Goal: Task Accomplishment & Management: Manage account settings

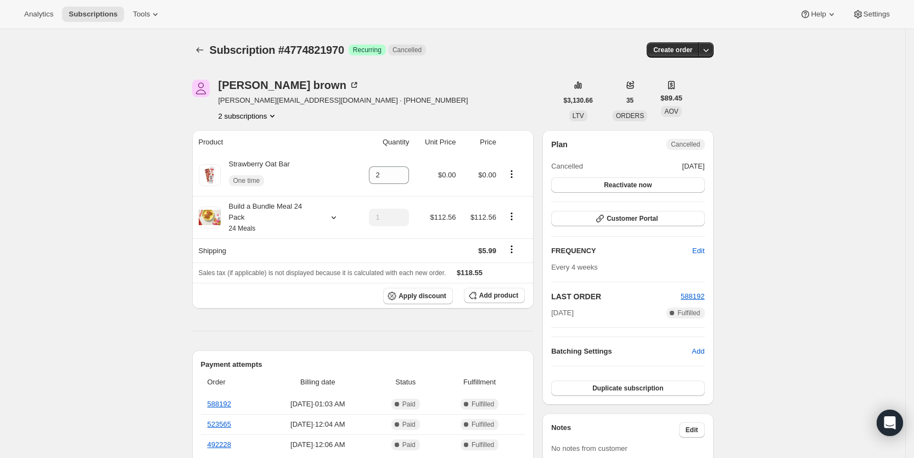
click at [91, 14] on span "Subscriptions" at bounding box center [93, 14] width 49 height 9
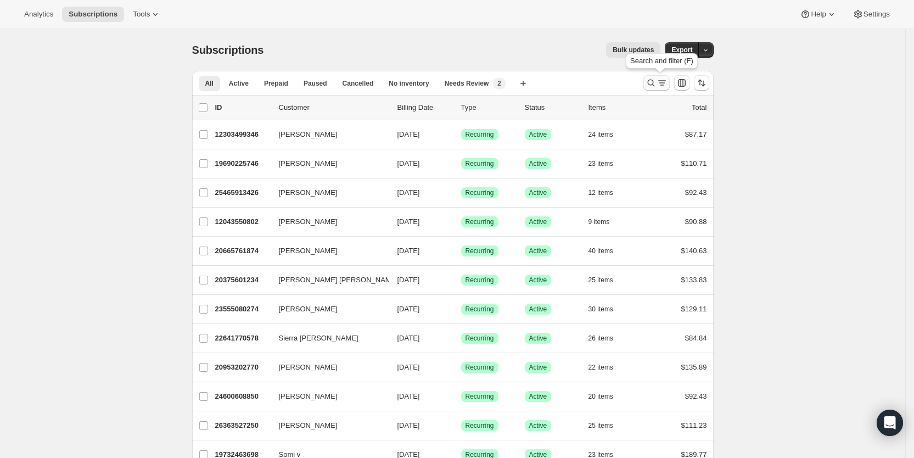
click at [665, 83] on icon "Search and filter results" at bounding box center [662, 82] width 6 height 1
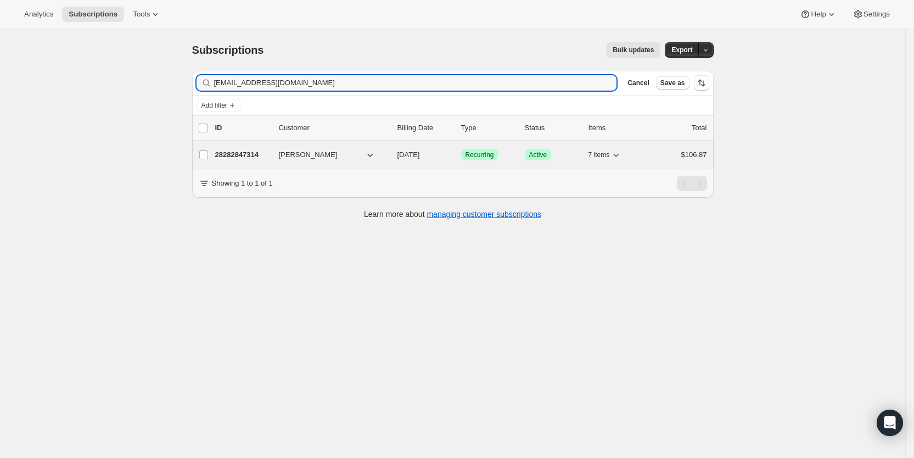
type input "[EMAIL_ADDRESS][DOMAIN_NAME]"
click at [420, 157] on span "[DATE]" at bounding box center [409, 154] width 23 height 8
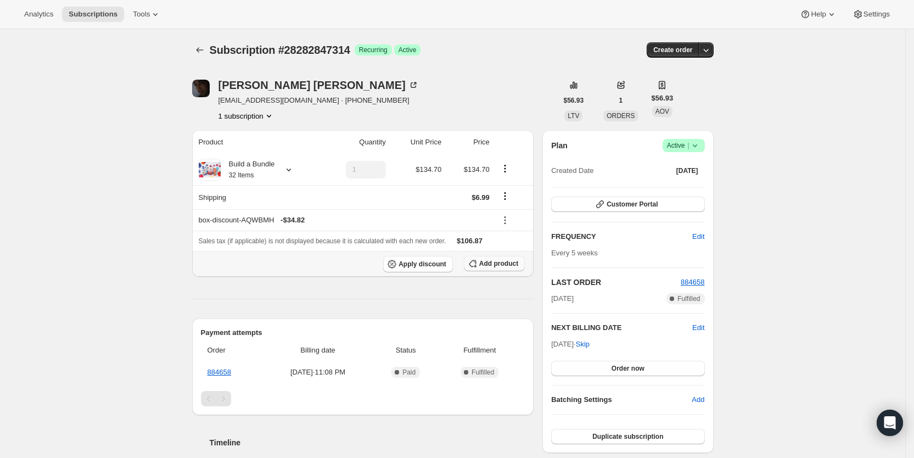
click at [498, 265] on span "Add product" at bounding box center [498, 263] width 39 height 9
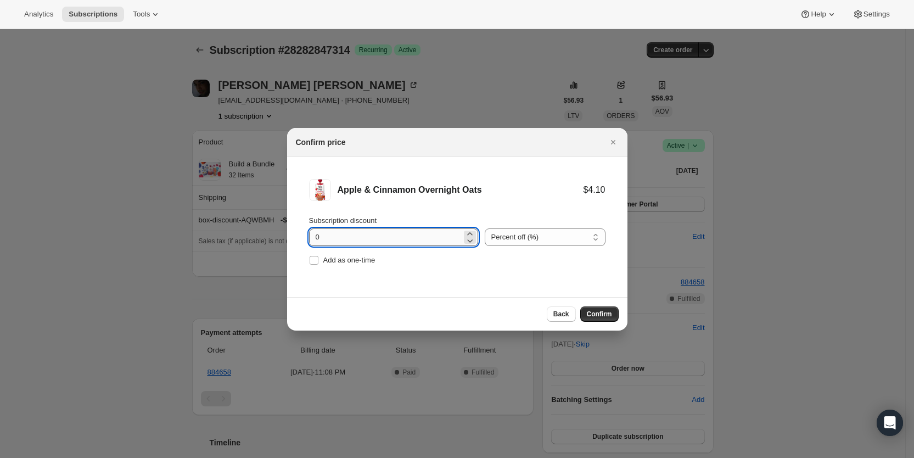
drag, startPoint x: 314, startPoint y: 235, endPoint x: 333, endPoint y: 236, distance: 19.3
click at [333, 236] on input "0" at bounding box center [385, 237] width 153 height 18
type input "100"
click at [314, 261] on input "Add as one-time" at bounding box center [314, 260] width 9 height 9
checkbox input "true"
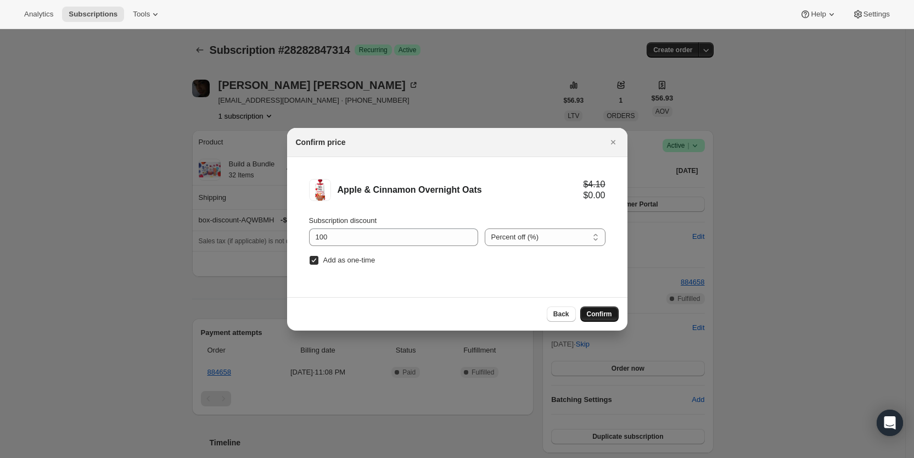
click at [596, 313] on span "Confirm" at bounding box center [599, 314] width 25 height 9
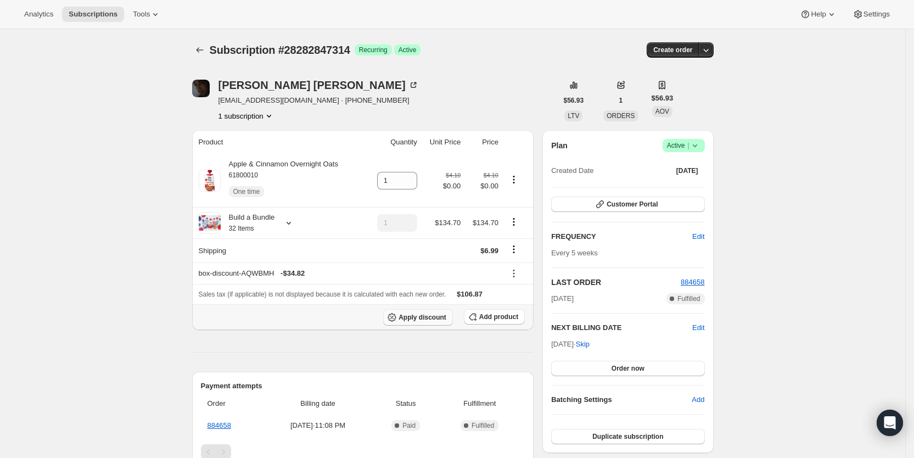
click at [434, 316] on span "Apply discount" at bounding box center [423, 317] width 48 height 9
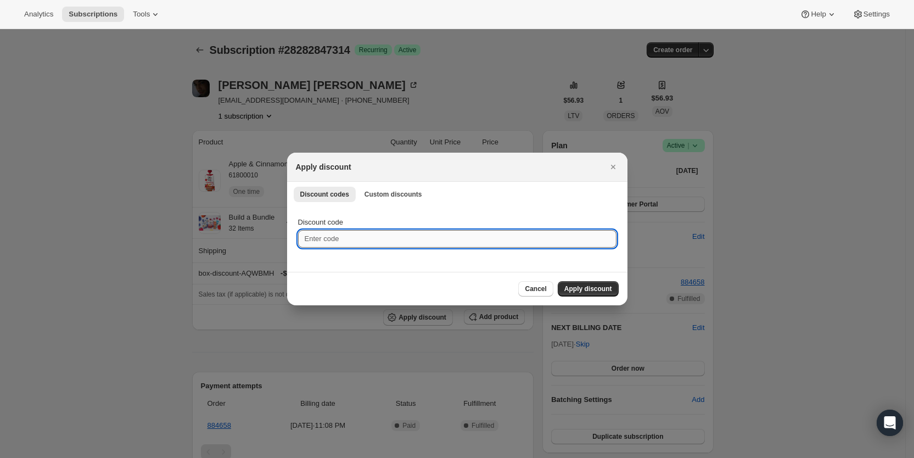
click at [365, 237] on input "Discount code" at bounding box center [457, 239] width 319 height 18
type input "cr_15"
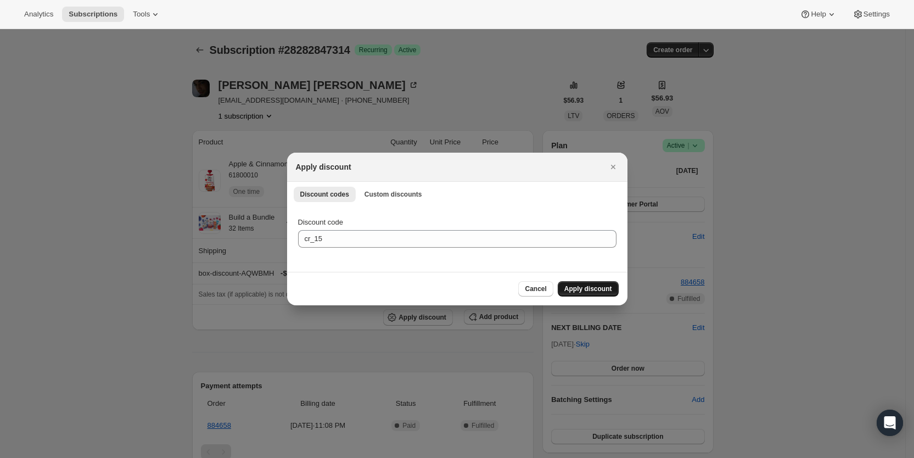
click at [578, 290] on span "Apply discount" at bounding box center [589, 289] width 48 height 9
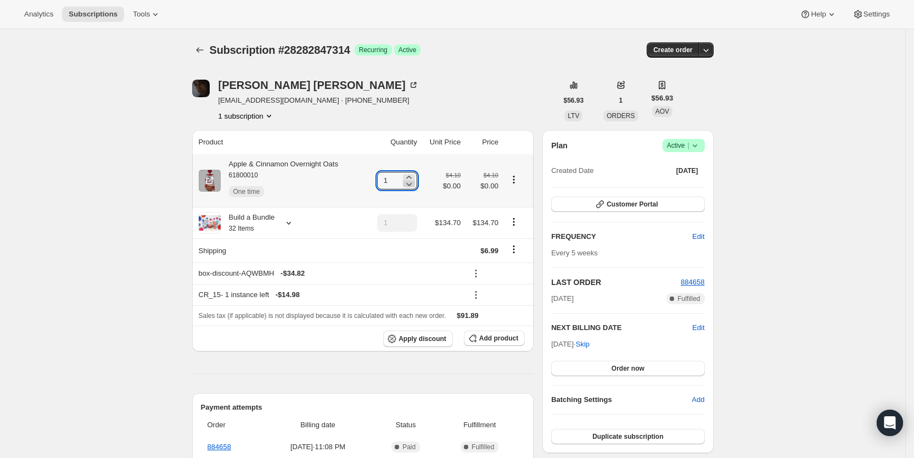
drag, startPoint x: 387, startPoint y: 186, endPoint x: 409, endPoint y: 186, distance: 22.0
click at [409, 186] on div "1" at bounding box center [397, 181] width 40 height 18
type input "3"
click at [494, 73] on div "Kareem Ben Amor tkrsabin@hotmail.com · +18189036152 1 subscription $56.93 LTV 1…" at bounding box center [448, 414] width 531 height 705
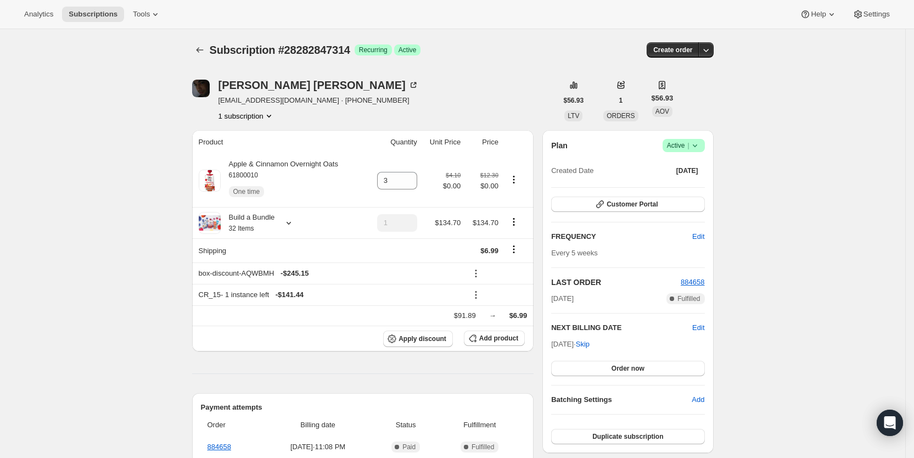
drag, startPoint x: 522, startPoint y: 57, endPoint x: 545, endPoint y: 2, distance: 59.6
click at [524, 53] on div "Subscription #28282847314. This page is ready Subscription #28282847314 Success…" at bounding box center [453, 50] width 522 height 42
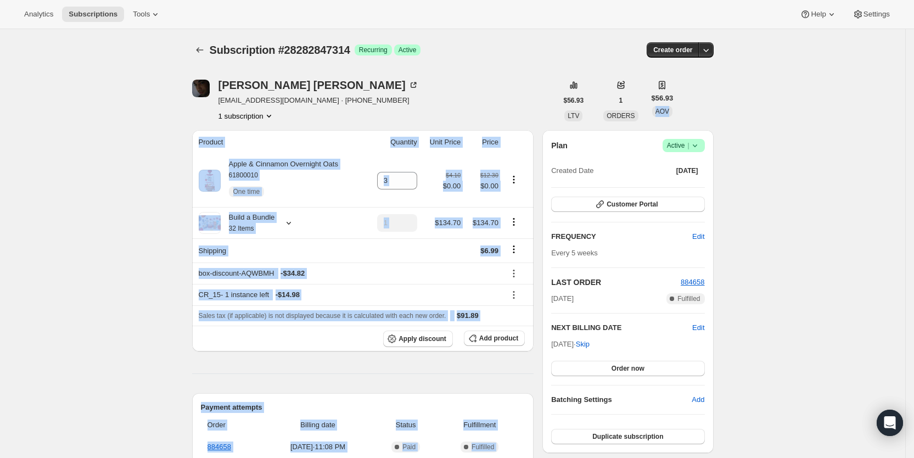
drag, startPoint x: 914, startPoint y: 94, endPoint x: 916, endPoint y: 154, distance: 59.3
click at [906, 161] on main "Subscription #28282847314. This page is ready Subscription #28282847314 Success…" at bounding box center [453, 434] width 906 height 811
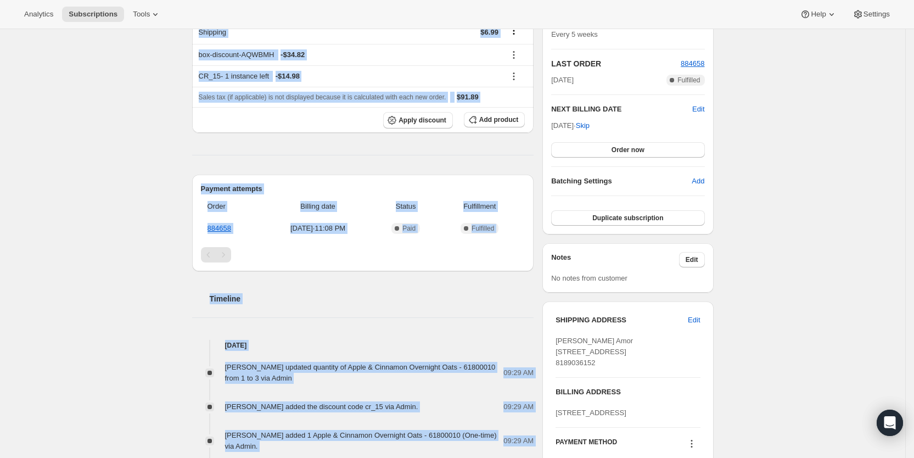
scroll to position [216, 0]
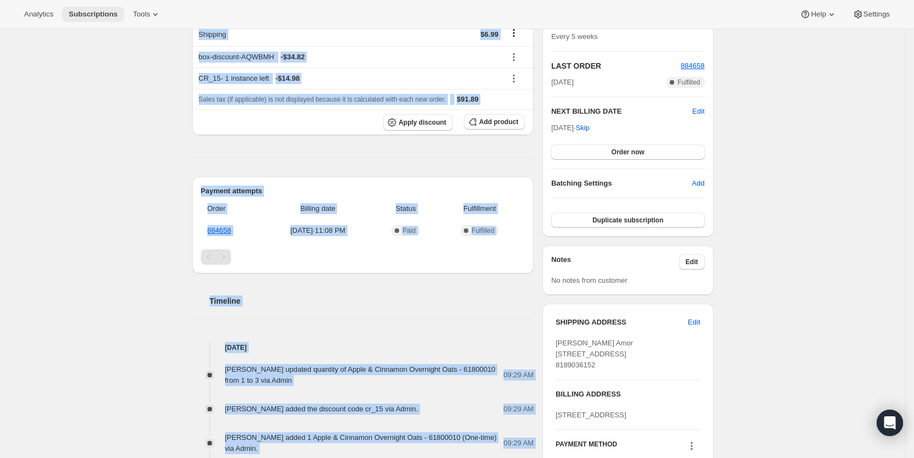
click at [85, 10] on span "Subscriptions" at bounding box center [93, 14] width 49 height 9
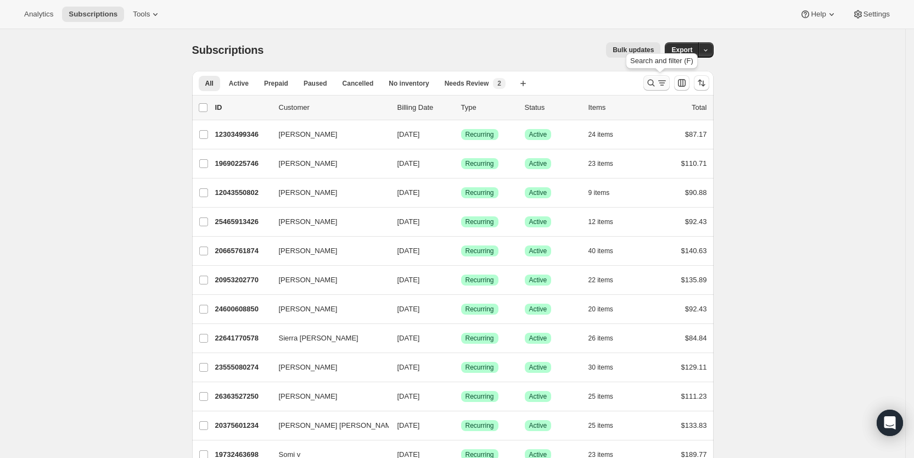
click at [661, 80] on icon "Search and filter results" at bounding box center [662, 82] width 11 height 11
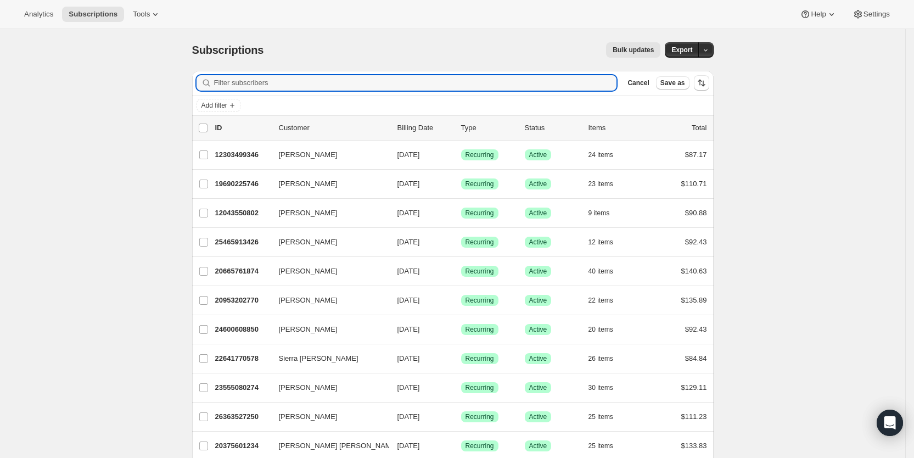
paste input "mollyboek89@gmail.com"
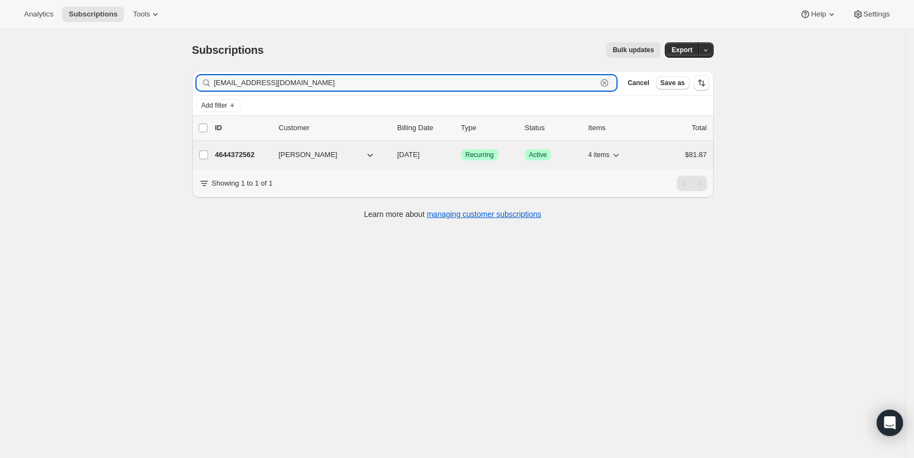
type input "mollyboek89@gmail.com"
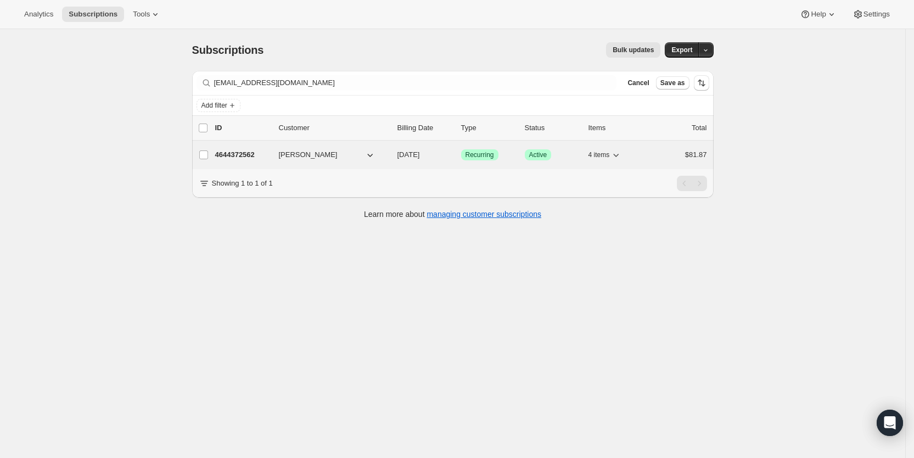
click at [420, 151] on span "08/27/2025" at bounding box center [409, 154] width 23 height 8
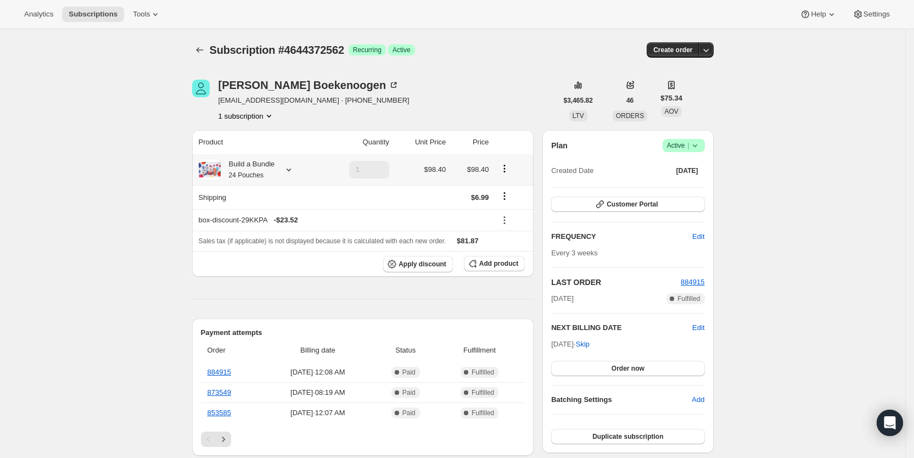
click at [294, 166] on icon at bounding box center [288, 169] width 11 height 11
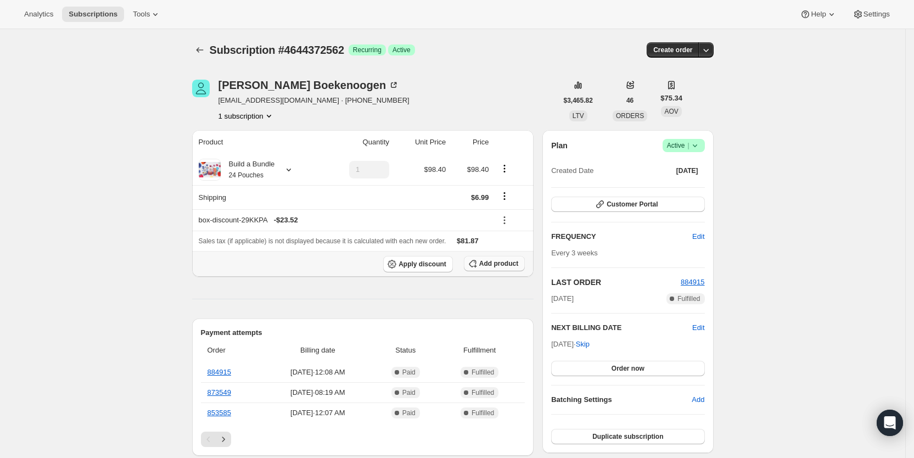
click at [504, 266] on span "Add product" at bounding box center [498, 263] width 39 height 9
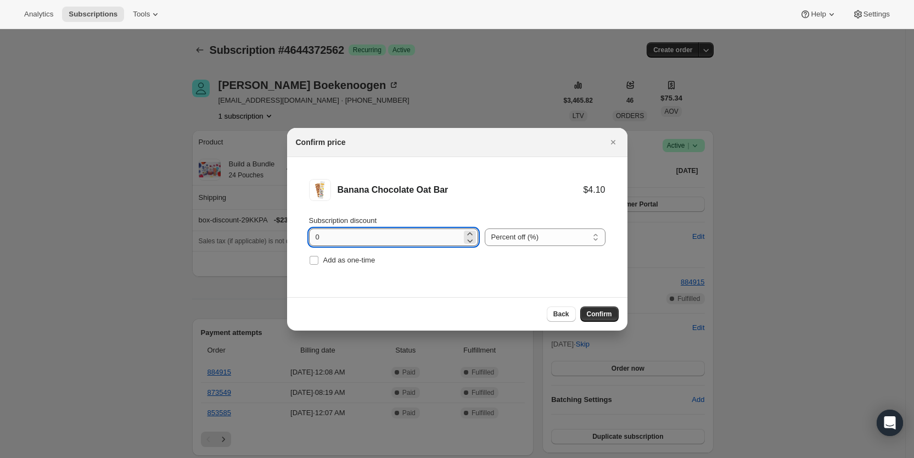
drag, startPoint x: 314, startPoint y: 234, endPoint x: 330, endPoint y: 237, distance: 16.2
click at [330, 237] on input "0" at bounding box center [385, 237] width 153 height 18
type input "100"
click at [312, 259] on input "Add as one-time" at bounding box center [314, 260] width 9 height 9
checkbox input "true"
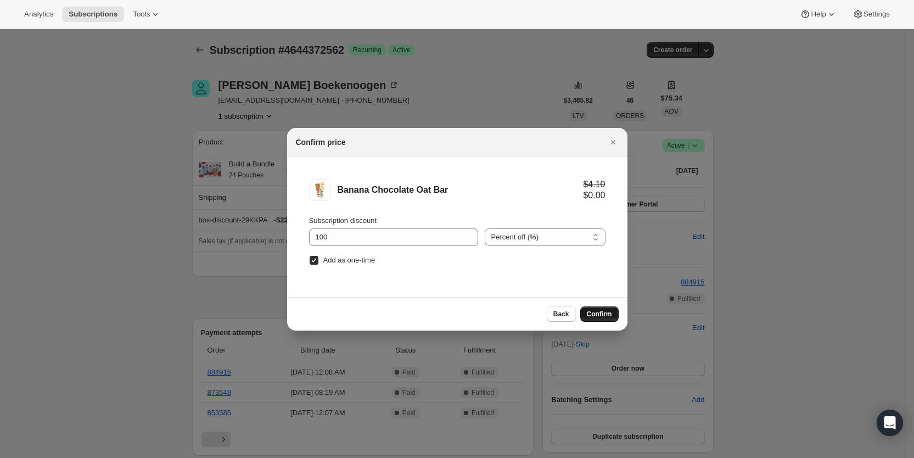
click at [595, 306] on button "Confirm" at bounding box center [600, 313] width 38 height 15
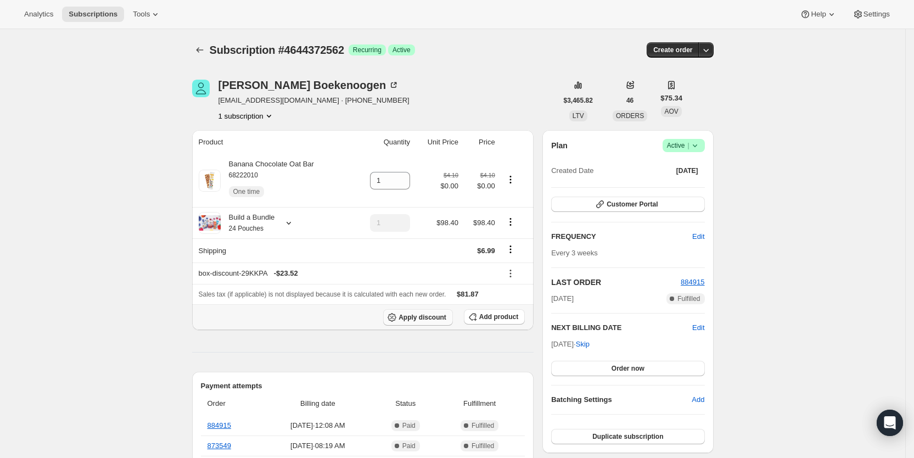
click at [440, 319] on span "Apply discount" at bounding box center [423, 317] width 48 height 9
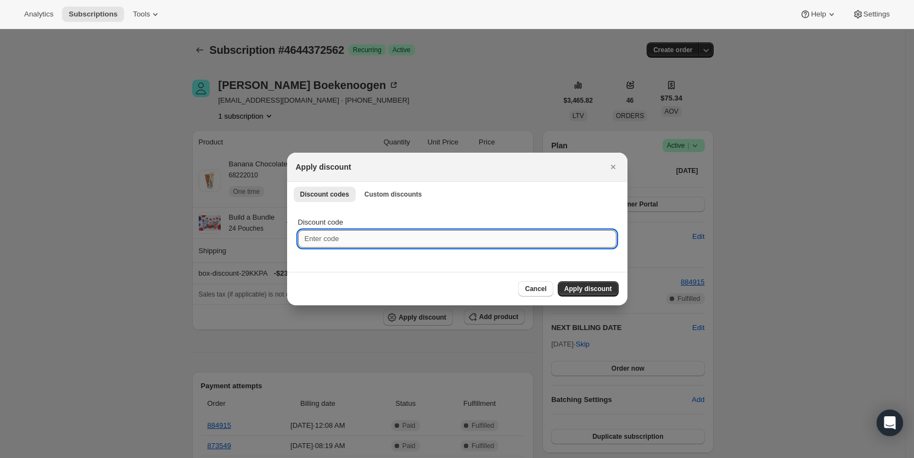
click at [378, 241] on input "Discount code" at bounding box center [457, 239] width 319 height 18
type input "ac_15"
click at [576, 285] on span "Apply discount" at bounding box center [589, 289] width 48 height 9
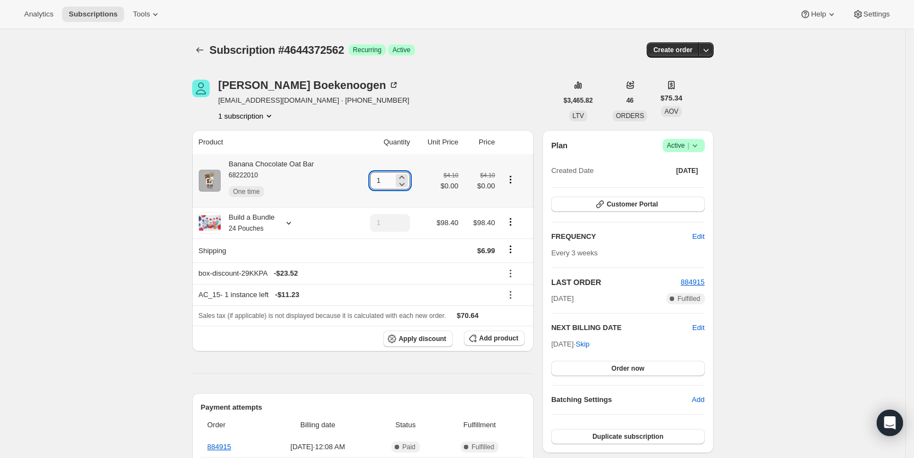
drag, startPoint x: 375, startPoint y: 181, endPoint x: 387, endPoint y: 181, distance: 12.1
click at [387, 181] on input "1" at bounding box center [382, 181] width 24 height 18
type input "6"
click at [477, 97] on div "Molly Boekenoogen mollyboek89@gmail.com · +18315965366 1 subscription" at bounding box center [374, 101] width 365 height 42
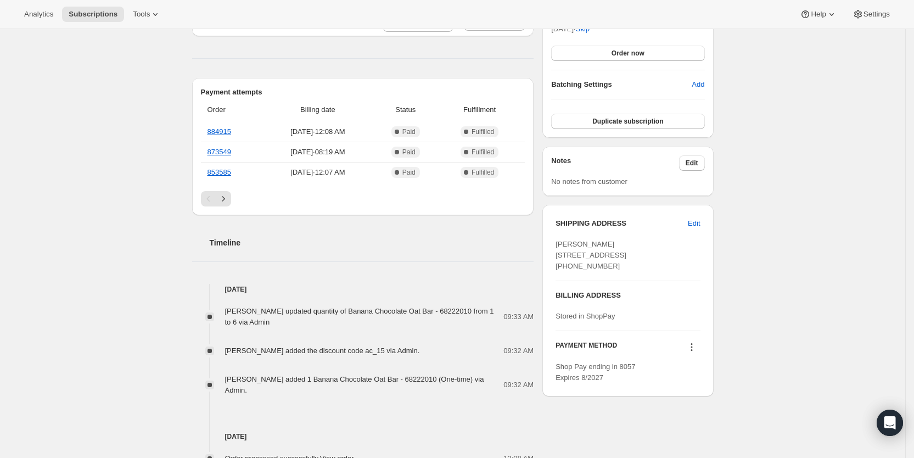
scroll to position [318, 0]
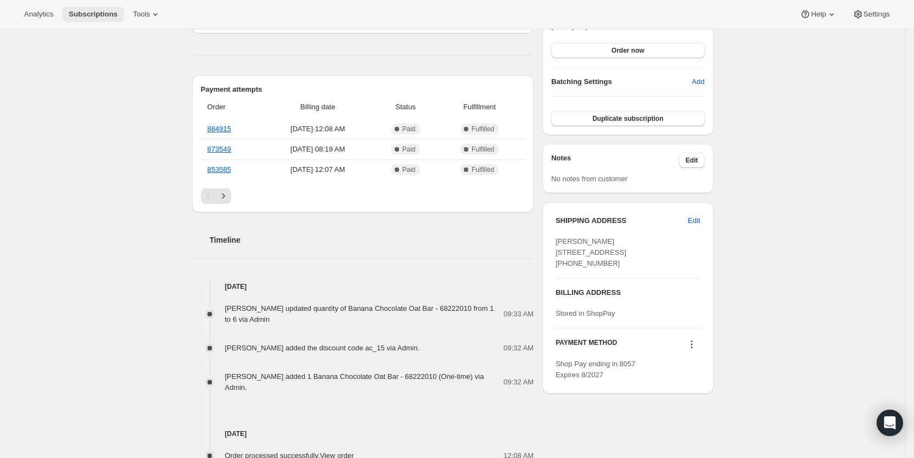
click at [93, 16] on span "Subscriptions" at bounding box center [93, 14] width 49 height 9
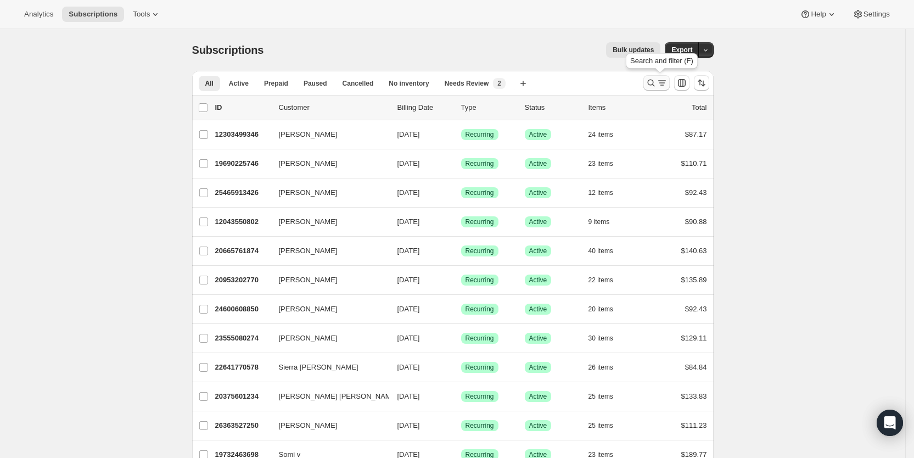
click at [655, 81] on icon "Search and filter results" at bounding box center [651, 82] width 11 height 11
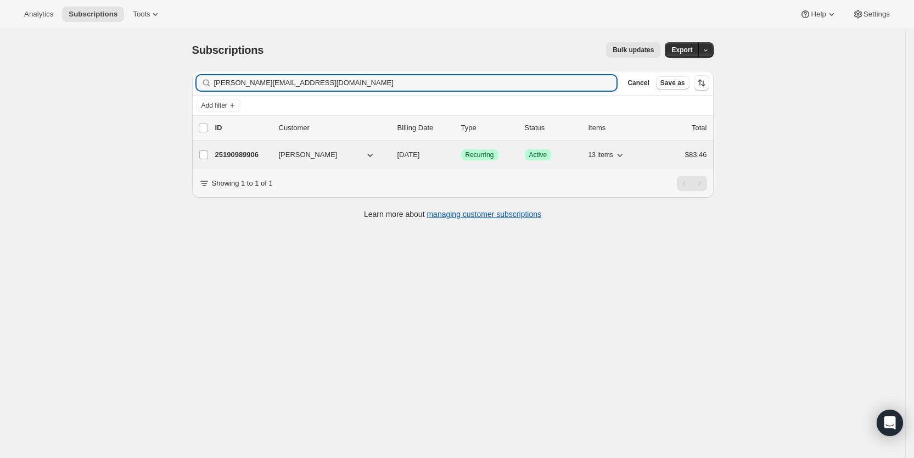
type input "mcmillan.jess1018@gmail.com"
click at [420, 152] on span "08/29/2025" at bounding box center [409, 154] width 23 height 8
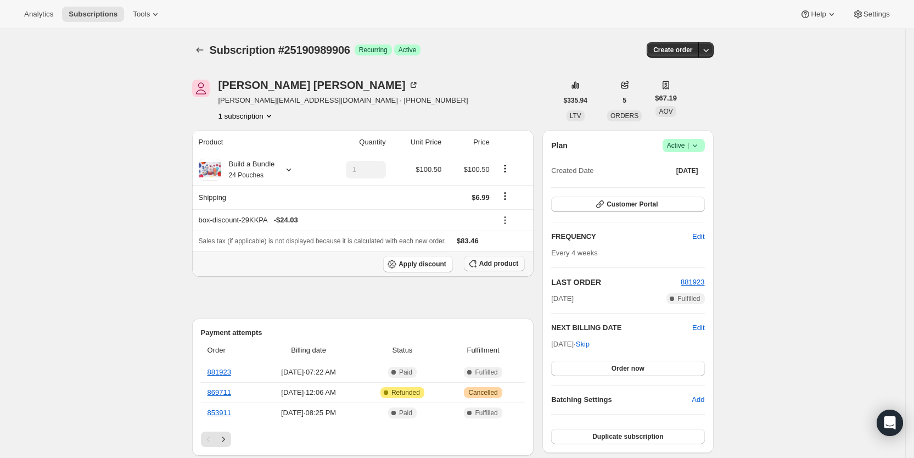
click at [507, 265] on span "Add product" at bounding box center [498, 263] width 39 height 9
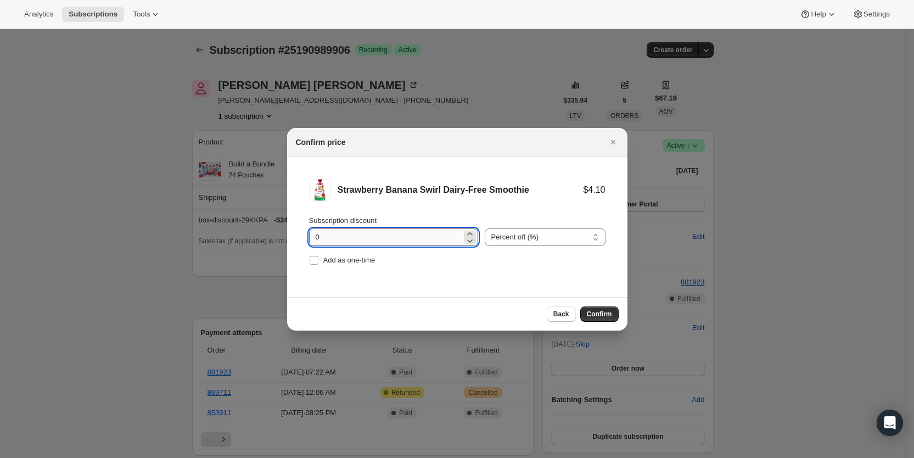
drag, startPoint x: 313, startPoint y: 243, endPoint x: 329, endPoint y: 243, distance: 15.9
click at [329, 243] on input "0" at bounding box center [385, 237] width 153 height 18
type input "100"
click at [321, 263] on label "Add as one-time" at bounding box center [342, 260] width 66 height 15
click at [319, 263] on input "Add as one-time" at bounding box center [314, 260] width 9 height 9
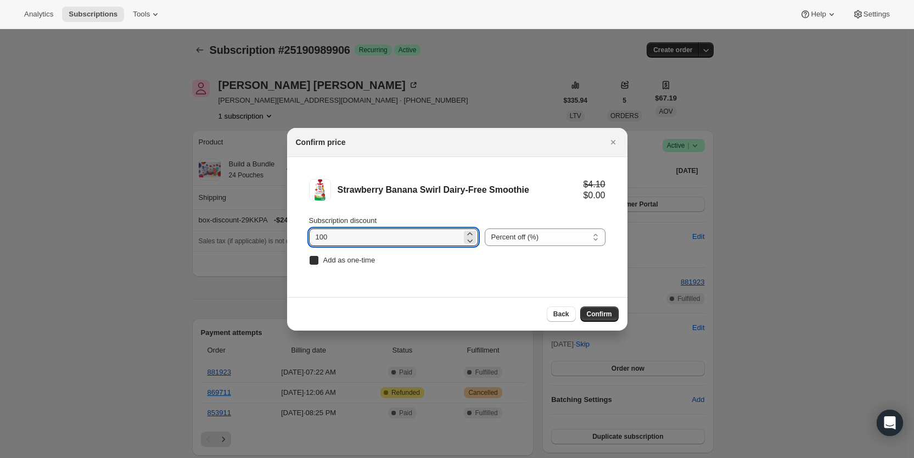
checkbox input "true"
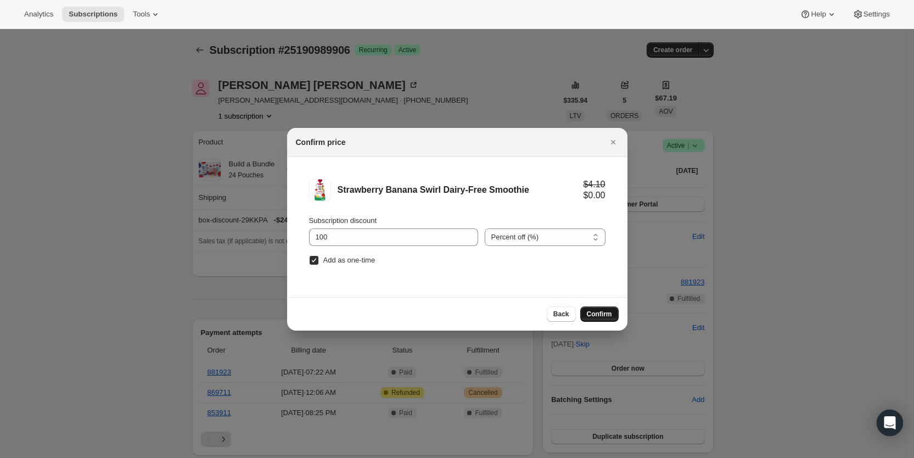
click at [599, 316] on span "Confirm" at bounding box center [599, 314] width 25 height 9
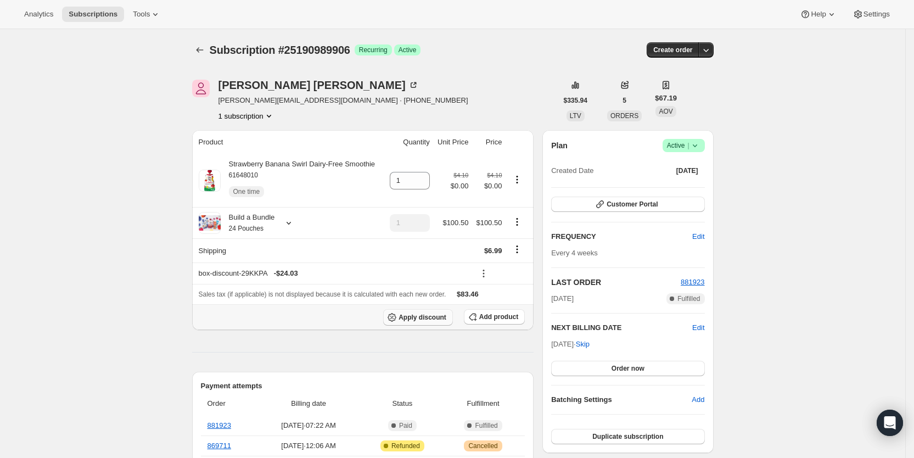
click at [421, 318] on span "Apply discount" at bounding box center [423, 317] width 48 height 9
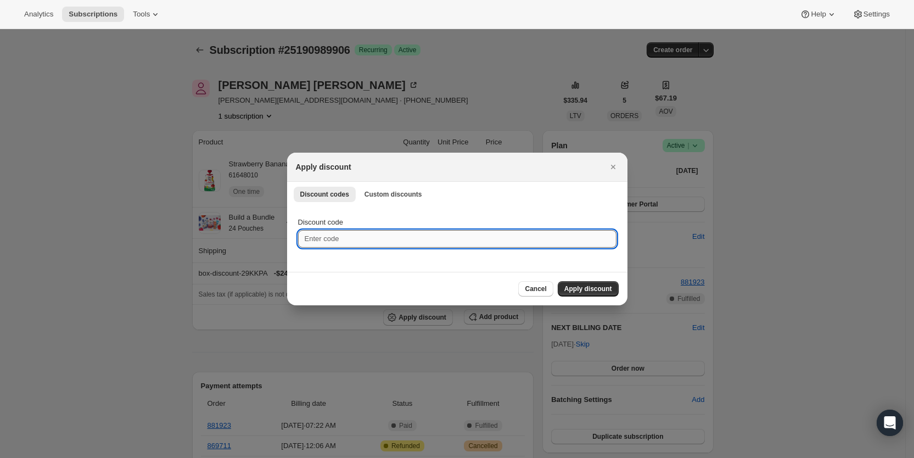
click at [336, 243] on input "Discount code" at bounding box center [457, 239] width 319 height 18
type input "cr_15"
click at [597, 289] on span "Apply discount" at bounding box center [589, 289] width 48 height 9
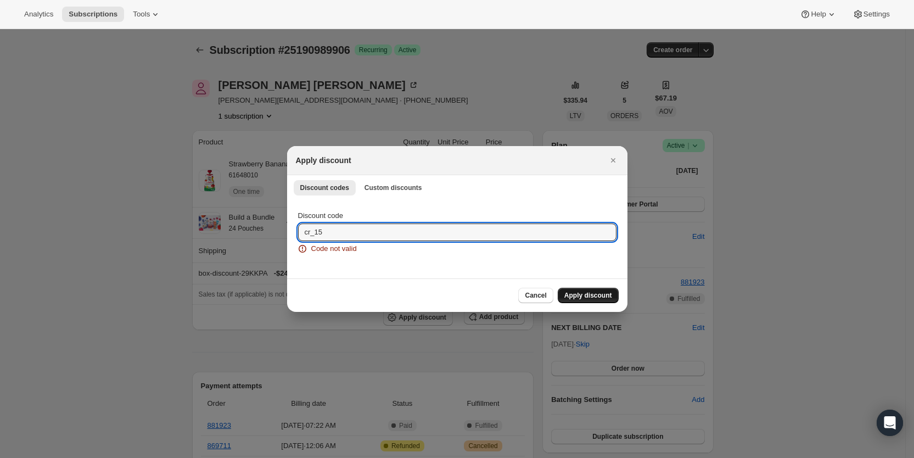
drag, startPoint x: 336, startPoint y: 233, endPoint x: 281, endPoint y: 236, distance: 54.4
type input "CR_20"
click at [585, 294] on span "Apply discount" at bounding box center [589, 295] width 48 height 9
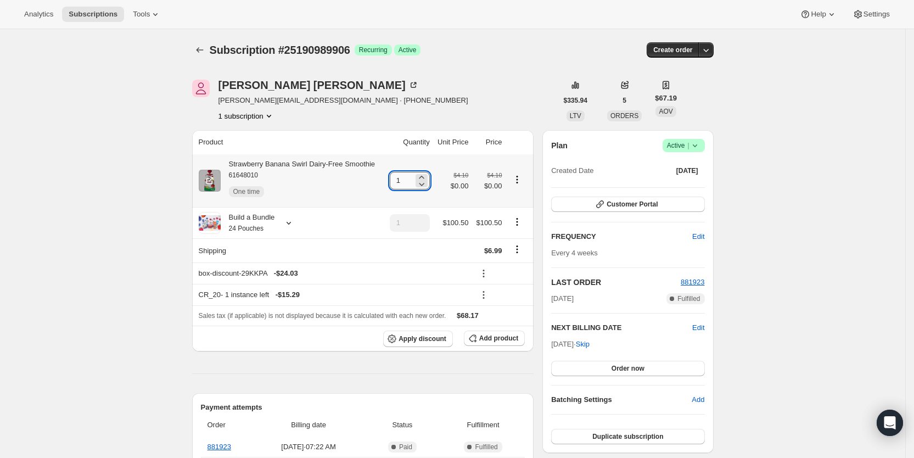
click at [405, 183] on input "1" at bounding box center [402, 181] width 24 height 18
type input "3"
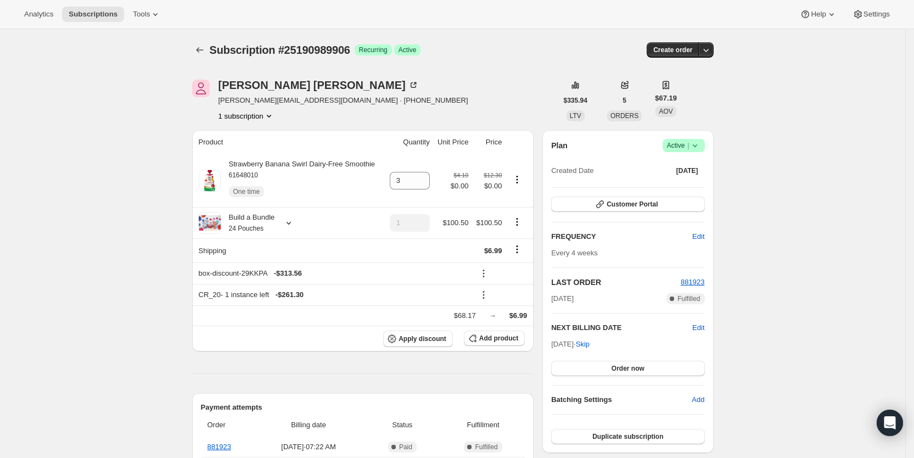
drag, startPoint x: 521, startPoint y: 68, endPoint x: 557, endPoint y: 2, distance: 75.7
click at [536, 41] on div "Subscription #25190989906. This page is ready Subscription #25190989906 Success…" at bounding box center [453, 50] width 522 height 42
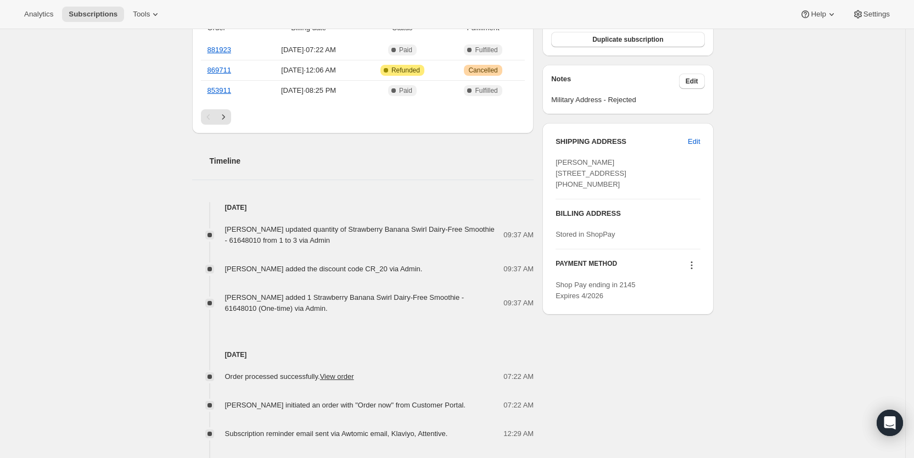
scroll to position [398, 0]
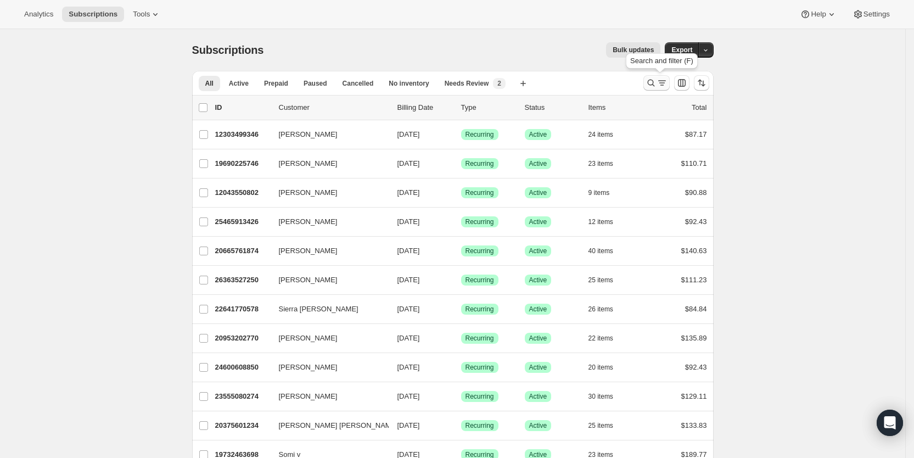
click at [661, 85] on icon "Search and filter results" at bounding box center [662, 82] width 11 height 11
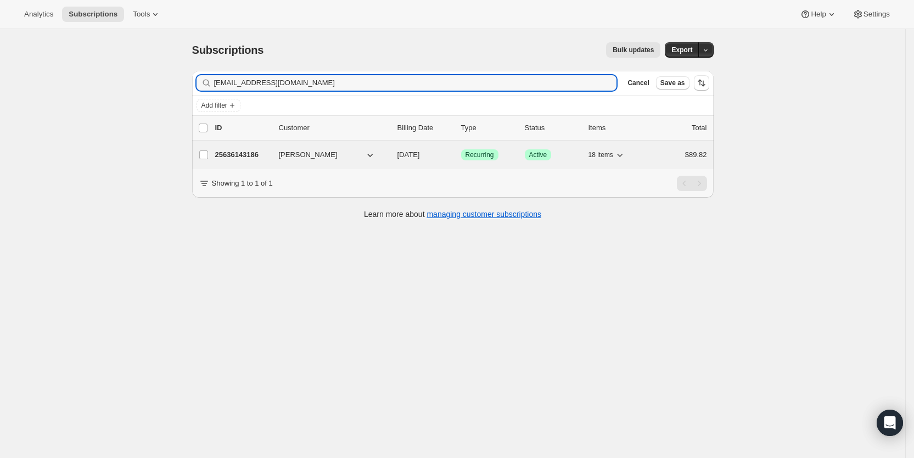
type input "lanningae@gmail.com"
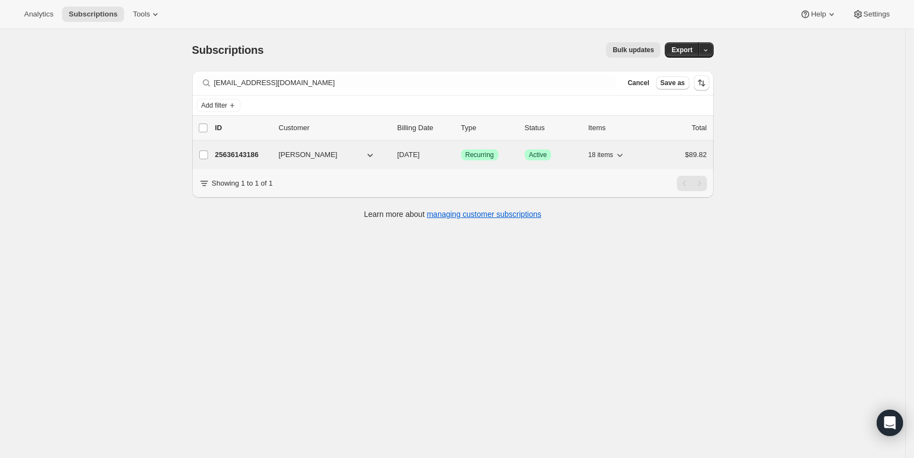
drag, startPoint x: 421, startPoint y: 149, endPoint x: 430, endPoint y: 156, distance: 11.0
click at [420, 150] on span "[DATE]" at bounding box center [409, 154] width 23 height 8
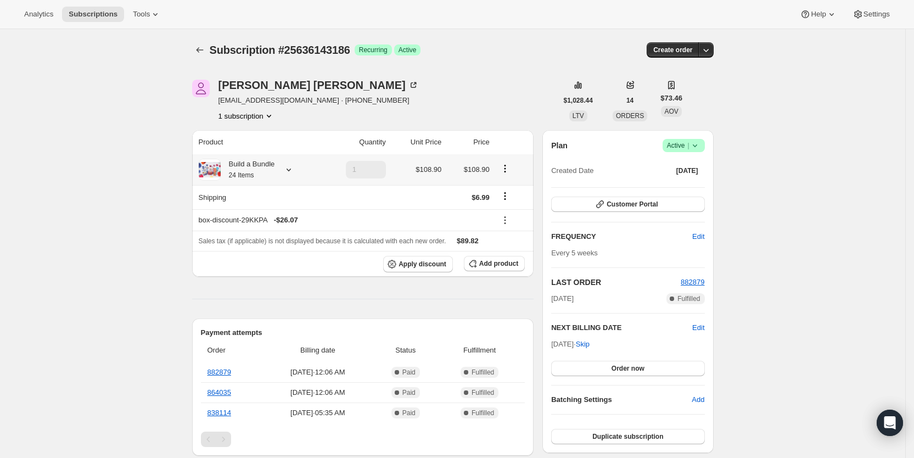
drag, startPoint x: 292, startPoint y: 168, endPoint x: 299, endPoint y: 170, distance: 7.7
click at [294, 168] on icon at bounding box center [288, 169] width 11 height 11
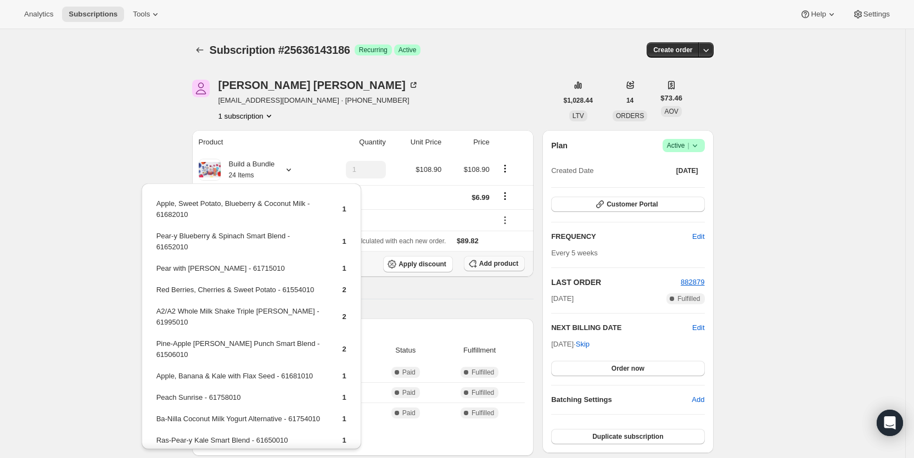
click at [511, 263] on span "Add product" at bounding box center [498, 263] width 39 height 9
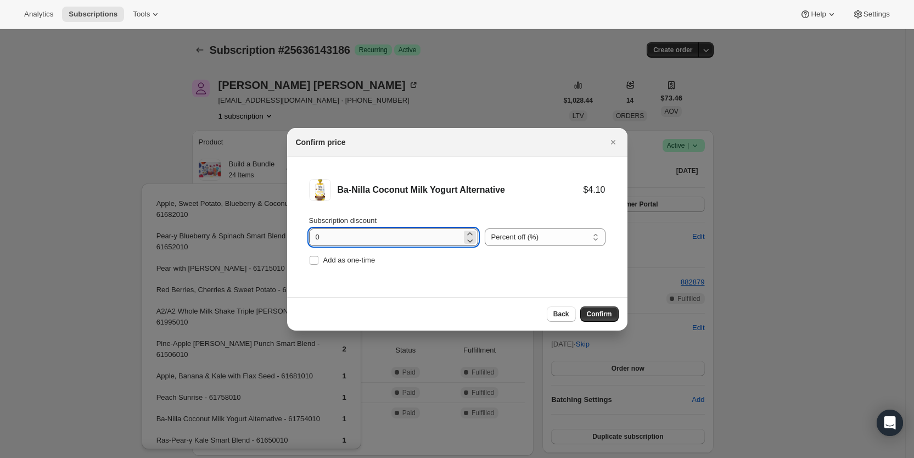
drag, startPoint x: 313, startPoint y: 243, endPoint x: 332, endPoint y: 239, distance: 19.6
click at [332, 239] on input "0" at bounding box center [385, 237] width 153 height 18
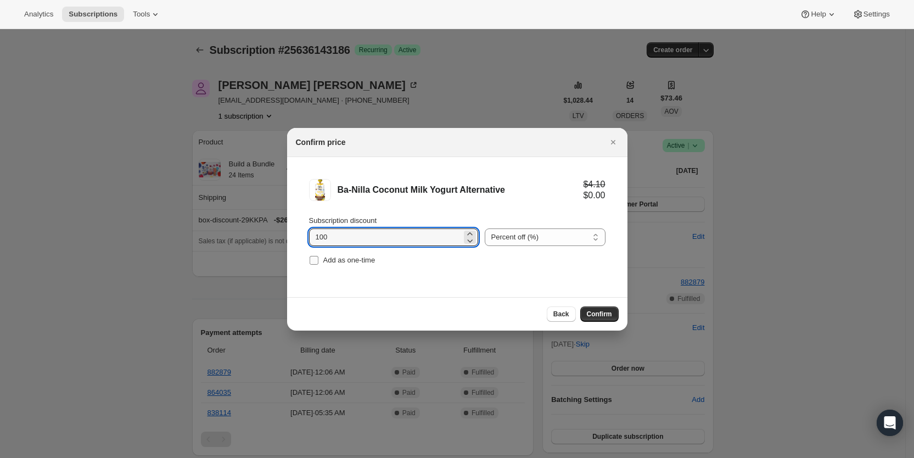
type input "100"
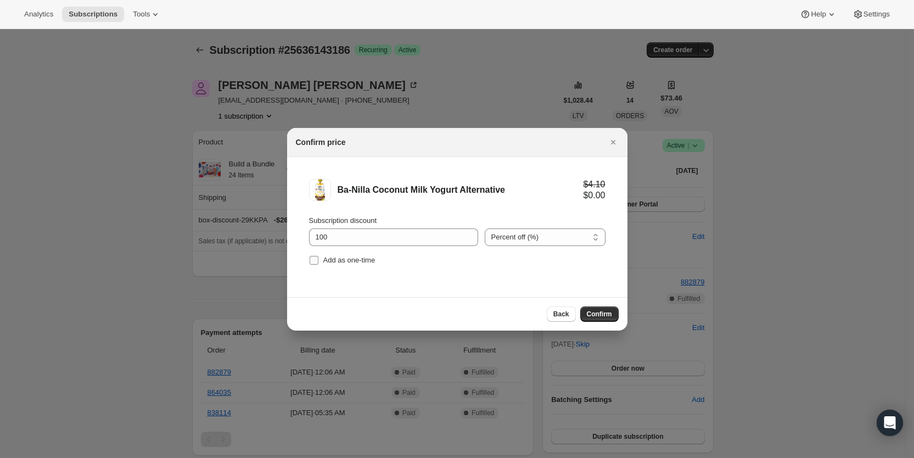
click at [327, 263] on span "Add as one-time" at bounding box center [350, 260] width 52 height 8
click at [319, 263] on input "Add as one-time" at bounding box center [314, 260] width 9 height 9
checkbox input "true"
click at [599, 317] on span "Confirm" at bounding box center [599, 314] width 25 height 9
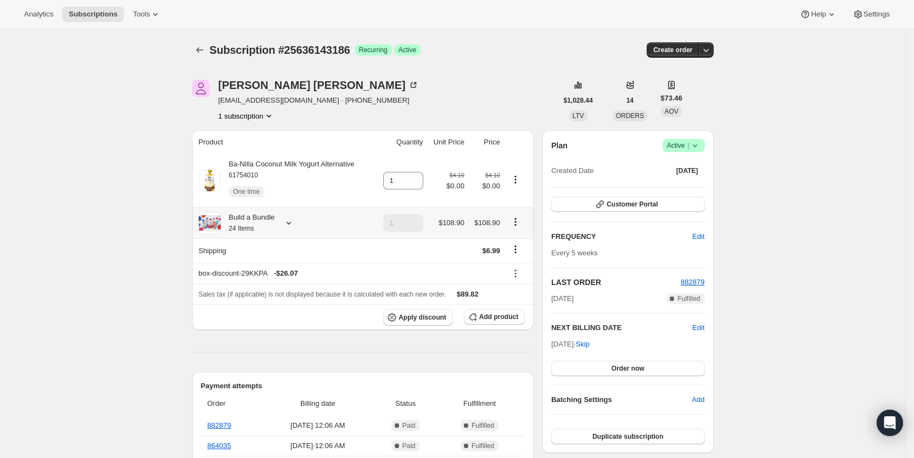
click at [294, 222] on icon at bounding box center [288, 222] width 11 height 11
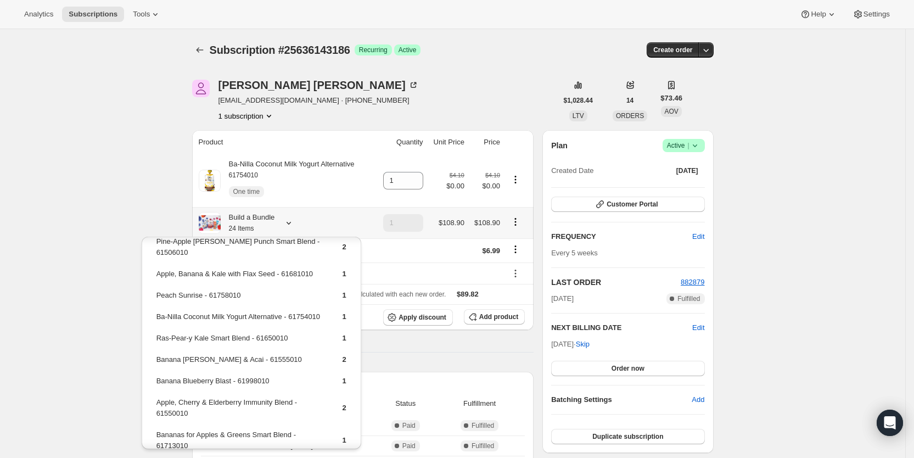
scroll to position [168, 0]
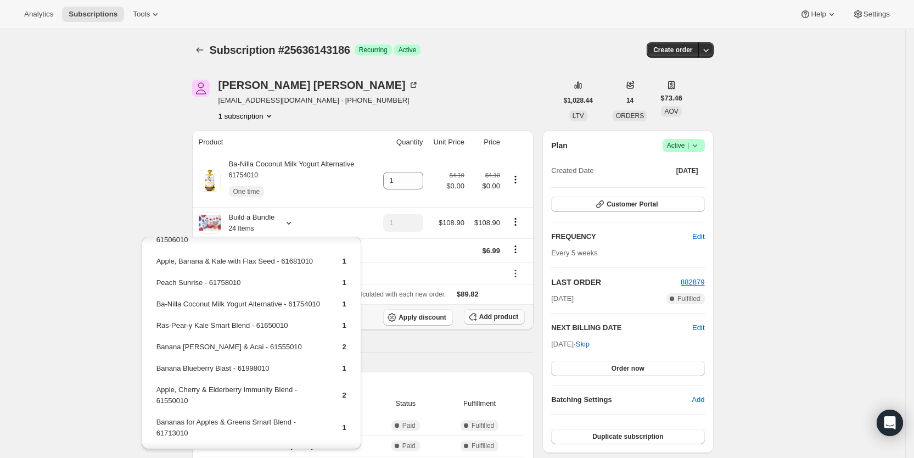
click at [505, 316] on span "Add product" at bounding box center [498, 317] width 39 height 9
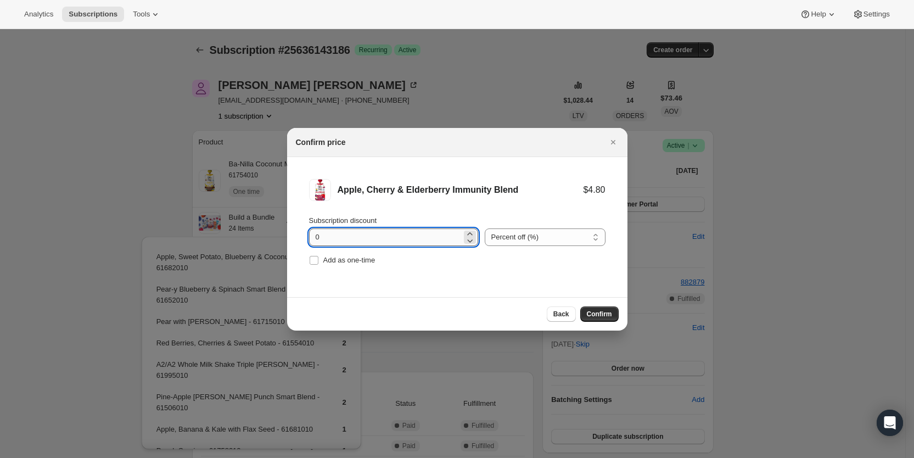
click at [319, 236] on input "0" at bounding box center [385, 237] width 153 height 18
type input "100"
drag, startPoint x: 312, startPoint y: 260, endPoint x: 335, endPoint y: 264, distance: 23.5
click at [313, 260] on input "Add as one-time" at bounding box center [314, 260] width 9 height 9
checkbox input "true"
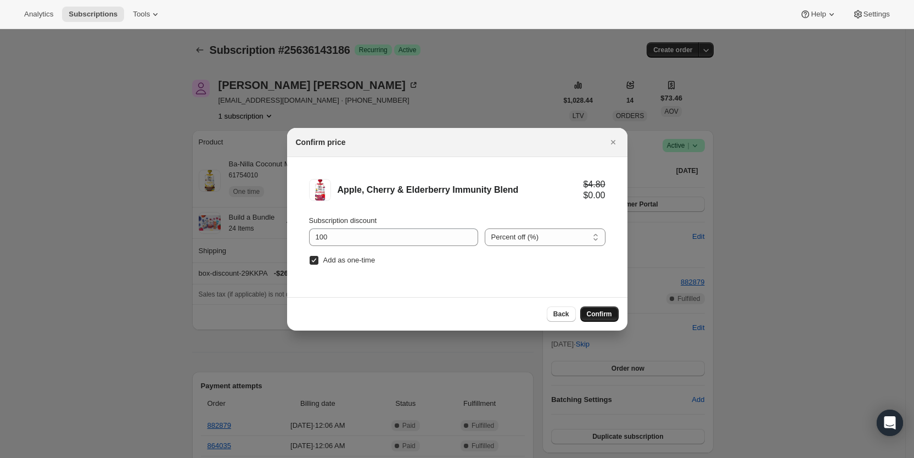
click at [603, 313] on span "Confirm" at bounding box center [599, 314] width 25 height 9
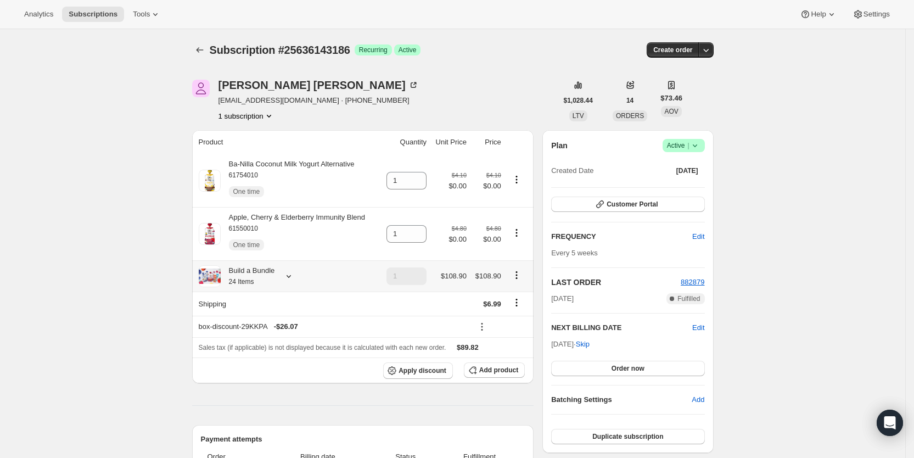
click at [291, 278] on icon at bounding box center [288, 276] width 11 height 11
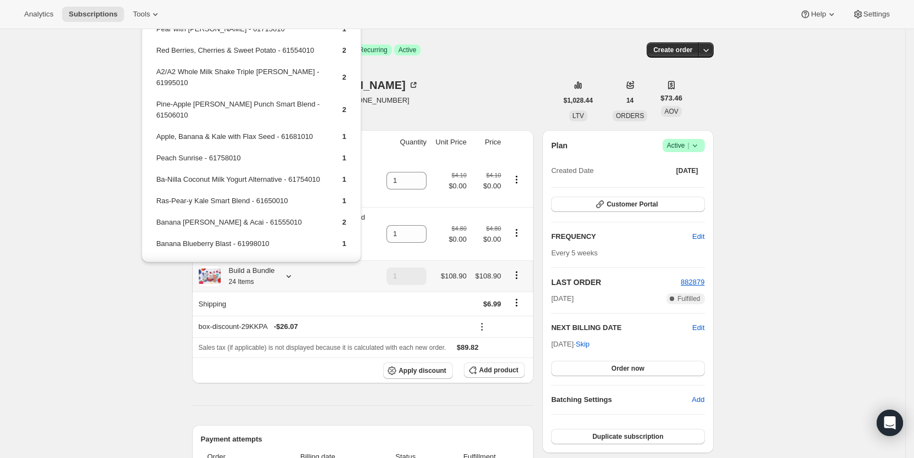
scroll to position [40, 0]
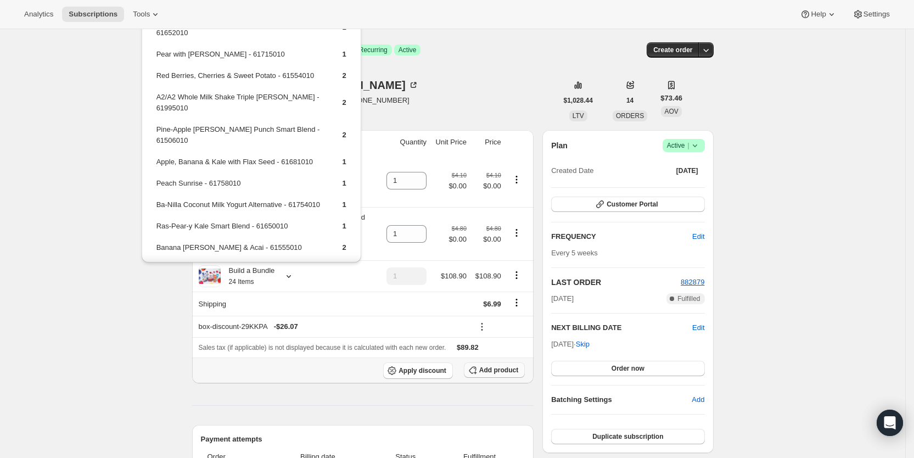
click at [509, 370] on span "Add product" at bounding box center [498, 370] width 39 height 9
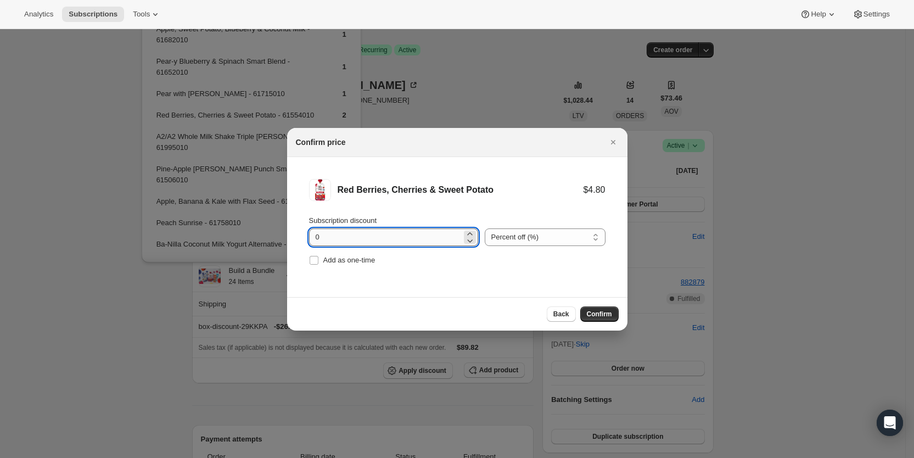
click at [324, 235] on input "0" at bounding box center [385, 237] width 153 height 18
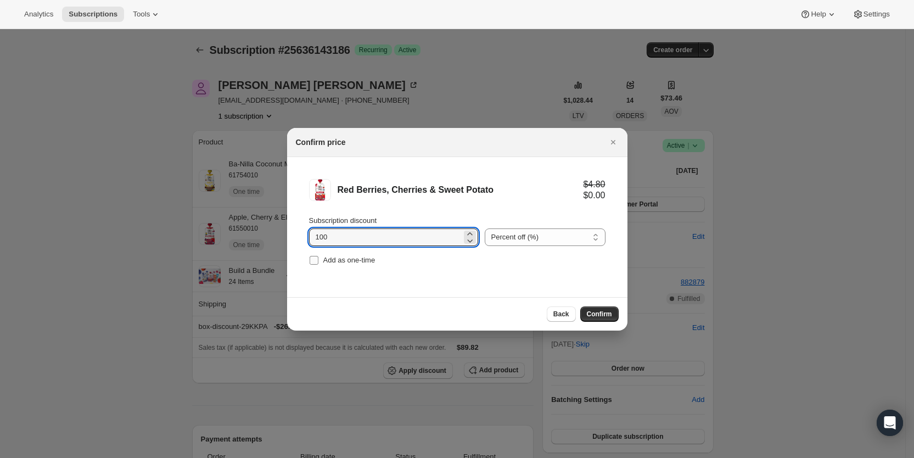
type input "100"
drag, startPoint x: 313, startPoint y: 256, endPoint x: 324, endPoint y: 263, distance: 13.3
click at [313, 257] on input "Add as one-time" at bounding box center [314, 260] width 9 height 9
checkbox input "true"
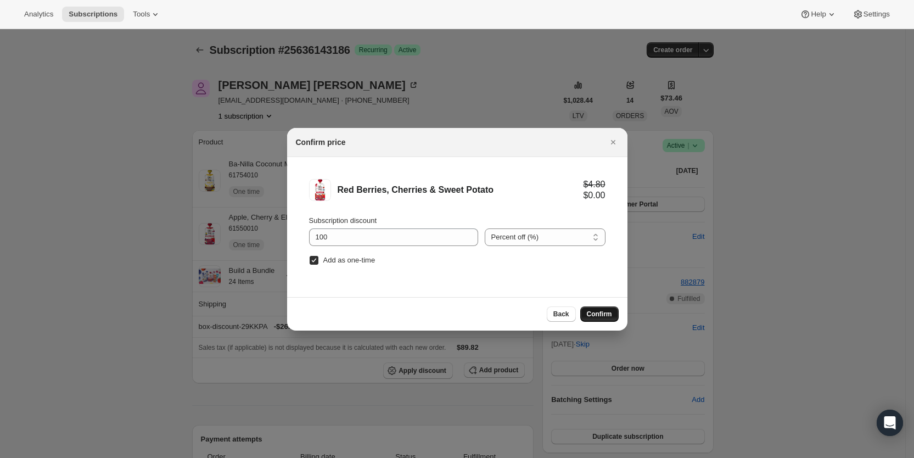
click at [592, 313] on span "Confirm" at bounding box center [599, 314] width 25 height 9
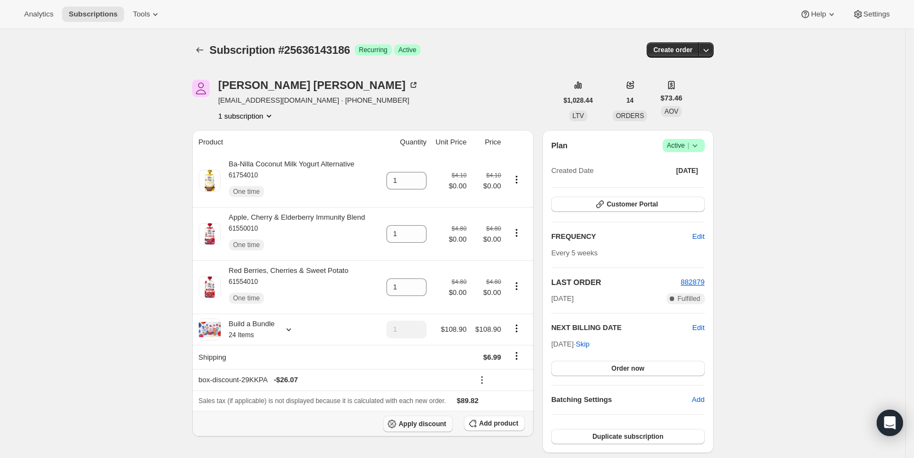
click at [429, 424] on span "Apply discount" at bounding box center [423, 424] width 48 height 9
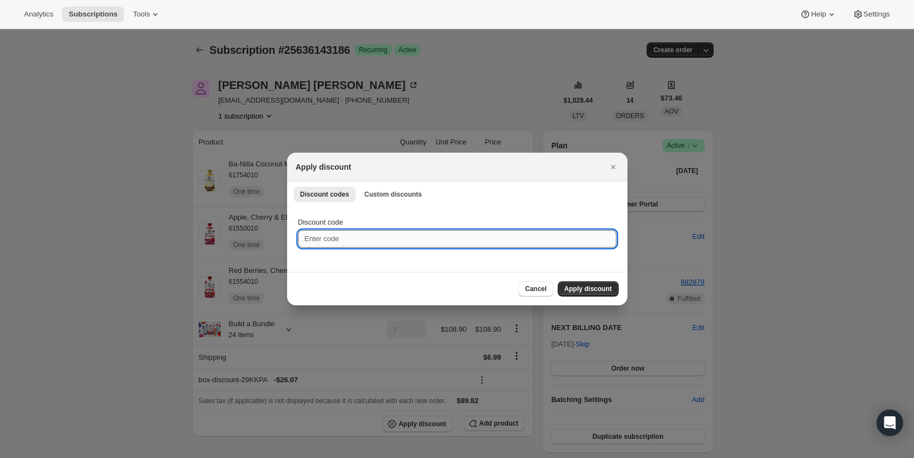
click at [367, 240] on input "Discount code" at bounding box center [457, 239] width 319 height 18
type input "cr_20"
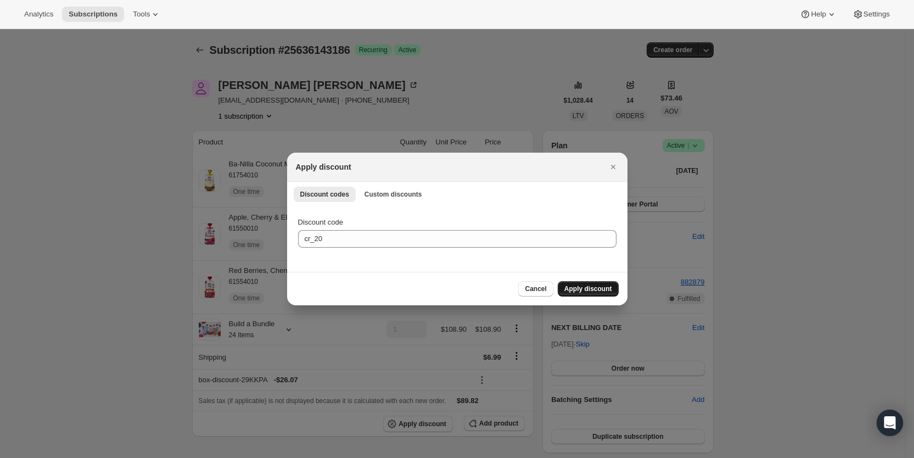
click at [583, 284] on button "Apply discount" at bounding box center [588, 288] width 61 height 15
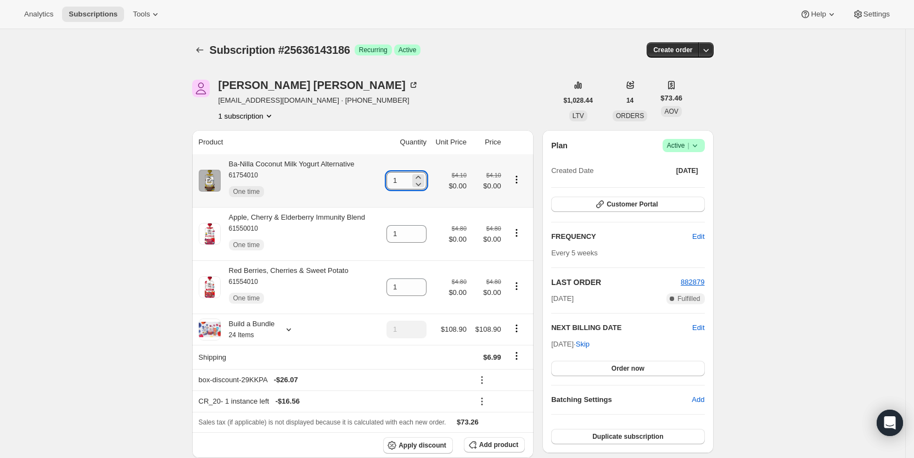
click at [401, 180] on input "1" at bounding box center [399, 181] width 24 height 18
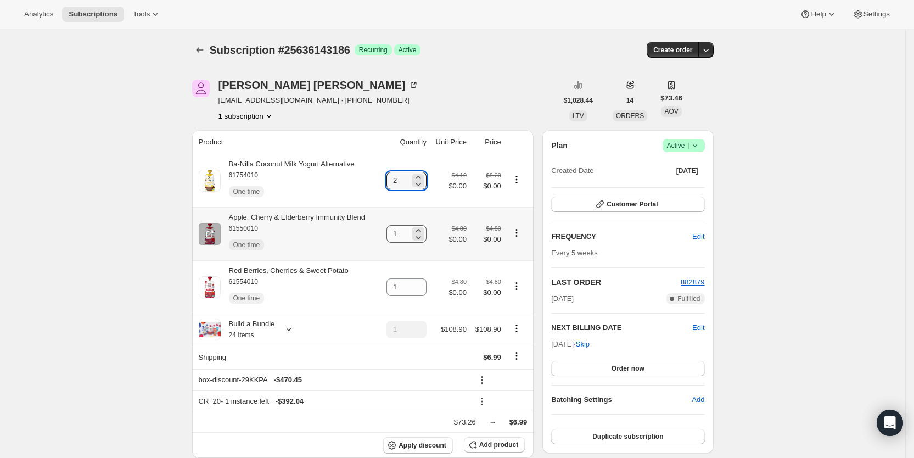
type input "2"
drag, startPoint x: 398, startPoint y: 235, endPoint x: 417, endPoint y: 236, distance: 19.8
click at [417, 236] on div "1" at bounding box center [407, 234] width 40 height 18
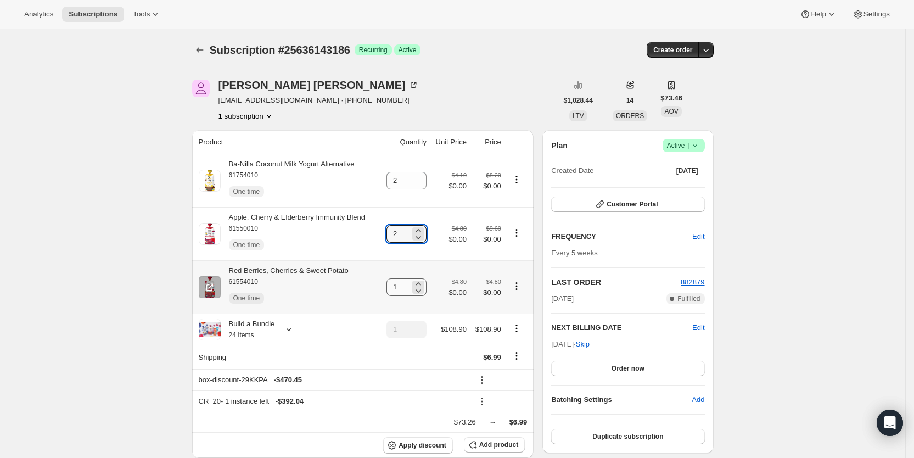
type input "2"
drag, startPoint x: 400, startPoint y: 289, endPoint x: 412, endPoint y: 288, distance: 12.2
click at [410, 288] on input "1" at bounding box center [399, 287] width 24 height 18
type input "2"
type input "1"
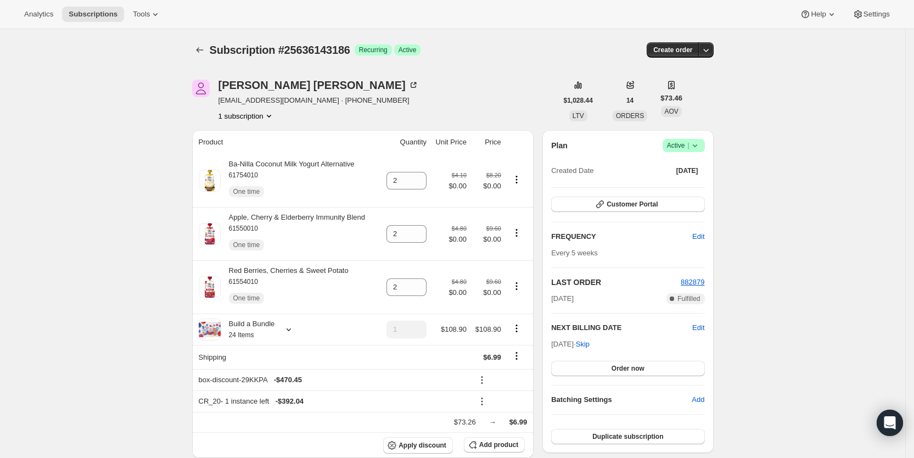
type input "1"
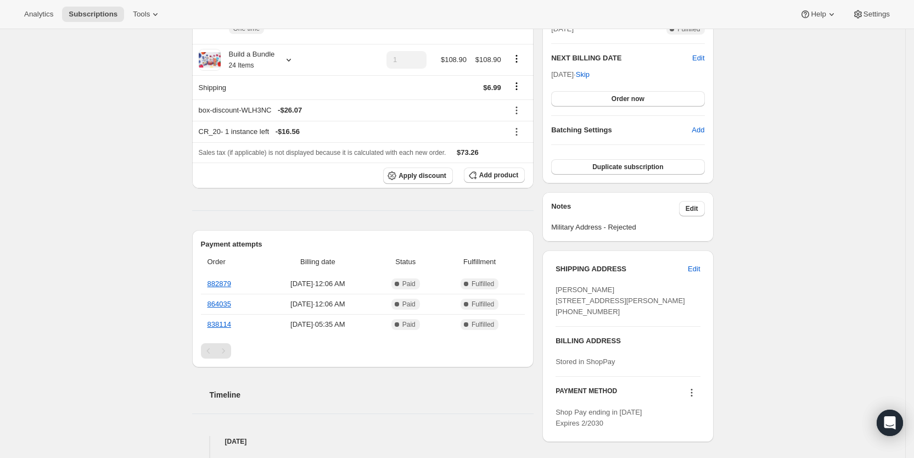
scroll to position [280, 0]
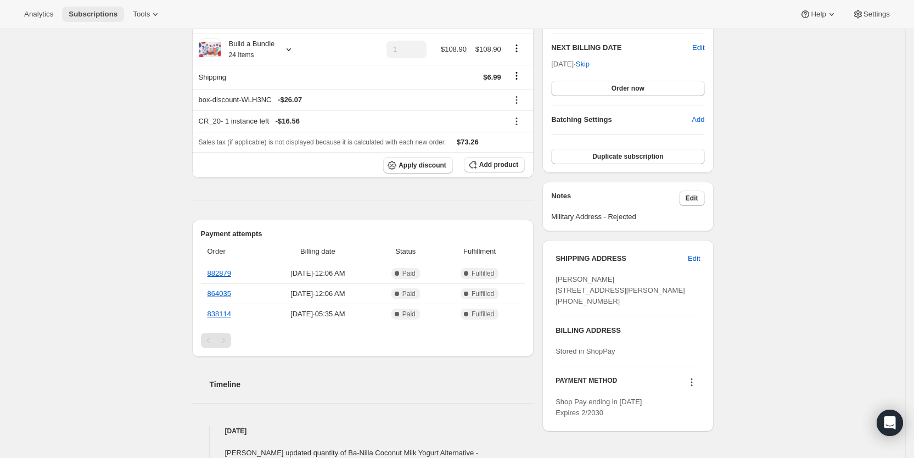
click at [104, 17] on span "Subscriptions" at bounding box center [93, 14] width 49 height 9
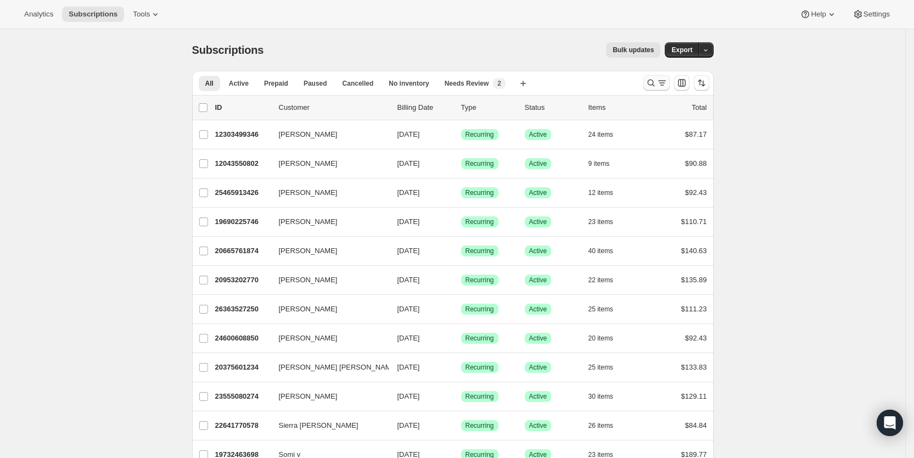
click at [667, 79] on icon "Search and filter results" at bounding box center [662, 82] width 11 height 11
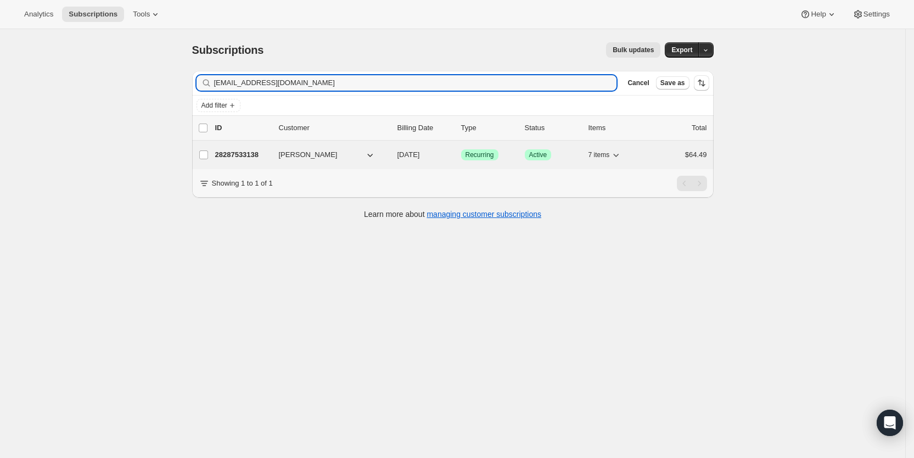
type input "[EMAIL_ADDRESS][DOMAIN_NAME]"
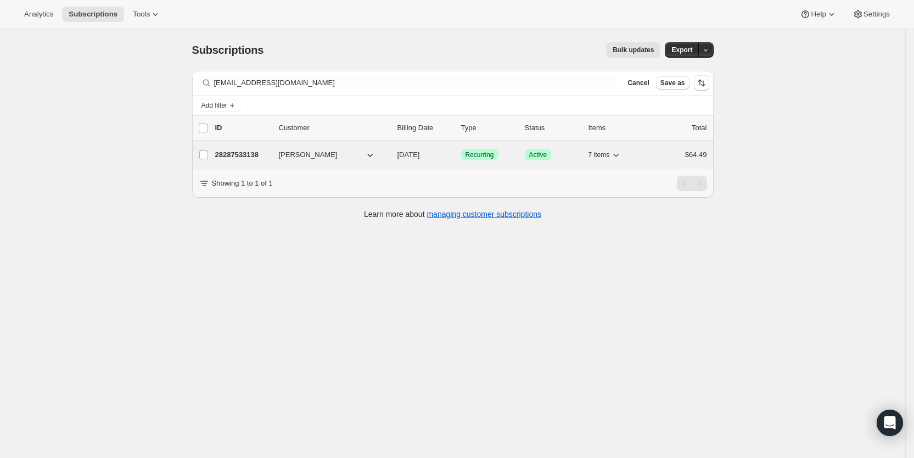
click at [420, 155] on span "[DATE]" at bounding box center [409, 154] width 23 height 8
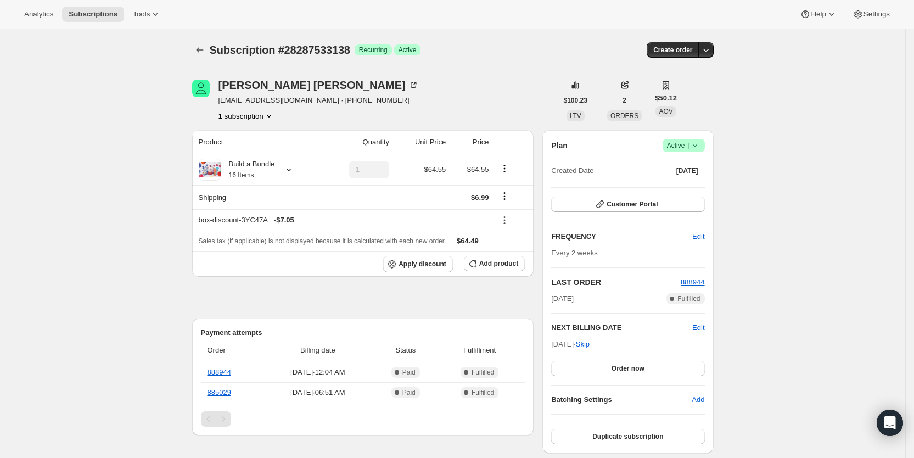
click at [356, 84] on div "[PERSON_NAME] [EMAIL_ADDRESS][DOMAIN_NAME] · [PHONE_NUMBER] 1 subscription" at bounding box center [374, 101] width 365 height 42
drag, startPoint x: 153, startPoint y: 29, endPoint x: 98, endPoint y: 15, distance: 56.6
click at [98, 15] on div "Analytics Subscriptions Tools Help Settings Skip to content Subscription #28287…" at bounding box center [457, 455] width 914 height 911
click at [98, 15] on span "Subscriptions" at bounding box center [93, 14] width 49 height 9
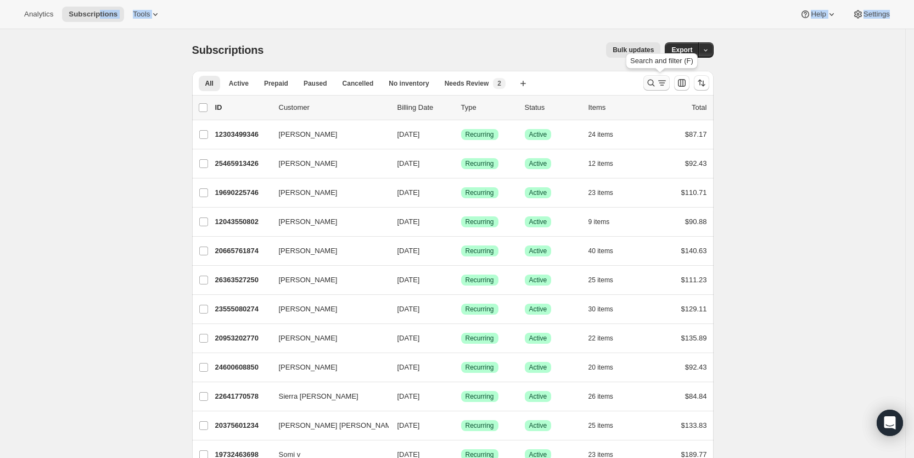
click at [661, 77] on button "Search and filter results" at bounding box center [657, 82] width 26 height 15
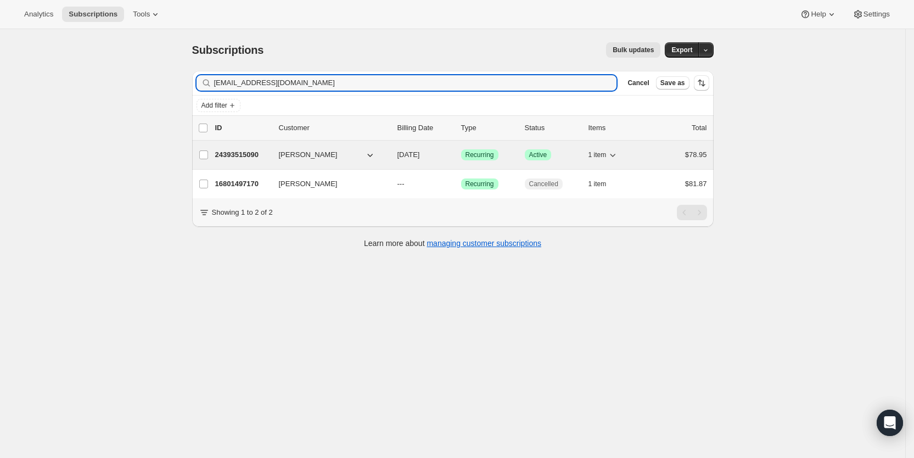
type input "[EMAIL_ADDRESS][DOMAIN_NAME]"
click at [420, 153] on span "[DATE]" at bounding box center [409, 154] width 23 height 8
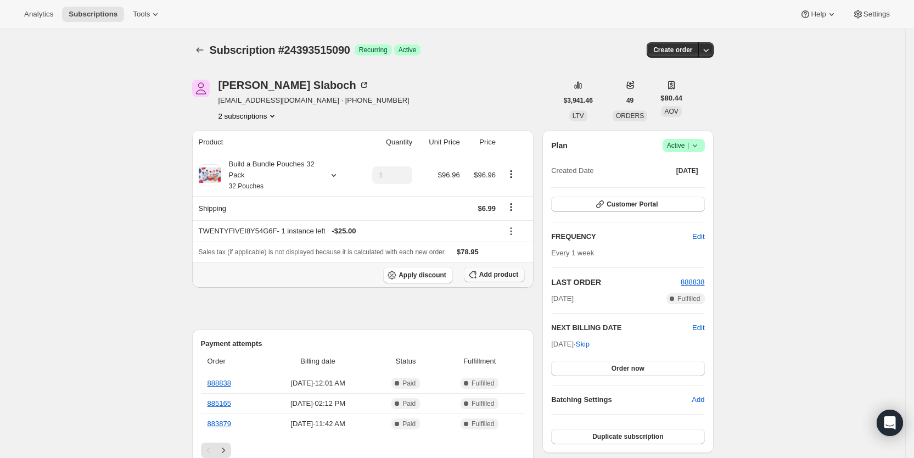
click at [505, 276] on span "Add product" at bounding box center [498, 274] width 39 height 9
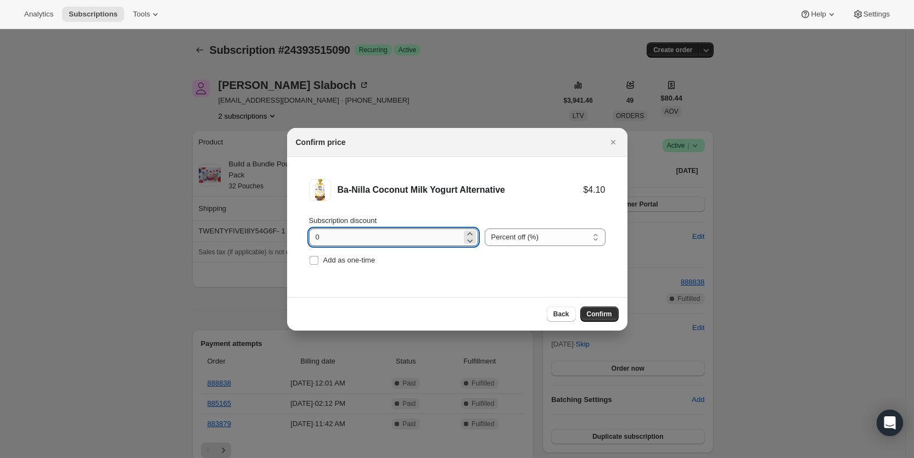
drag, startPoint x: 316, startPoint y: 237, endPoint x: 322, endPoint y: 237, distance: 6.0
click at [322, 237] on input "0" at bounding box center [385, 237] width 153 height 18
type input "100"
click at [325, 261] on span "Add as one-time" at bounding box center [350, 260] width 52 height 8
click at [319, 261] on input "Add as one-time" at bounding box center [314, 260] width 9 height 9
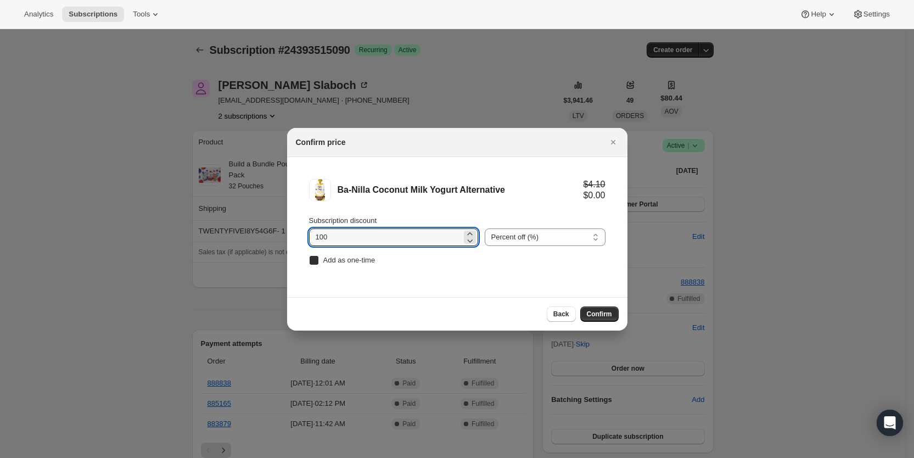
checkbox input "true"
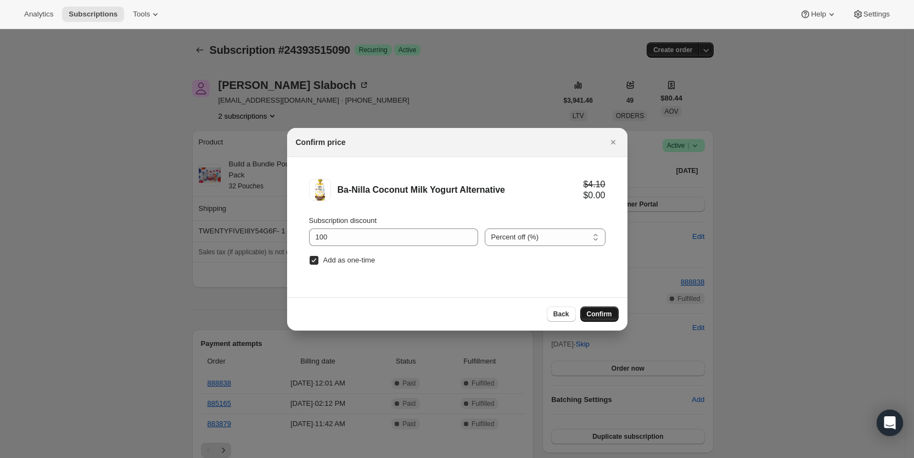
click at [600, 316] on span "Confirm" at bounding box center [599, 314] width 25 height 9
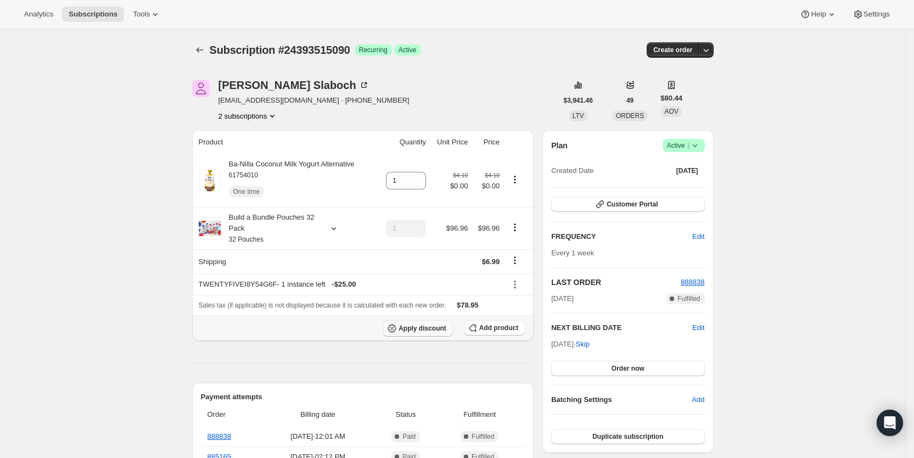
click at [415, 331] on span "Apply discount" at bounding box center [423, 328] width 48 height 9
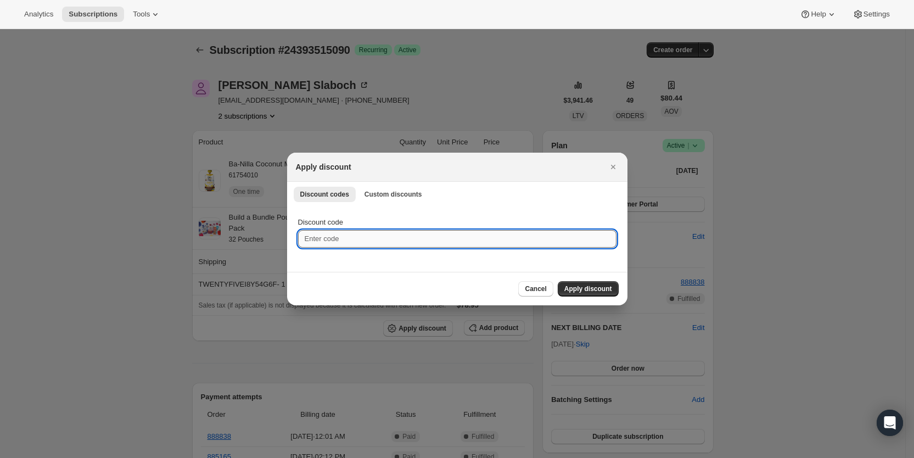
click at [347, 240] on input "Discount code" at bounding box center [457, 239] width 319 height 18
type input "cr_15"
click at [587, 284] on button "Apply discount" at bounding box center [588, 288] width 61 height 15
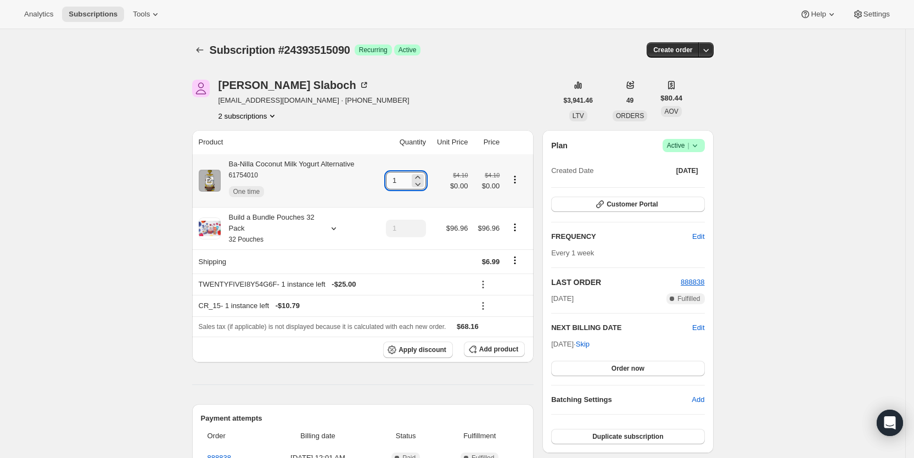
drag, startPoint x: 395, startPoint y: 185, endPoint x: 405, endPoint y: 183, distance: 10.5
click at [405, 183] on input "1" at bounding box center [398, 181] width 24 height 18
type input "3"
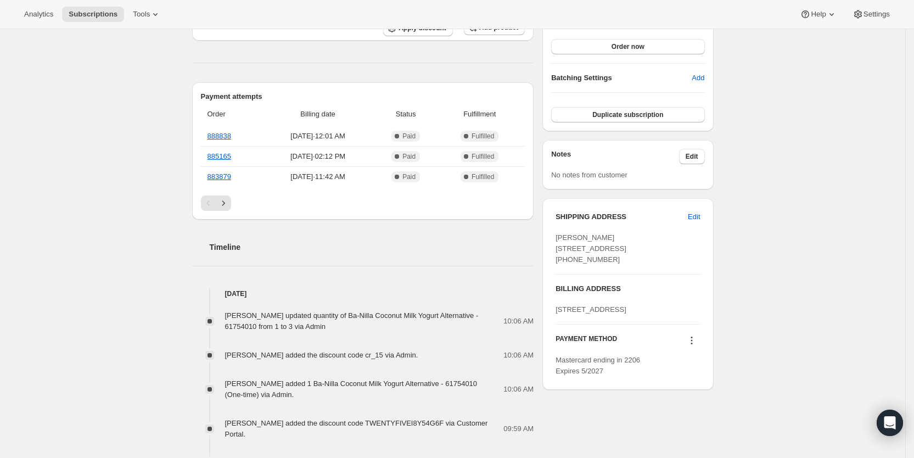
scroll to position [325, 0]
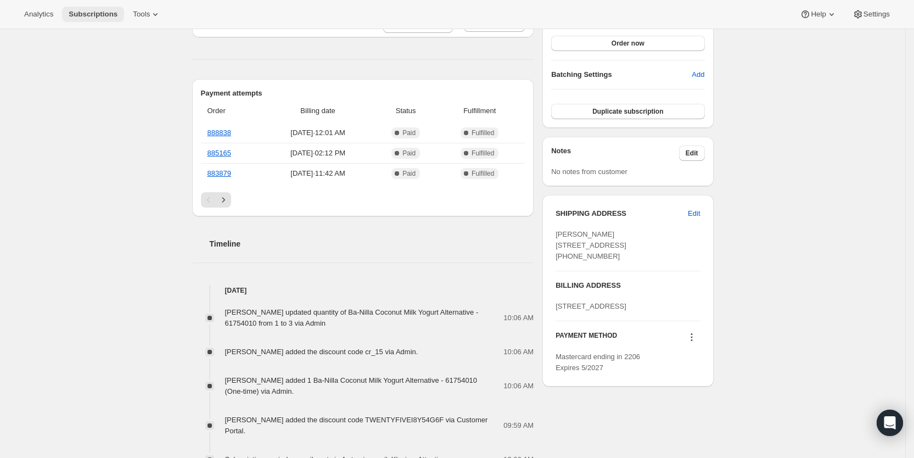
click at [88, 12] on span "Subscriptions" at bounding box center [93, 14] width 49 height 9
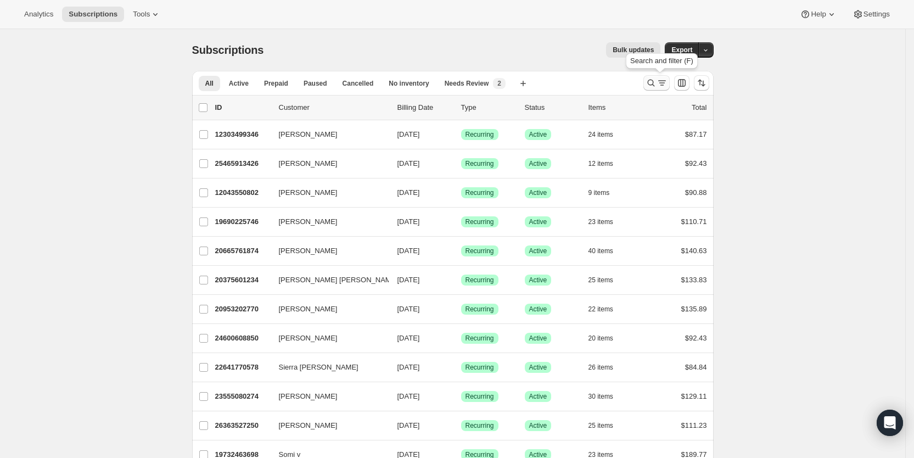
click at [662, 85] on icon "Search and filter results" at bounding box center [662, 82] width 11 height 11
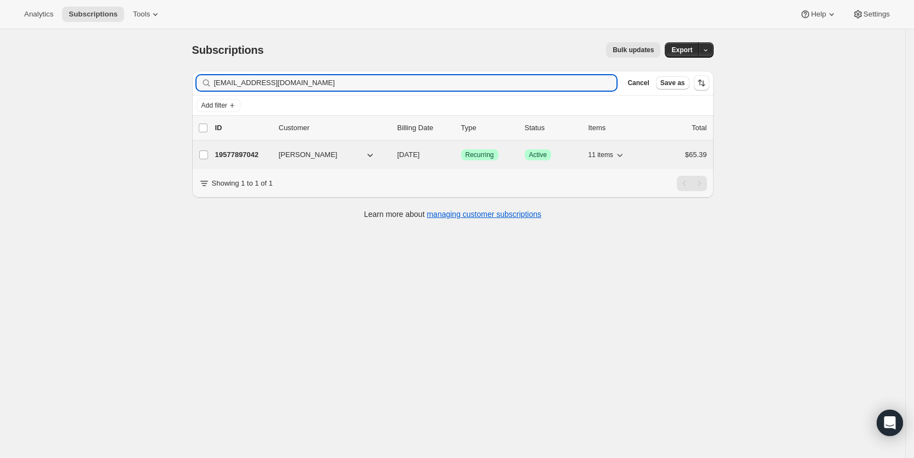
type input "[EMAIL_ADDRESS][DOMAIN_NAME]"
click at [420, 159] on p "[DATE]" at bounding box center [425, 154] width 55 height 11
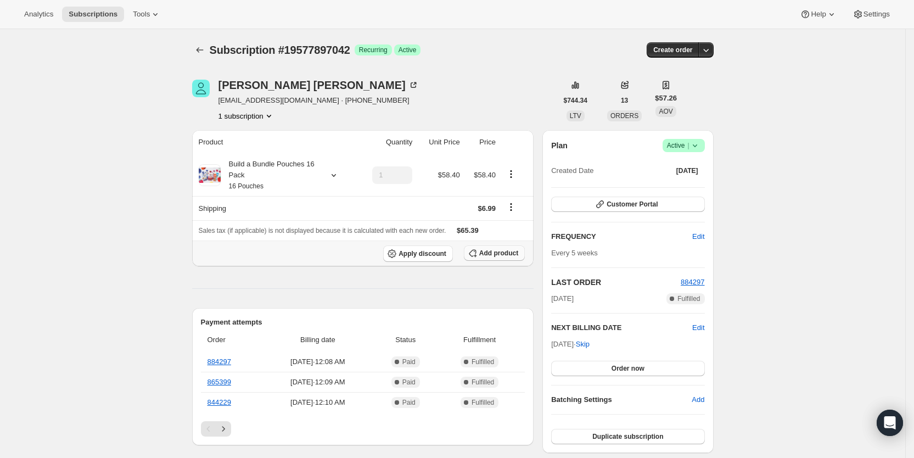
click at [498, 255] on span "Add product" at bounding box center [498, 253] width 39 height 9
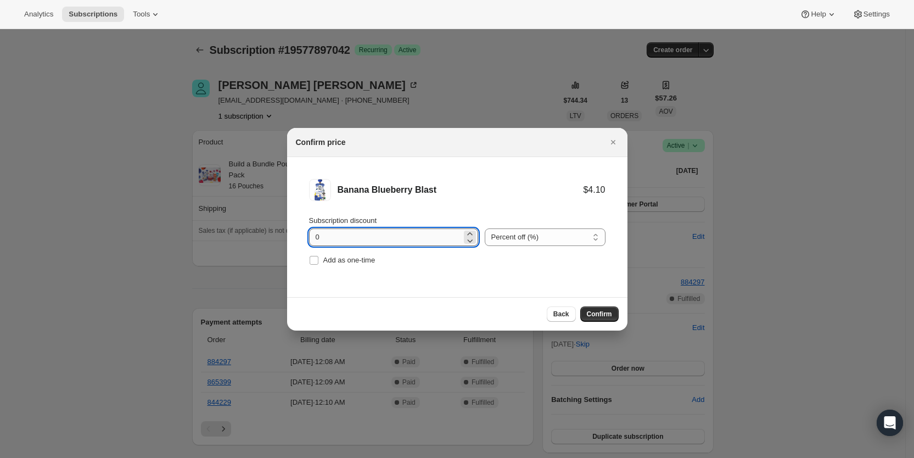
drag, startPoint x: 311, startPoint y: 236, endPoint x: 338, endPoint y: 238, distance: 26.4
click at [338, 238] on input "0" at bounding box center [385, 237] width 153 height 18
type input "100"
click at [317, 259] on input "Add as one-time" at bounding box center [314, 260] width 9 height 9
checkbox input "true"
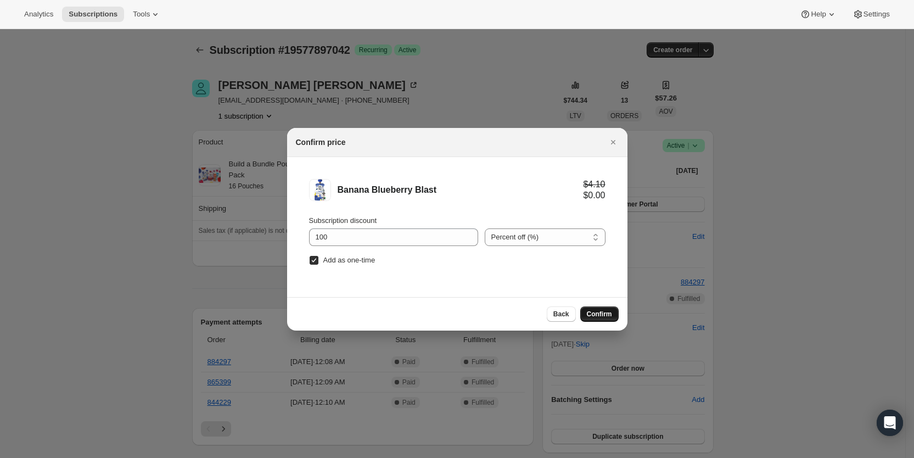
click at [599, 317] on span "Confirm" at bounding box center [599, 314] width 25 height 9
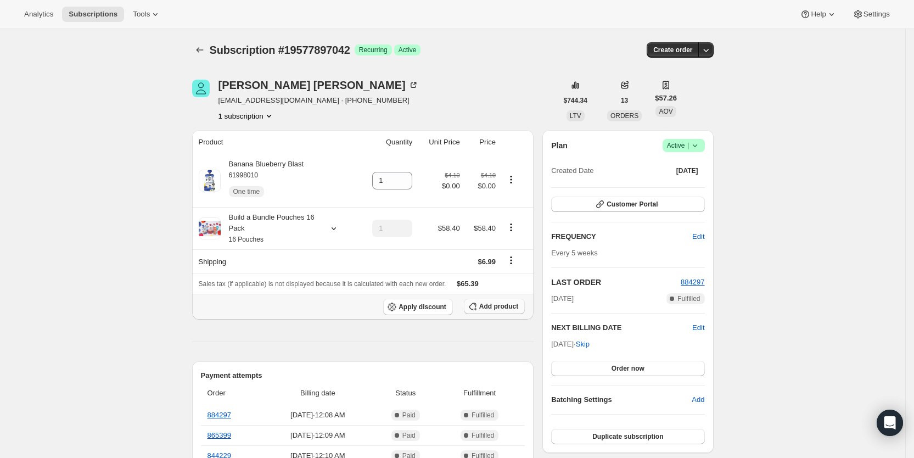
click at [488, 307] on span "Add product" at bounding box center [498, 306] width 39 height 9
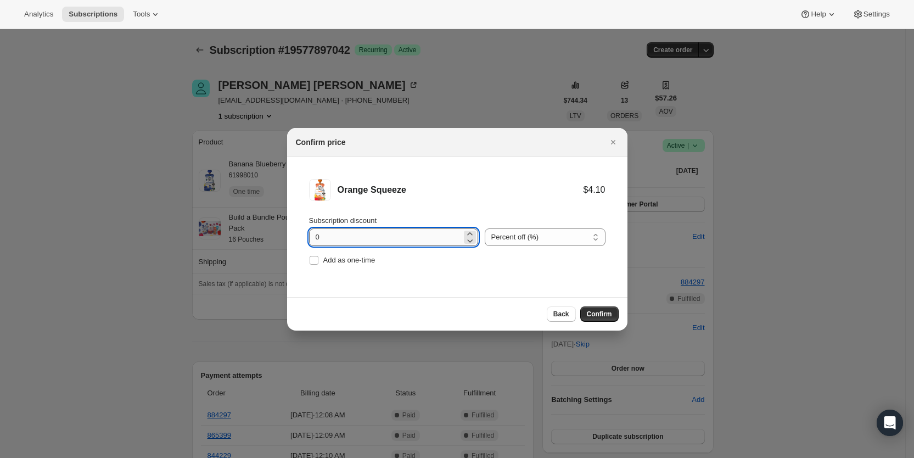
drag, startPoint x: 309, startPoint y: 241, endPoint x: 319, endPoint y: 239, distance: 10.0
click at [319, 239] on input "0" at bounding box center [385, 237] width 153 height 18
type input "100"
click at [320, 260] on label "Add as one-time" at bounding box center [342, 260] width 66 height 15
click at [319, 260] on input "Add as one-time" at bounding box center [314, 260] width 9 height 9
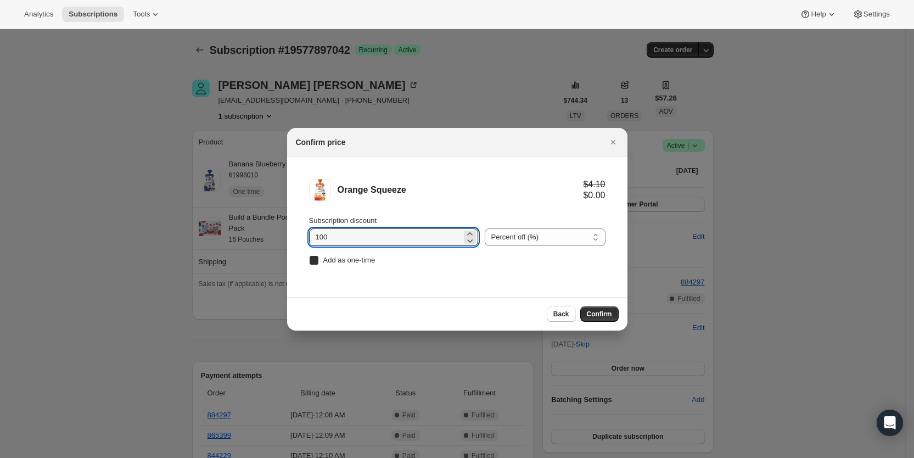
checkbox input "true"
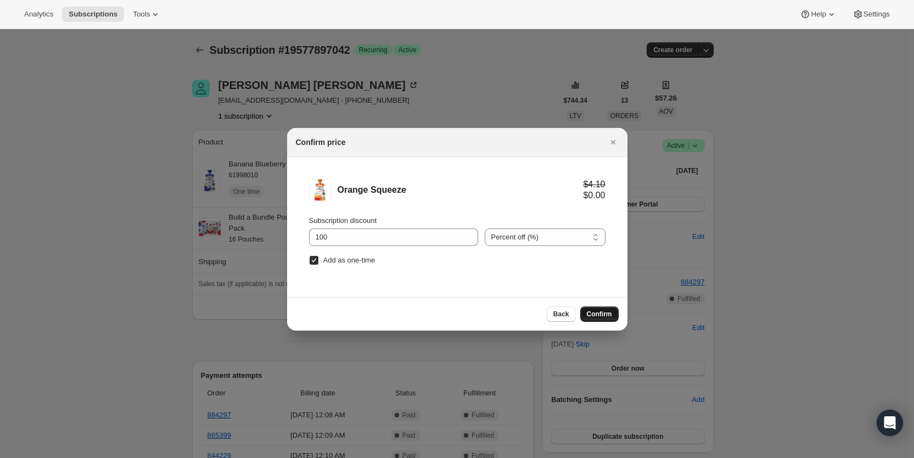
click at [594, 316] on span "Confirm" at bounding box center [599, 314] width 25 height 9
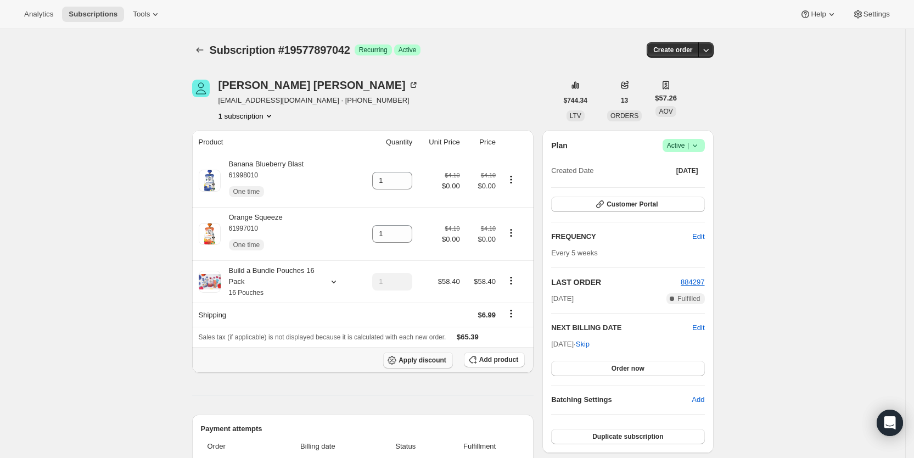
click at [435, 362] on span "Apply discount" at bounding box center [423, 360] width 48 height 9
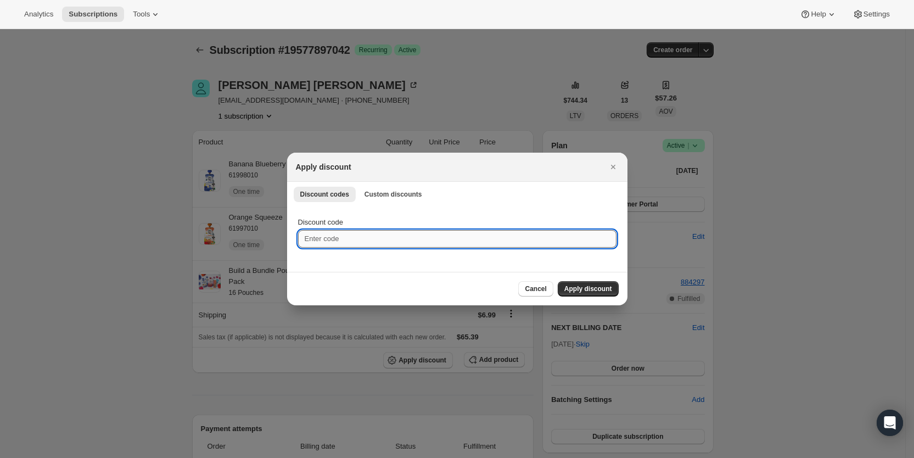
click at [341, 245] on input "Discount code" at bounding box center [457, 239] width 319 height 18
type input "cr_20"
click at [595, 292] on span "Apply discount" at bounding box center [589, 289] width 48 height 9
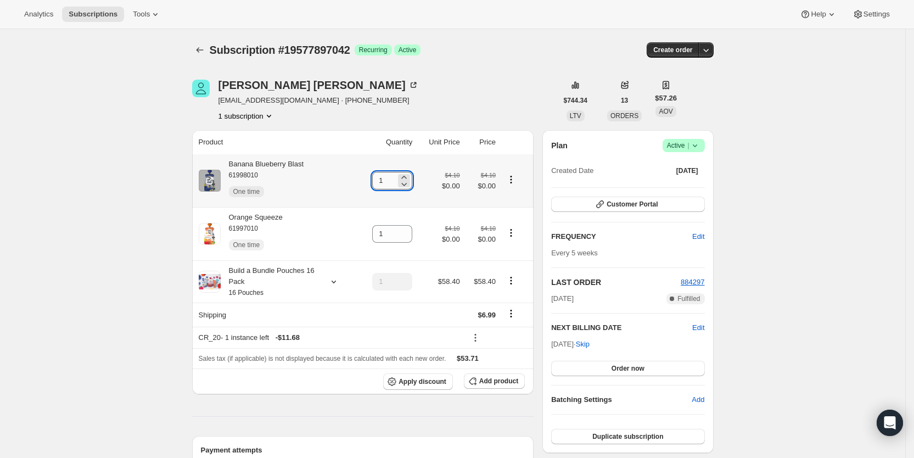
click at [387, 181] on input "1" at bounding box center [384, 181] width 24 height 18
drag, startPoint x: 385, startPoint y: 181, endPoint x: 393, endPoint y: 179, distance: 7.9
click at [393, 179] on input "1" at bounding box center [384, 181] width 24 height 18
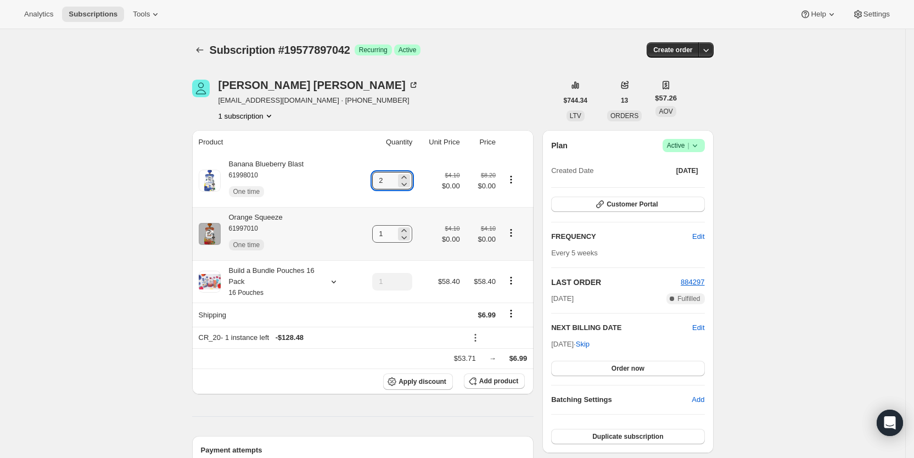
type input "2"
drag, startPoint x: 384, startPoint y: 231, endPoint x: 409, endPoint y: 230, distance: 24.2
click at [408, 230] on div "1" at bounding box center [392, 234] width 40 height 18
type input "2"
drag, startPoint x: 498, startPoint y: 82, endPoint x: 515, endPoint y: 65, distance: 24.1
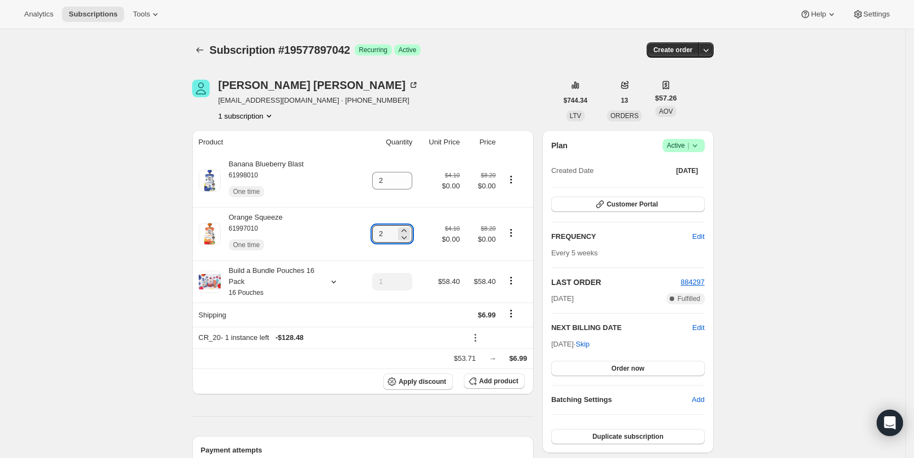
click at [499, 82] on div "[PERSON_NAME] [EMAIL_ADDRESS][DOMAIN_NAME] · [PHONE_NUMBER] 1 subscription" at bounding box center [374, 101] width 365 height 42
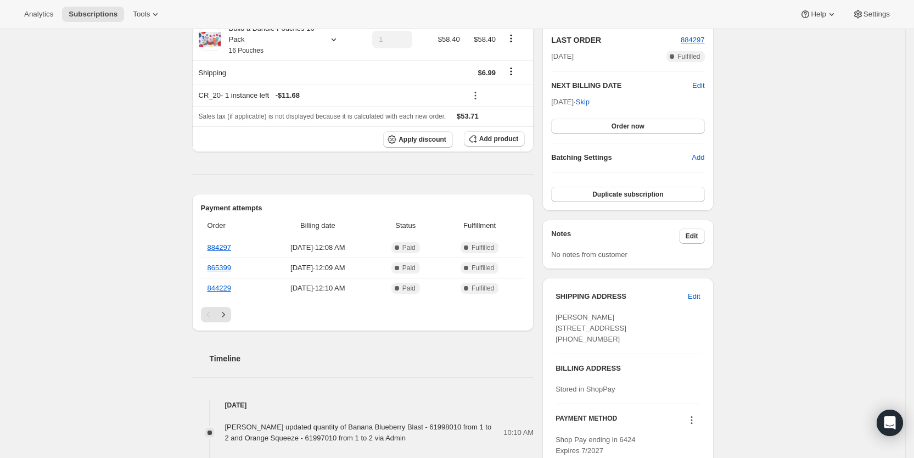
scroll to position [248, 0]
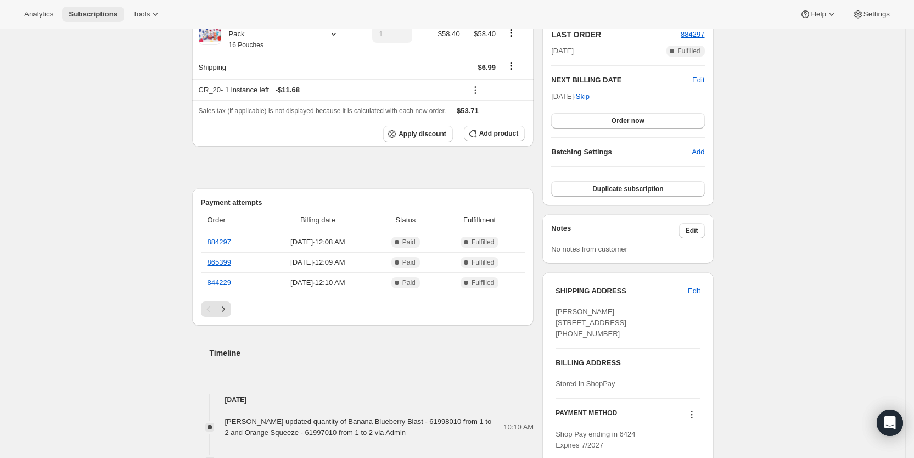
click at [105, 14] on span "Subscriptions" at bounding box center [93, 14] width 49 height 9
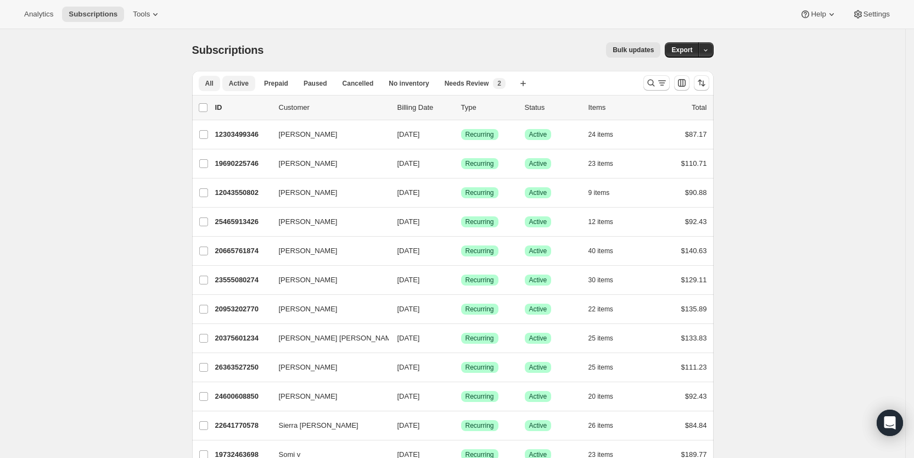
click at [238, 83] on span "Active" at bounding box center [239, 83] width 20 height 9
click at [663, 82] on icon "Search and filter results" at bounding box center [662, 82] width 11 height 11
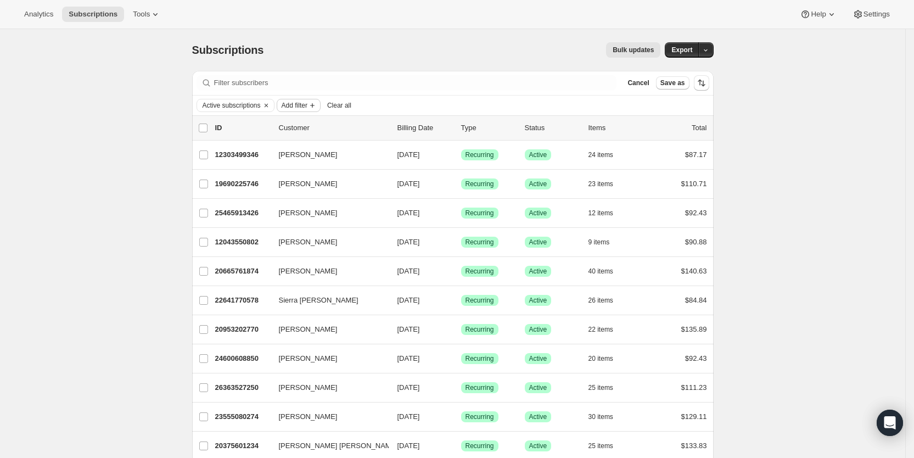
click at [308, 104] on span "Add filter" at bounding box center [295, 105] width 26 height 9
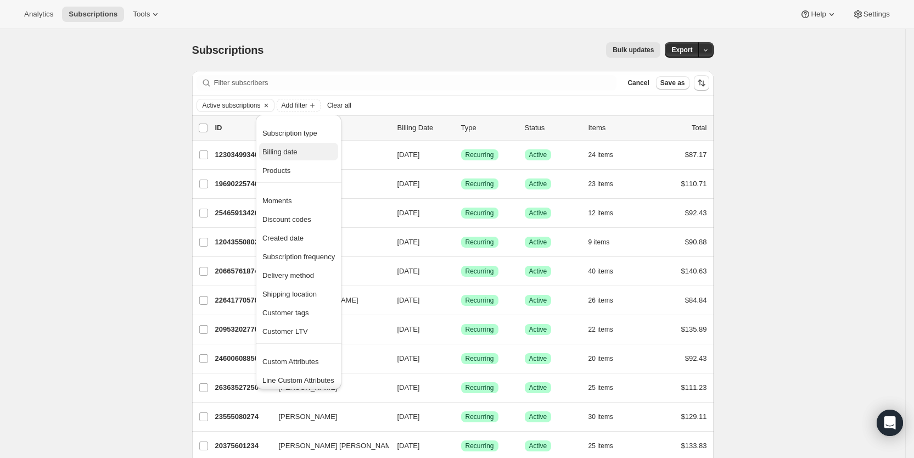
click at [283, 152] on span "Billing date" at bounding box center [280, 152] width 35 height 8
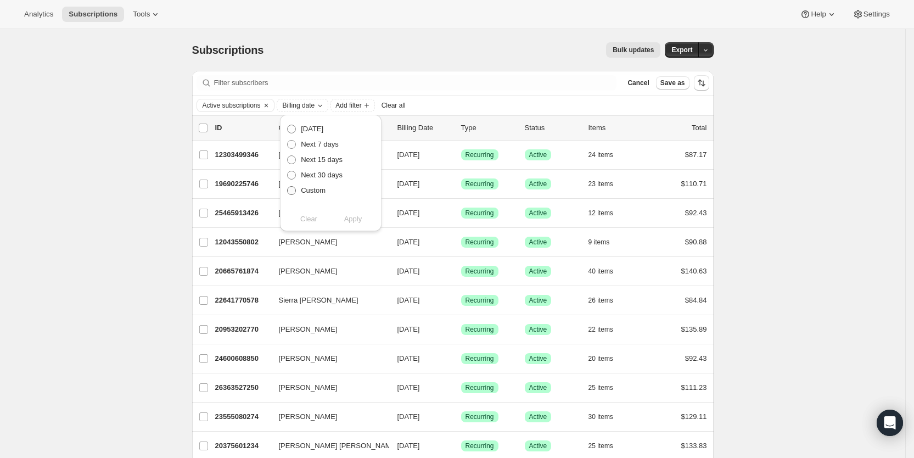
click at [294, 192] on span at bounding box center [291, 190] width 9 height 9
click at [288, 187] on input "Custom" at bounding box center [287, 186] width 1 height 1
radio input "true"
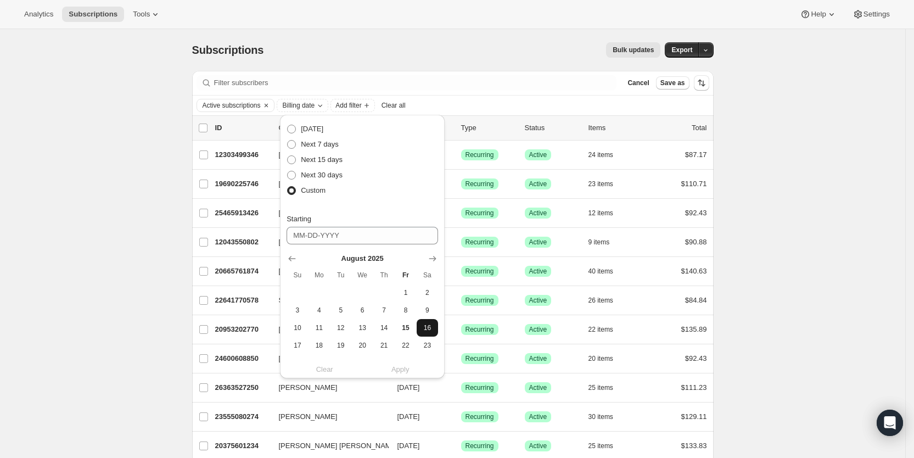
click at [425, 327] on span "16" at bounding box center [427, 328] width 13 height 9
type input "[DATE]"
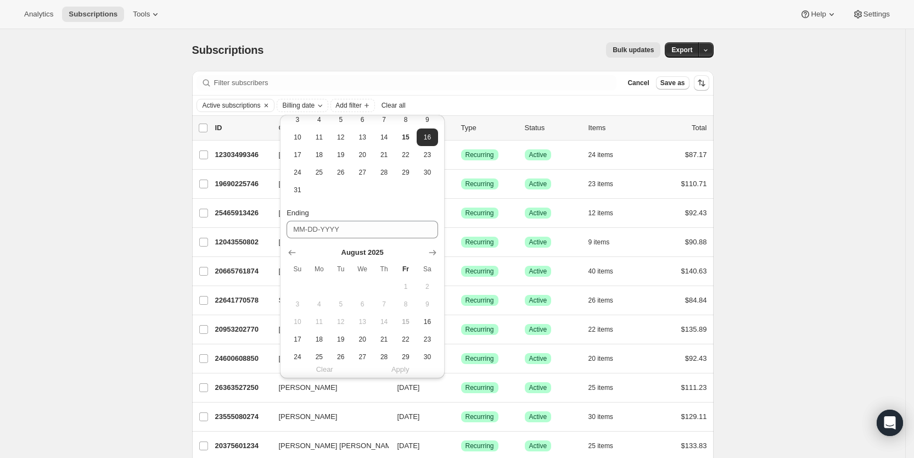
scroll to position [196, 0]
click at [430, 246] on icon "Show next month, September 2025" at bounding box center [432, 247] width 11 height 11
click at [430, 246] on icon "Show next month, October 2025" at bounding box center [432, 247] width 11 height 11
click at [430, 311] on button "18" at bounding box center [427, 317] width 21 height 18
type input "[DATE]"
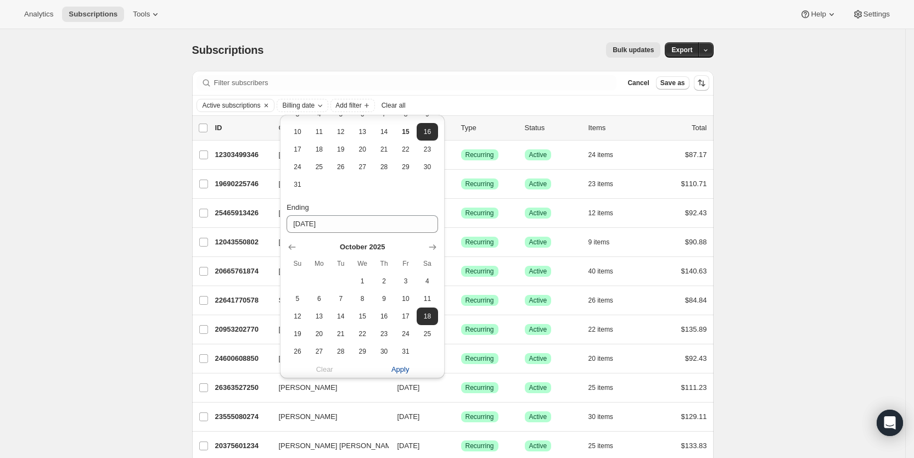
click at [399, 369] on span "Apply" at bounding box center [401, 369] width 18 height 11
click at [397, 372] on span "Apply" at bounding box center [401, 369] width 18 height 11
click at [698, 44] on button "Export" at bounding box center [682, 49] width 34 height 15
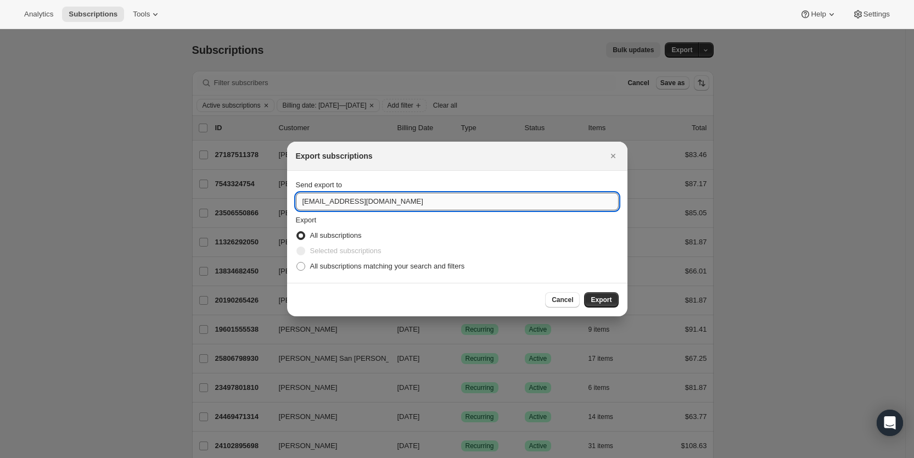
drag, startPoint x: 315, startPoint y: 200, endPoint x: 298, endPoint y: 204, distance: 17.5
click at [298, 204] on input "[EMAIL_ADDRESS][DOMAIN_NAME]" at bounding box center [457, 202] width 323 height 18
type input "[EMAIL_ADDRESS][DOMAIN_NAME]"
click at [304, 266] on span ":r28d:" at bounding box center [301, 266] width 9 height 9
click at [297, 263] on input "All subscriptions matching your search and filters" at bounding box center [297, 262] width 1 height 1
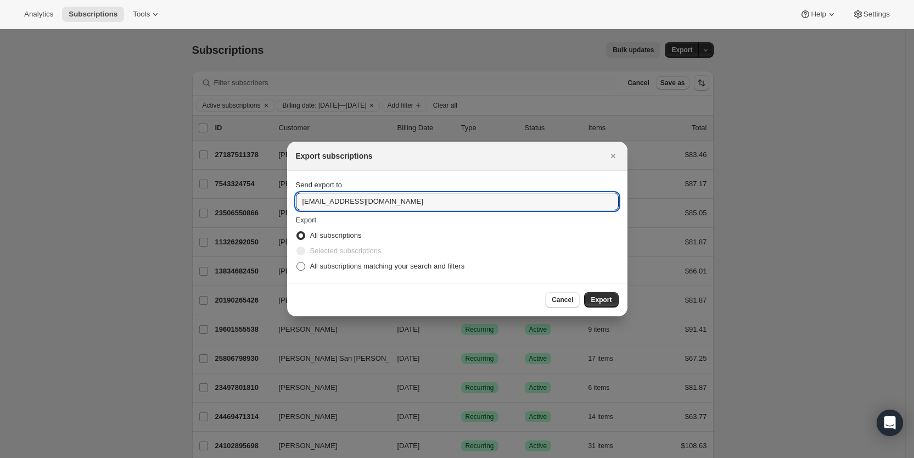
radio input "true"
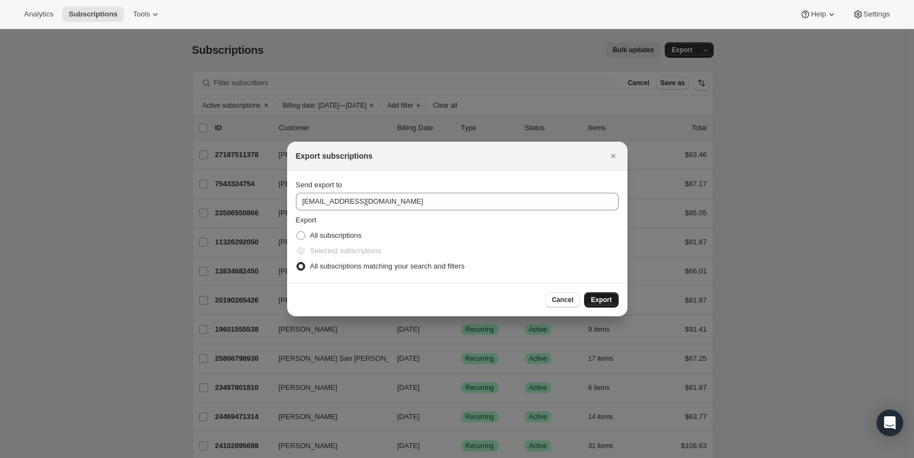
click at [598, 299] on span "Export" at bounding box center [601, 299] width 21 height 9
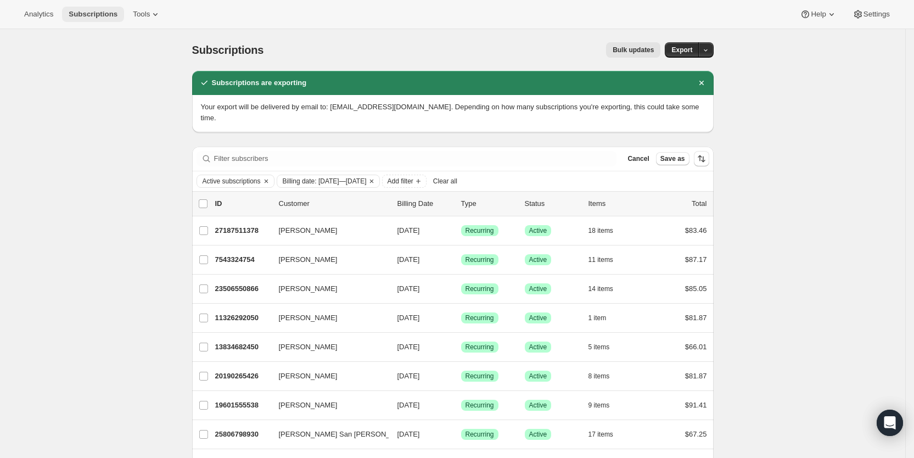
click at [84, 13] on span "Subscriptions" at bounding box center [93, 14] width 49 height 9
click at [642, 154] on span "Cancel" at bounding box center [638, 158] width 21 height 9
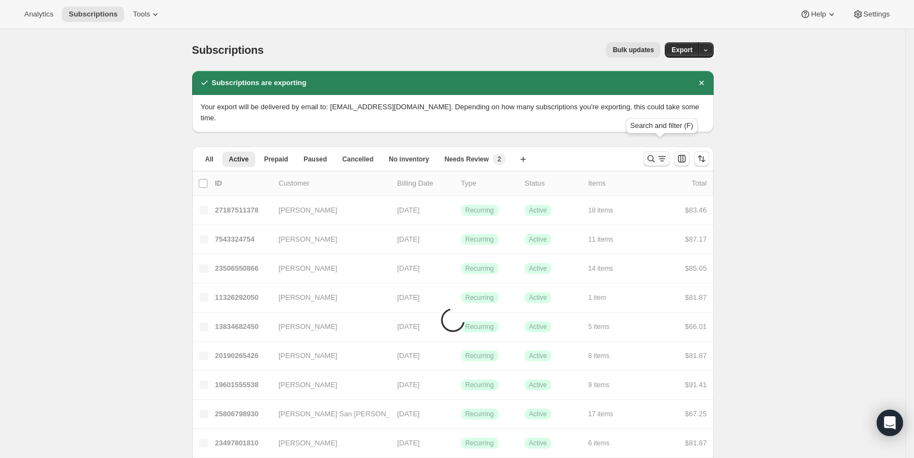
click at [657, 153] on icon "Search and filter results" at bounding box center [651, 158] width 11 height 11
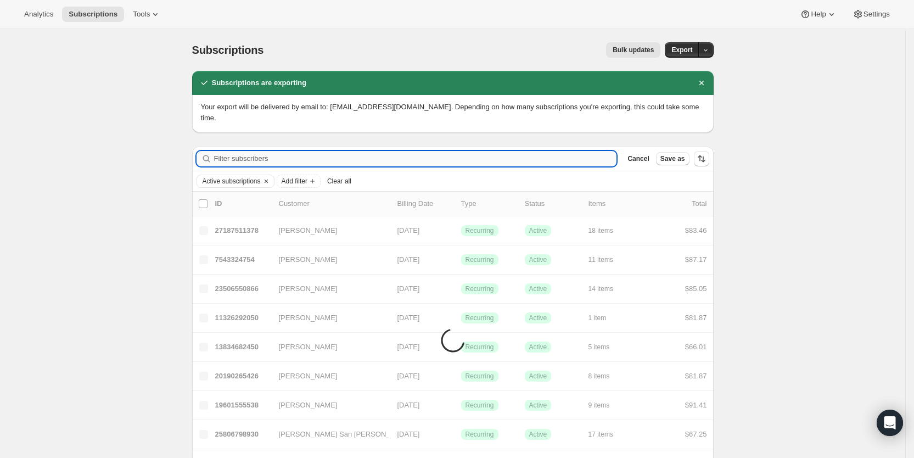
click at [282, 151] on input "Filter subscribers" at bounding box center [415, 158] width 403 height 15
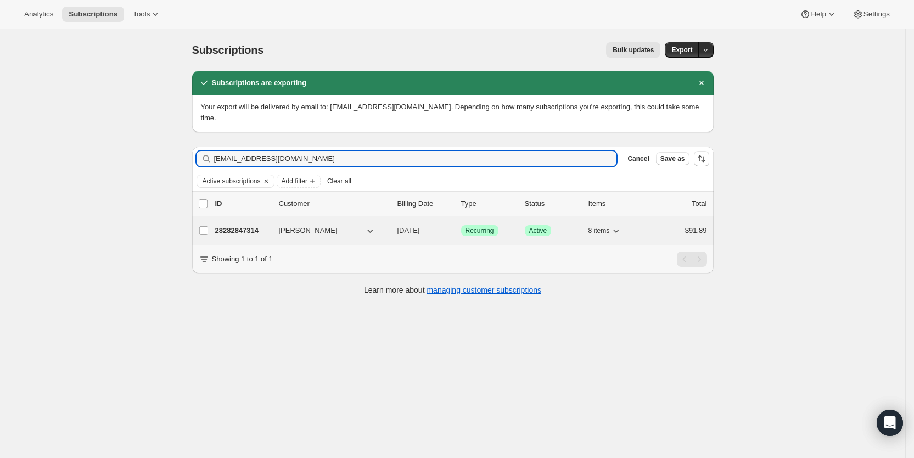
type input "[EMAIL_ADDRESS][DOMAIN_NAME]"
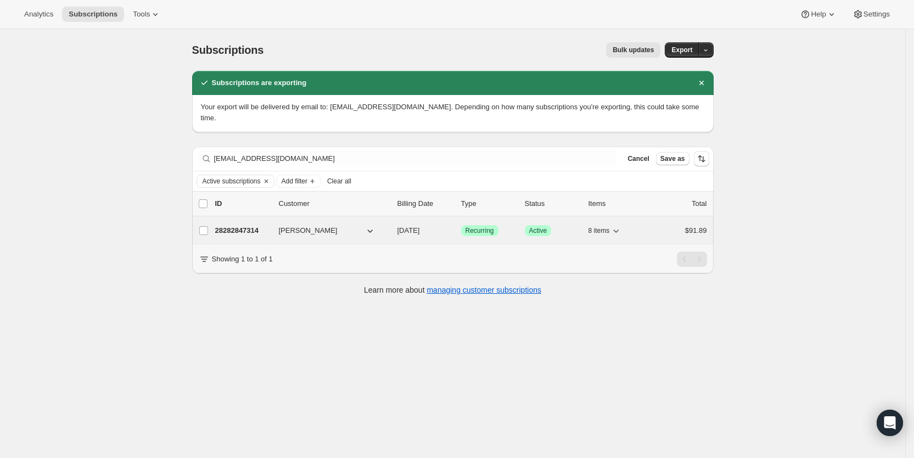
click at [420, 226] on span "[DATE]" at bounding box center [409, 230] width 23 height 8
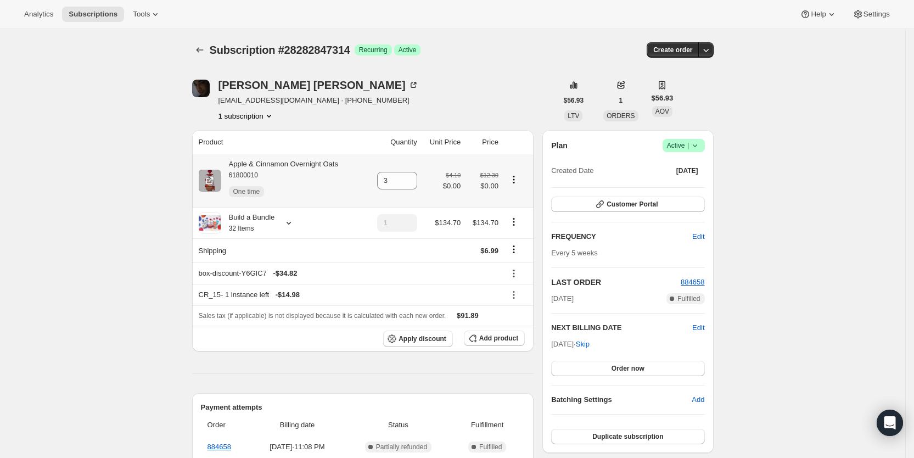
click at [518, 175] on icon "Product actions" at bounding box center [514, 179] width 11 height 11
click at [525, 243] on span "Remove" at bounding box center [517, 238] width 67 height 11
type input "0"
click at [520, 183] on icon "Product actions" at bounding box center [514, 179] width 11 height 11
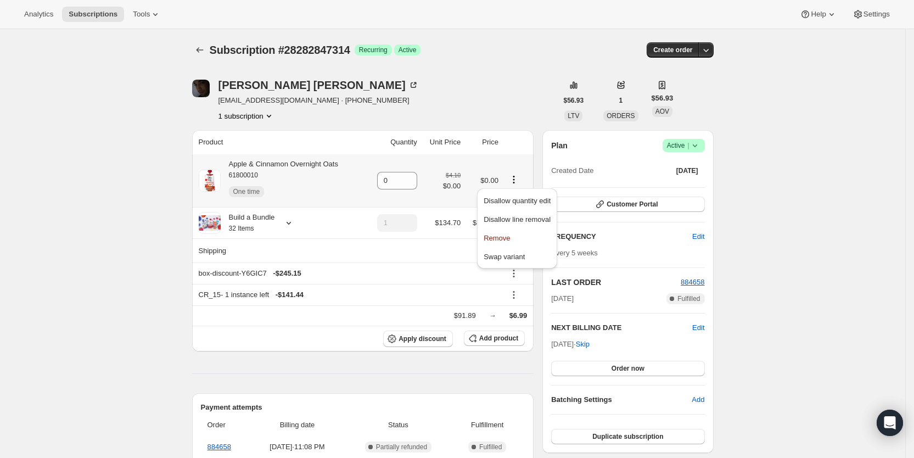
drag, startPoint x: 511, startPoint y: 238, endPoint x: 523, endPoint y: 144, distance: 95.2
click at [511, 238] on span "Remove" at bounding box center [517, 238] width 67 height 11
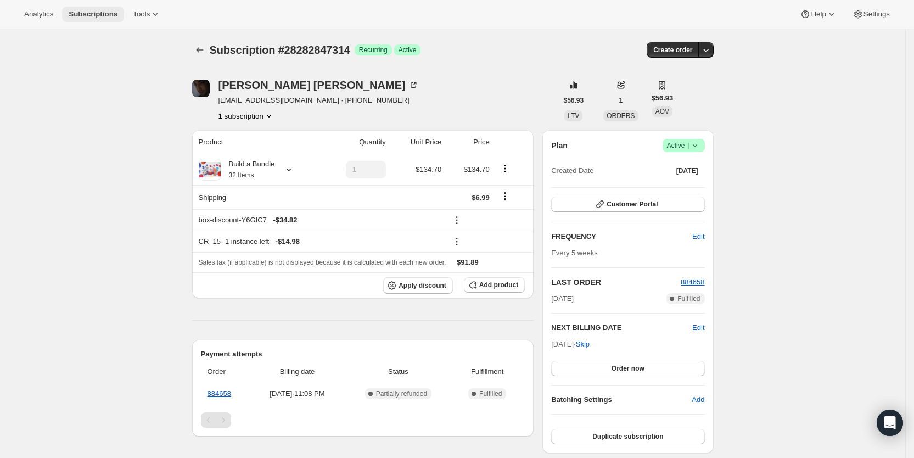
click at [92, 13] on span "Subscriptions" at bounding box center [93, 14] width 49 height 9
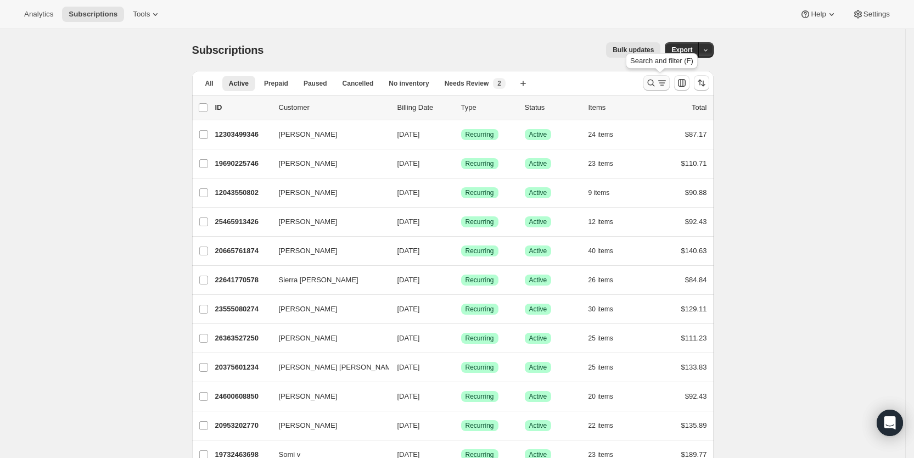
click at [665, 87] on icon "Search and filter results" at bounding box center [662, 82] width 11 height 11
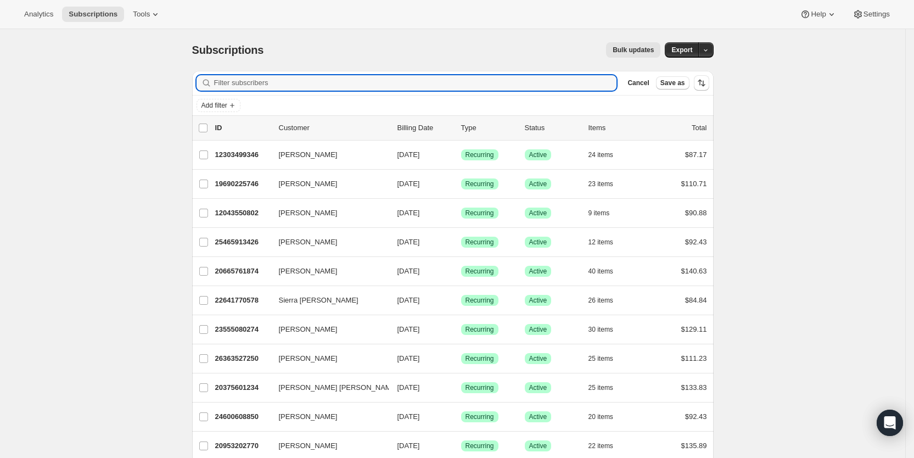
paste input "[EMAIL_ADDRESS][DOMAIN_NAME]"
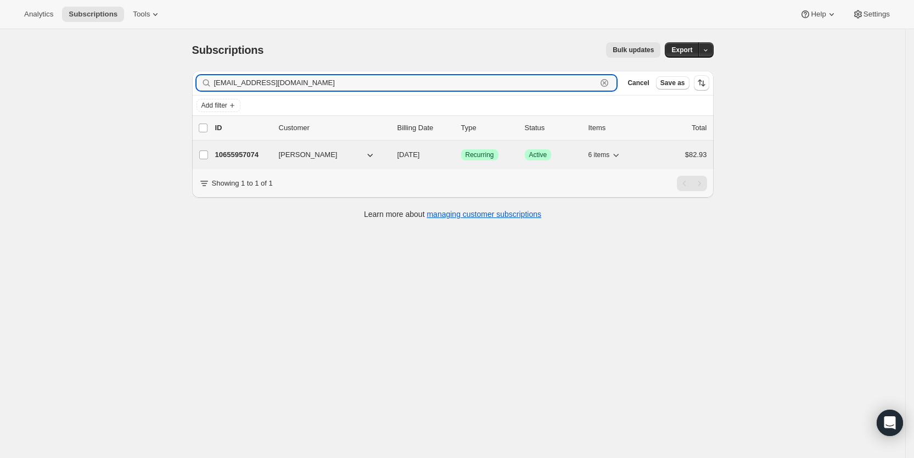
type input "[EMAIL_ADDRESS][DOMAIN_NAME]"
click at [420, 154] on span "[DATE]" at bounding box center [409, 154] width 23 height 8
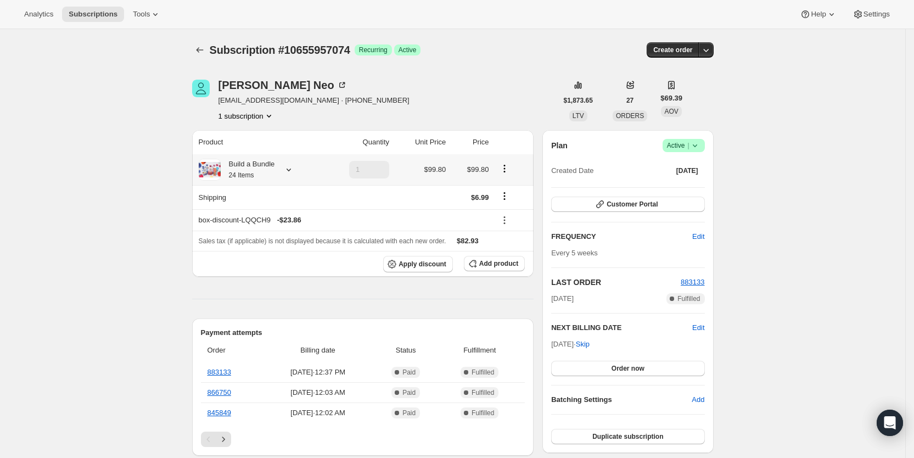
click at [287, 165] on icon at bounding box center [288, 169] width 11 height 11
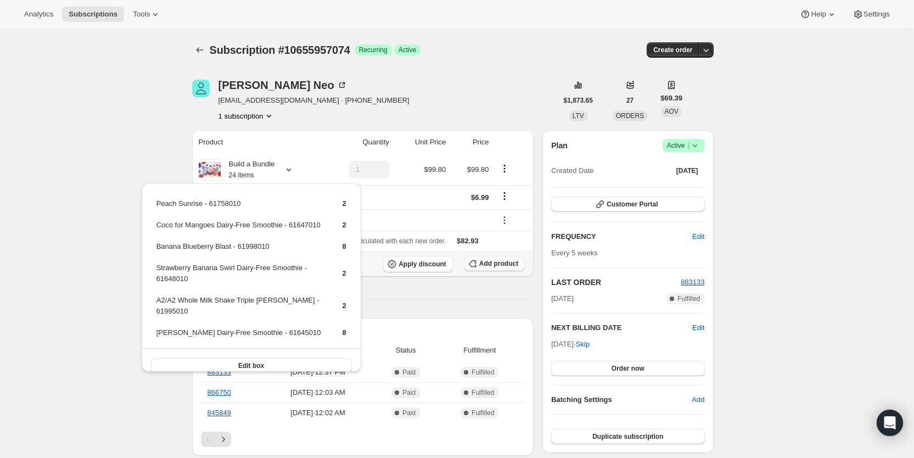
click at [495, 267] on button "Add product" at bounding box center [494, 263] width 61 height 15
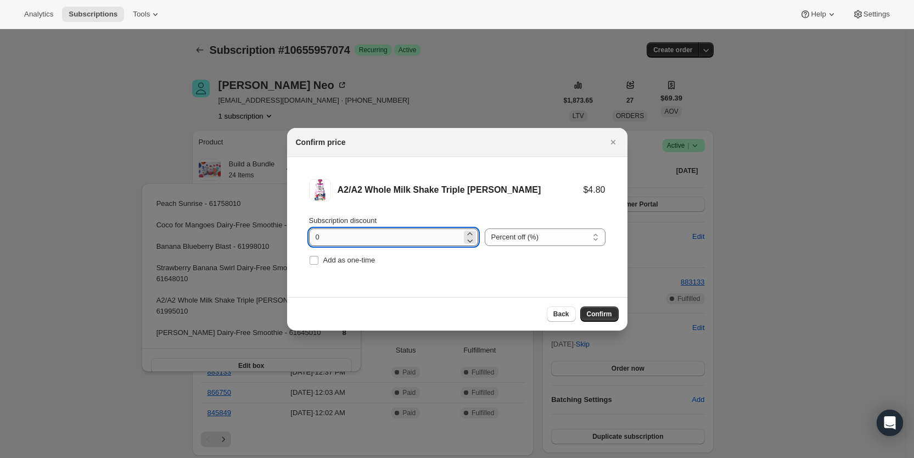
drag, startPoint x: 311, startPoint y: 237, endPoint x: 329, endPoint y: 241, distance: 18.0
click at [329, 241] on input "0" at bounding box center [385, 237] width 153 height 18
type input "100"
drag, startPoint x: 319, startPoint y: 263, endPoint x: 356, endPoint y: 265, distance: 37.9
click at [326, 263] on label "Add as one-time" at bounding box center [342, 260] width 66 height 15
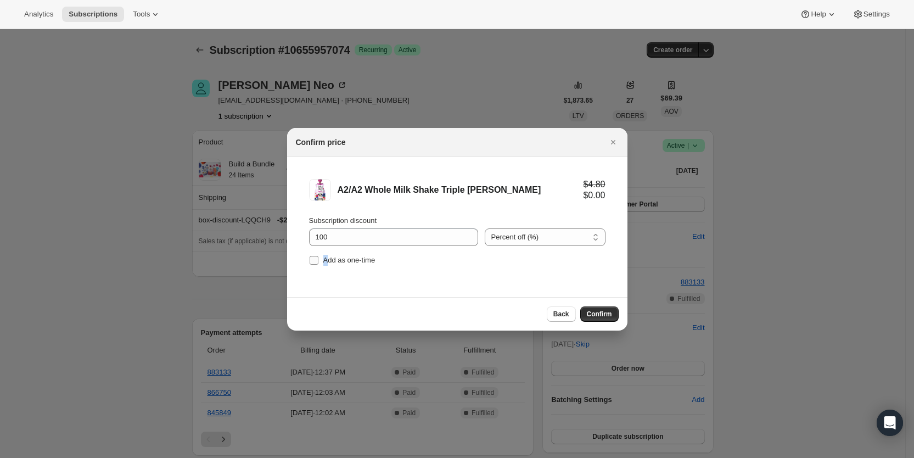
click at [317, 263] on input "Add as one-time" at bounding box center [314, 260] width 9 height 9
checkbox input "true"
click at [587, 311] on button "Confirm" at bounding box center [600, 313] width 38 height 15
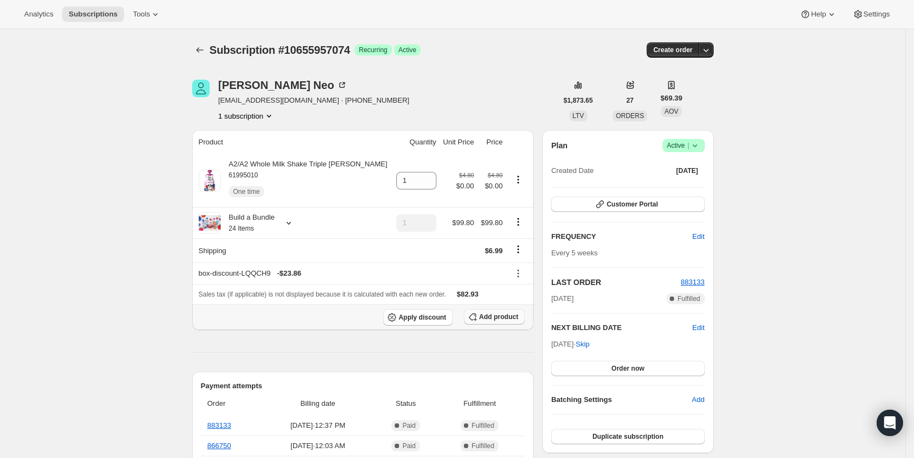
click at [508, 314] on span "Add product" at bounding box center [498, 317] width 39 height 9
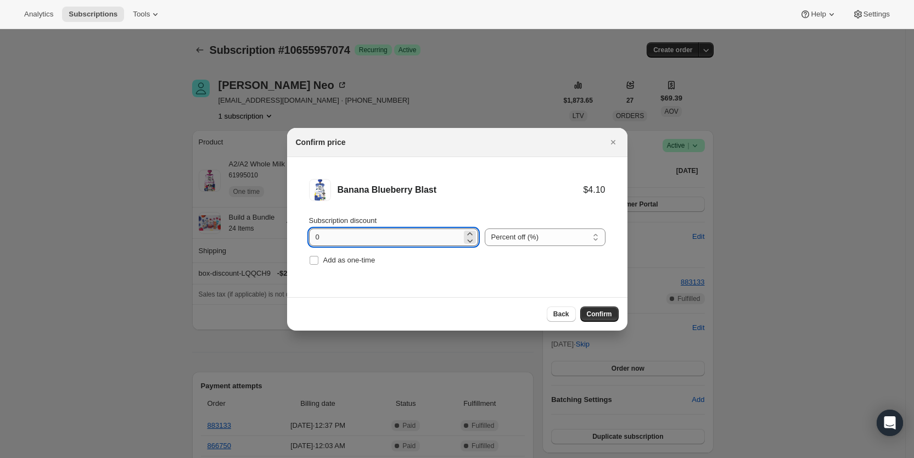
click at [323, 240] on input "0" at bounding box center [385, 237] width 153 height 18
drag, startPoint x: 312, startPoint y: 235, endPoint x: 330, endPoint y: 237, distance: 17.8
click at [330, 237] on input "0" at bounding box center [385, 237] width 153 height 18
type input "100"
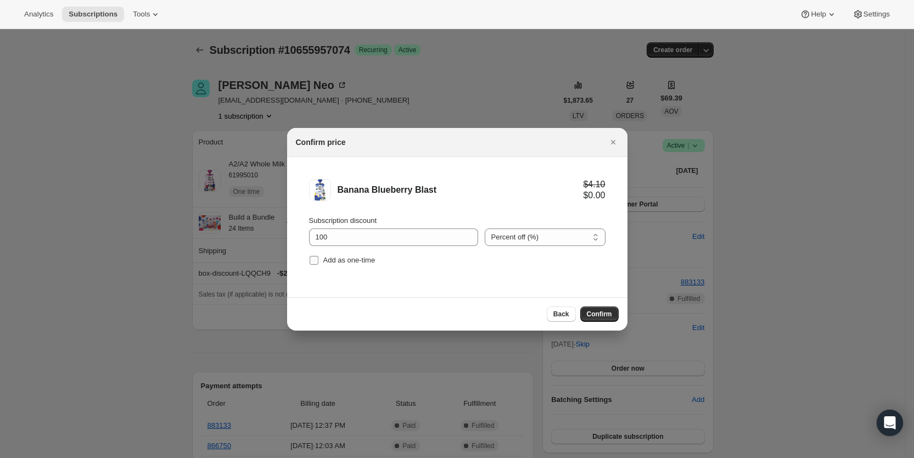
click at [320, 263] on label "Add as one-time" at bounding box center [342, 260] width 66 height 15
click at [319, 263] on input "Add as one-time" at bounding box center [314, 260] width 9 height 9
checkbox input "true"
click at [599, 314] on span "Confirm" at bounding box center [599, 314] width 25 height 9
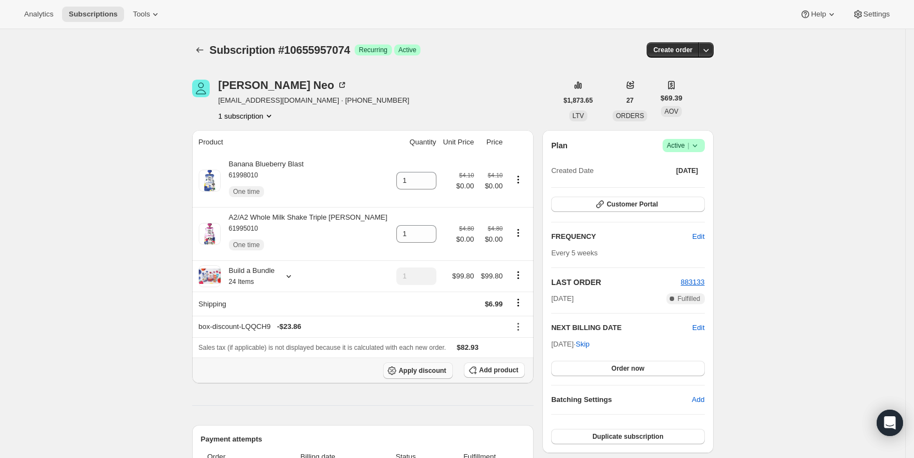
click at [430, 367] on span "Apply discount" at bounding box center [423, 370] width 48 height 9
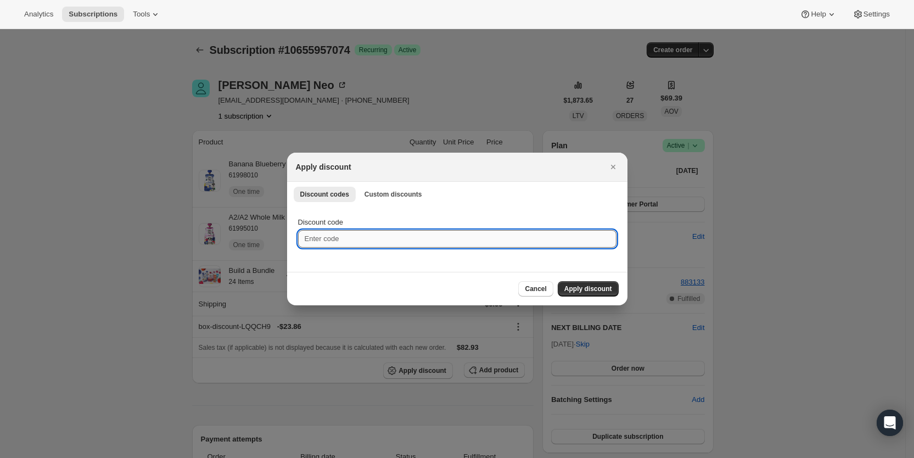
click at [327, 243] on input "Discount code" at bounding box center [457, 239] width 319 height 18
type input "cr_20"
click at [584, 293] on span "Apply discount" at bounding box center [589, 289] width 48 height 9
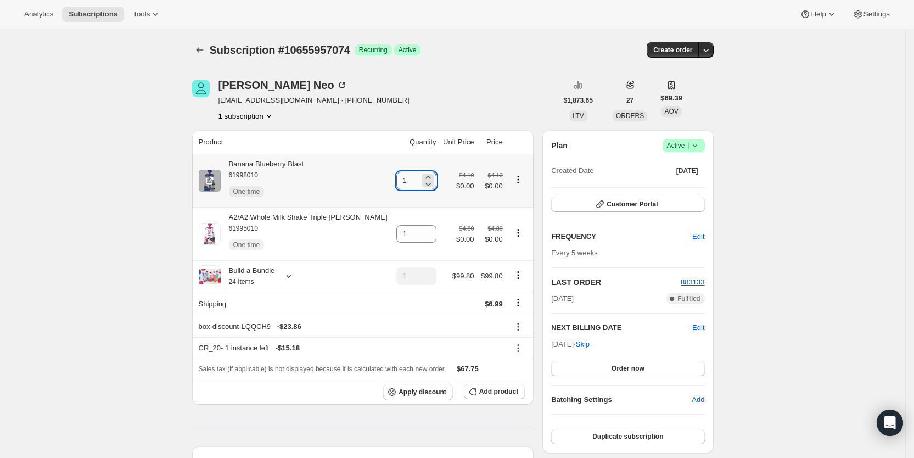
drag, startPoint x: 393, startPoint y: 183, endPoint x: 402, endPoint y: 181, distance: 9.6
click at [402, 181] on input "1" at bounding box center [409, 181] width 24 height 18
type input "2"
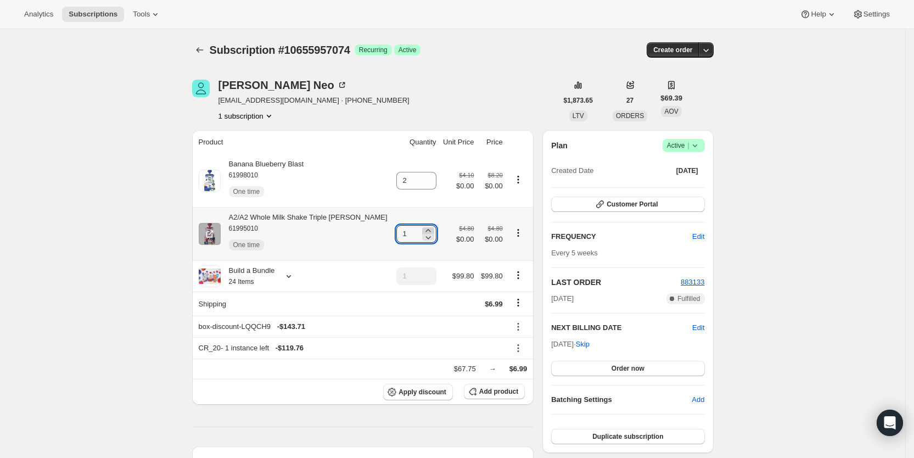
drag, startPoint x: 393, startPoint y: 230, endPoint x: 414, endPoint y: 230, distance: 20.3
click at [413, 231] on div "1" at bounding box center [417, 234] width 40 height 18
type input "2"
click at [454, 85] on div "[PERSON_NAME] [EMAIL_ADDRESS][DOMAIN_NAME] · [PHONE_NUMBER] 1 subscription" at bounding box center [374, 101] width 365 height 42
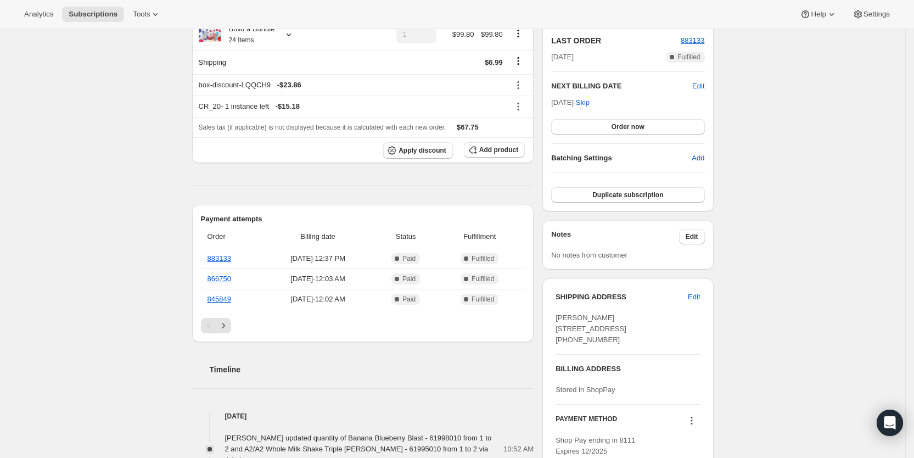
scroll to position [217, 0]
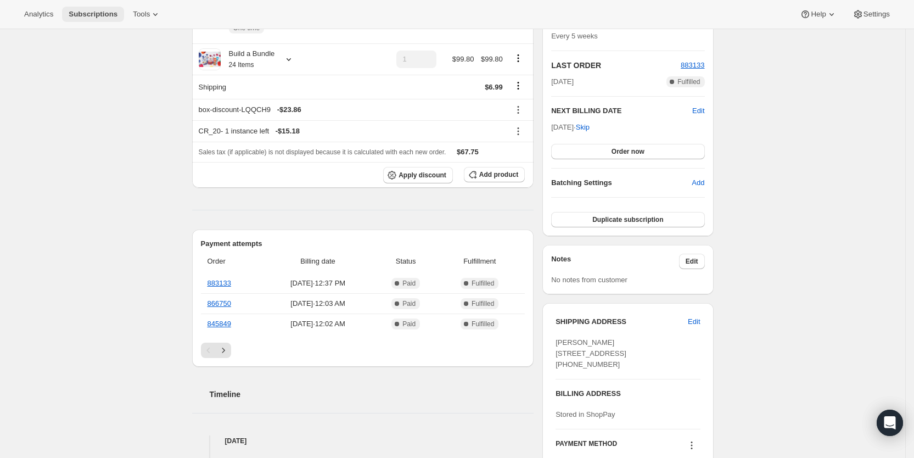
click at [87, 11] on span "Subscriptions" at bounding box center [93, 14] width 49 height 9
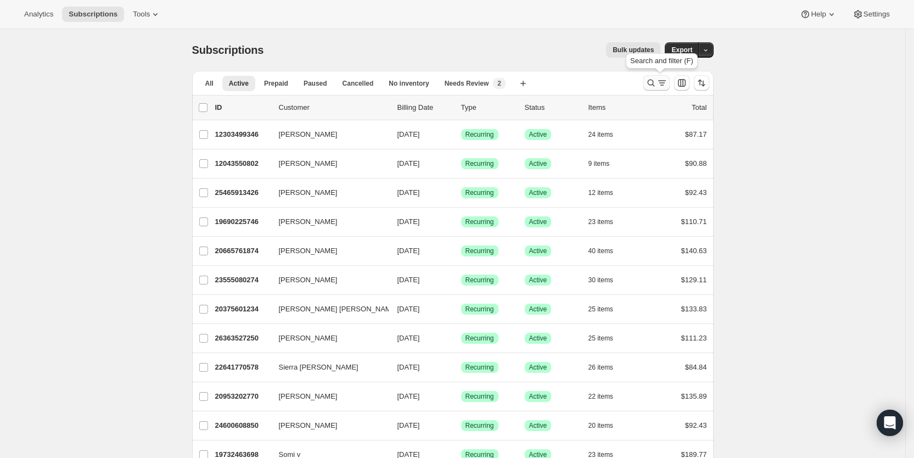
click at [657, 83] on icon "Search and filter results" at bounding box center [651, 82] width 11 height 11
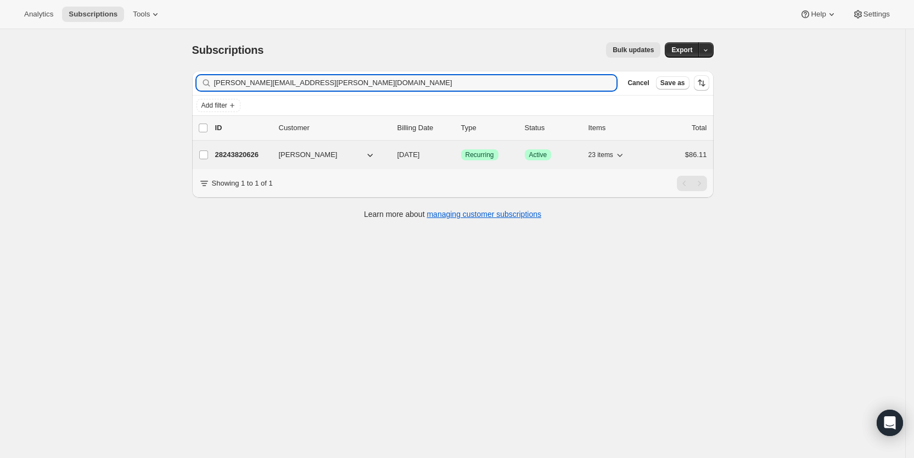
type input "[PERSON_NAME][EMAIL_ADDRESS][PERSON_NAME][DOMAIN_NAME]"
click at [420, 153] on span "[DATE]" at bounding box center [409, 154] width 23 height 8
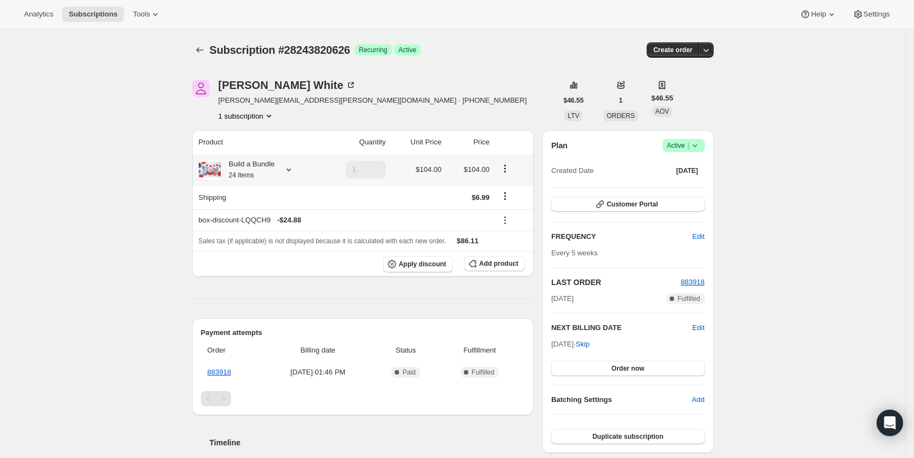
click at [290, 170] on icon at bounding box center [288, 169] width 11 height 11
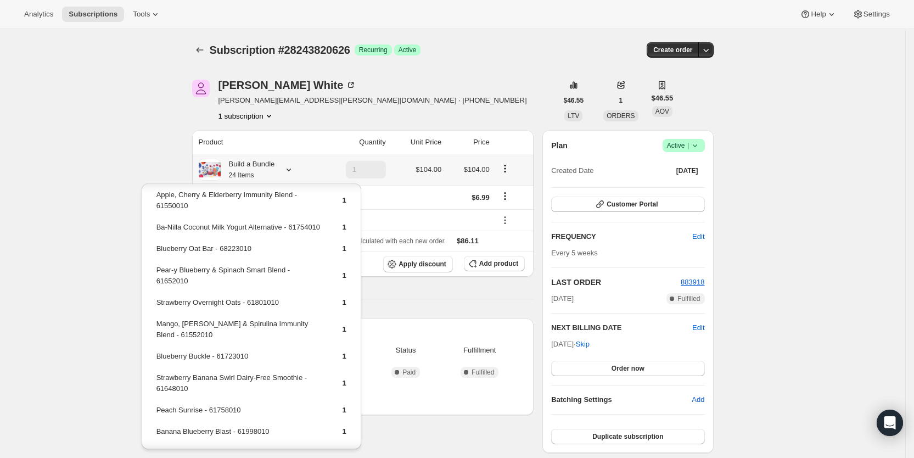
scroll to position [311, 0]
click at [500, 264] on span "Add product" at bounding box center [498, 263] width 39 height 9
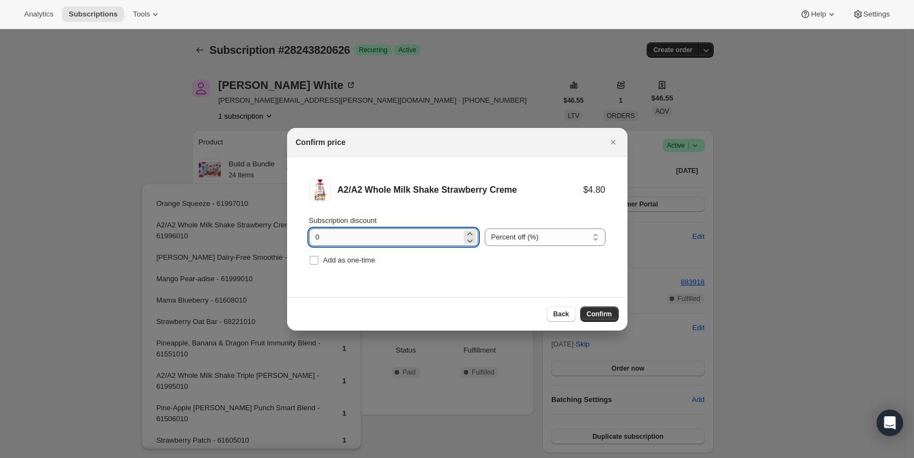
drag, startPoint x: 314, startPoint y: 238, endPoint x: 333, endPoint y: 238, distance: 19.2
click at [333, 238] on input "0" at bounding box center [385, 237] width 153 height 18
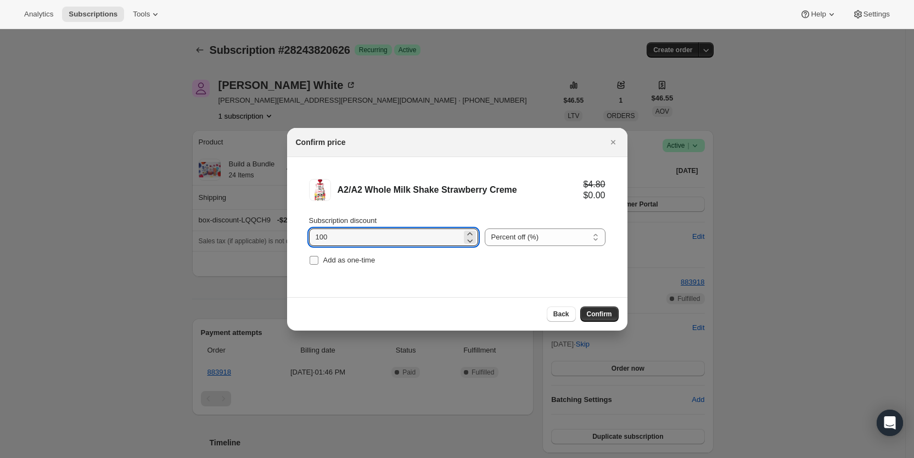
type input "100"
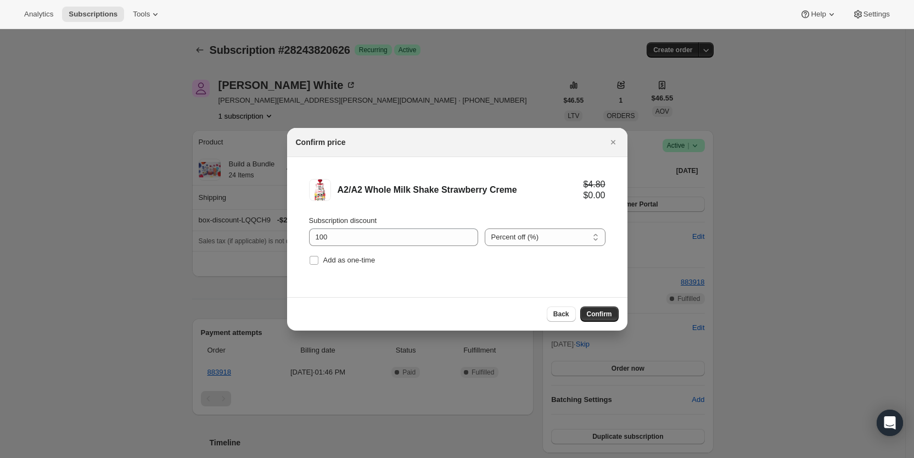
drag, startPoint x: 314, startPoint y: 260, endPoint x: 422, endPoint y: 284, distance: 110.9
click at [318, 260] on input "Add as one-time" at bounding box center [314, 260] width 9 height 9
checkbox input "true"
click at [601, 313] on span "Confirm" at bounding box center [599, 314] width 25 height 9
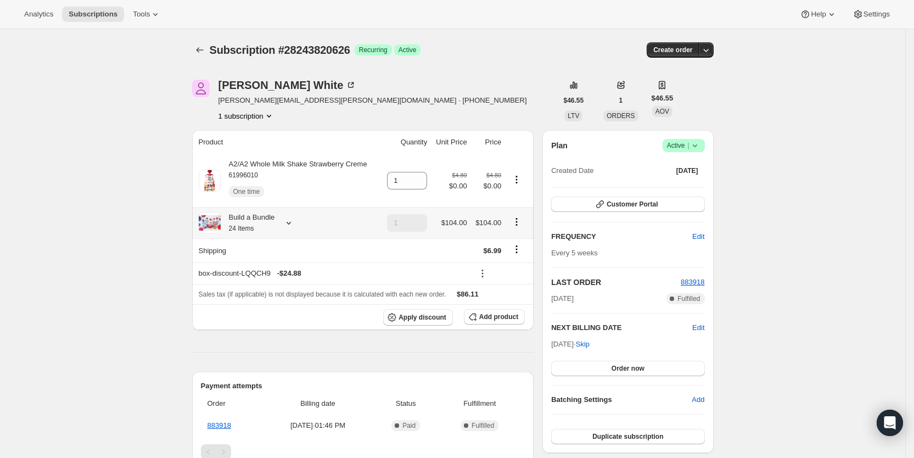
click at [292, 222] on icon at bounding box center [288, 222] width 11 height 11
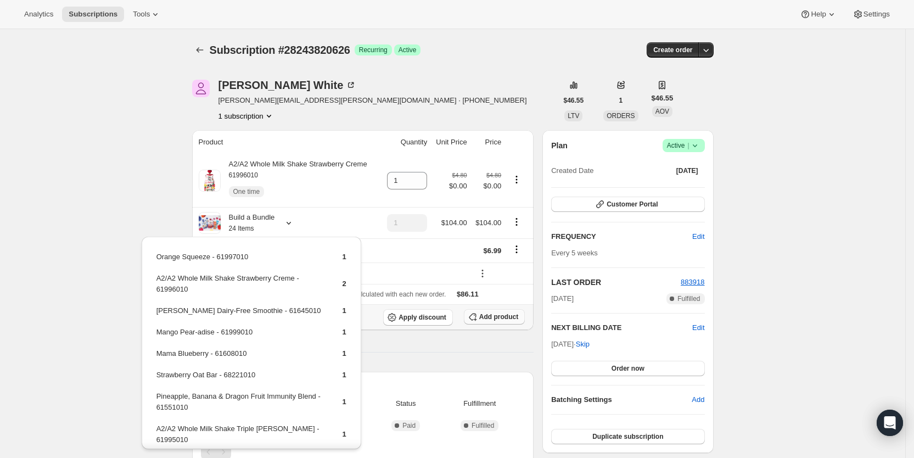
click at [505, 314] on span "Add product" at bounding box center [498, 317] width 39 height 9
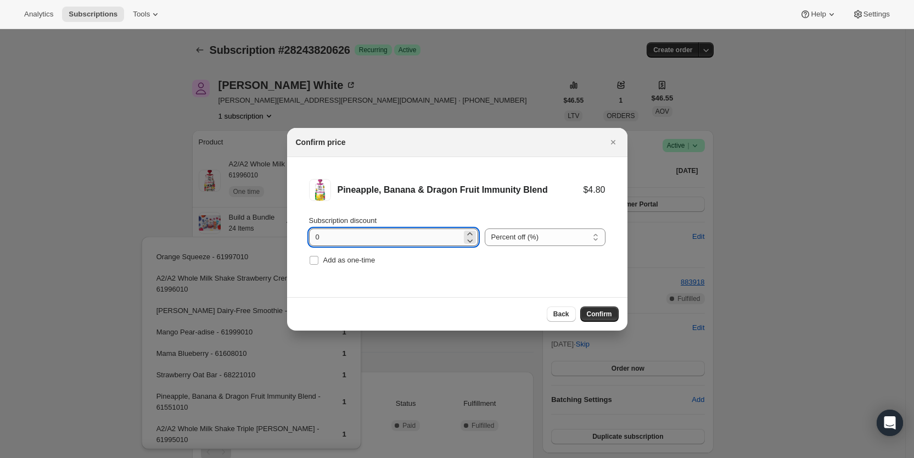
drag, startPoint x: 315, startPoint y: 239, endPoint x: 321, endPoint y: 238, distance: 6.1
click at [321, 238] on input "0" at bounding box center [385, 237] width 153 height 18
type input "100"
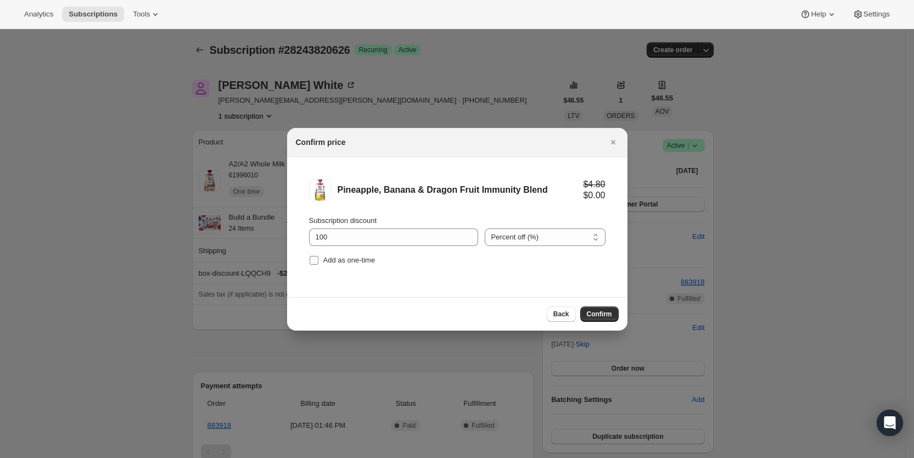
drag, startPoint x: 316, startPoint y: 258, endPoint x: 323, endPoint y: 261, distance: 7.9
click at [319, 259] on span ":r4cd:" at bounding box center [314, 260] width 10 height 10
click at [319, 259] on input "Add as one-time" at bounding box center [314, 260] width 9 height 9
checkbox input "true"
click at [607, 314] on span "Confirm" at bounding box center [599, 314] width 25 height 9
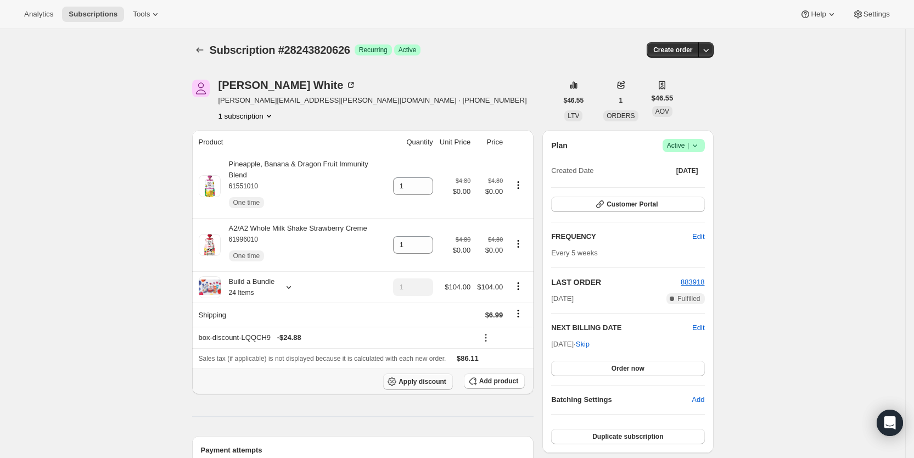
click at [419, 377] on span "Apply discount" at bounding box center [423, 381] width 48 height 9
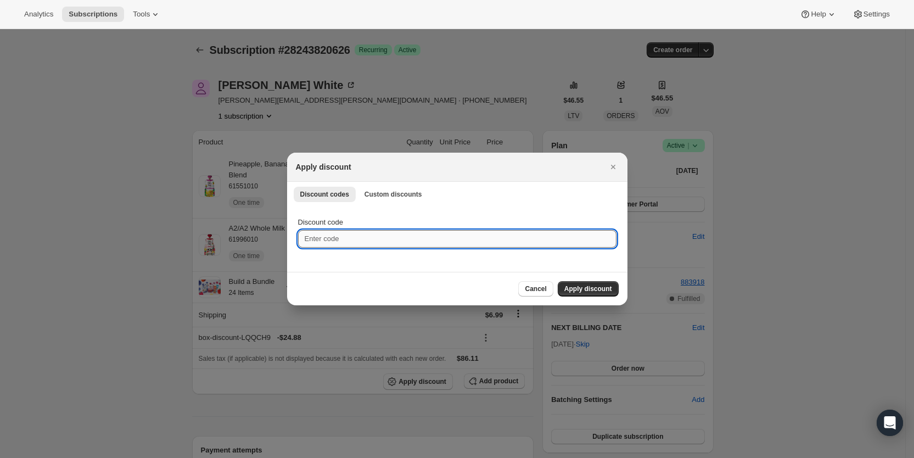
click at [370, 236] on input "Discount code" at bounding box center [457, 239] width 319 height 18
type input "cr_20"
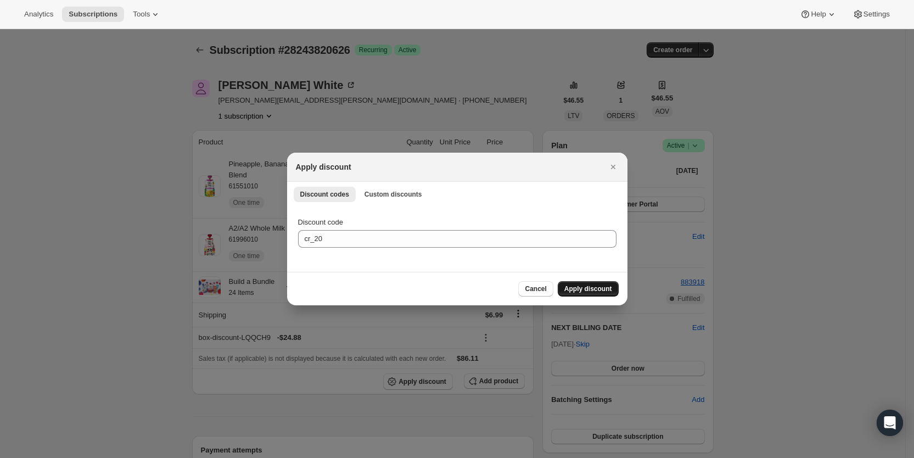
click at [597, 290] on span "Apply discount" at bounding box center [589, 289] width 48 height 9
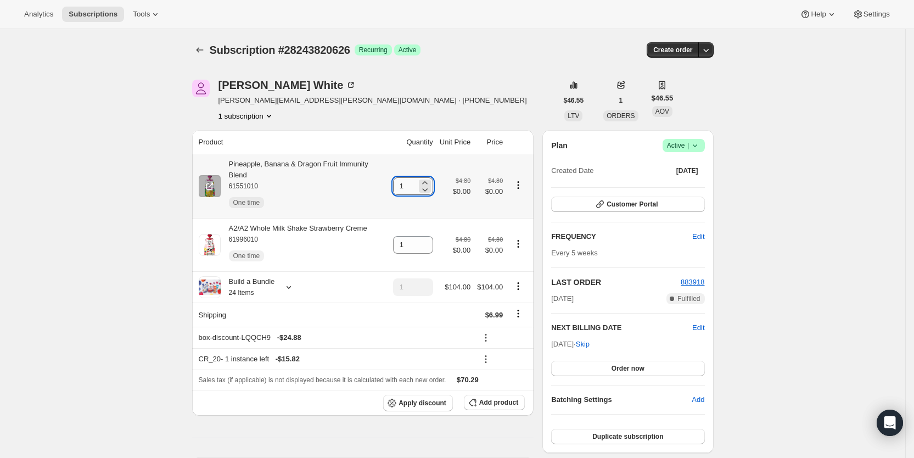
click at [411, 182] on input "1" at bounding box center [405, 186] width 24 height 18
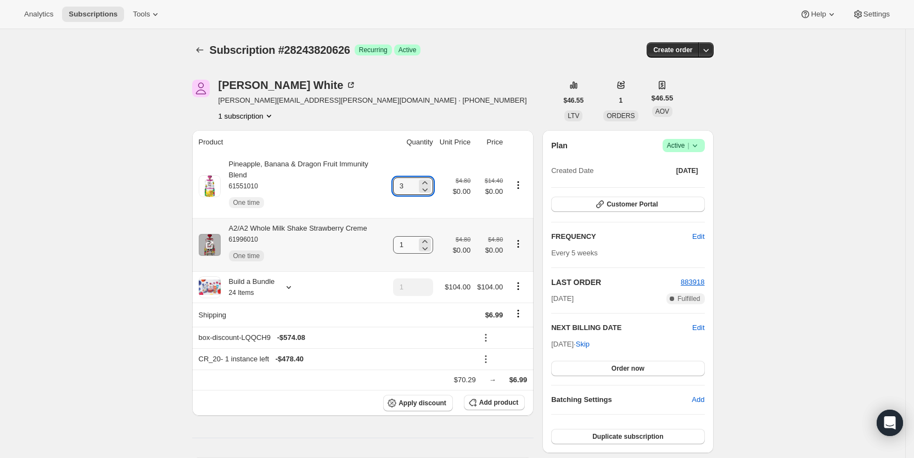
type input "3"
drag, startPoint x: 400, startPoint y: 236, endPoint x: 428, endPoint y: 233, distance: 28.2
click at [425, 236] on div "1" at bounding box center [413, 245] width 40 height 18
type input "3"
click at [477, 84] on div "[PERSON_NAME] [PERSON_NAME][EMAIL_ADDRESS][PERSON_NAME][DOMAIN_NAME] · [PHONE_N…" at bounding box center [374, 101] width 365 height 42
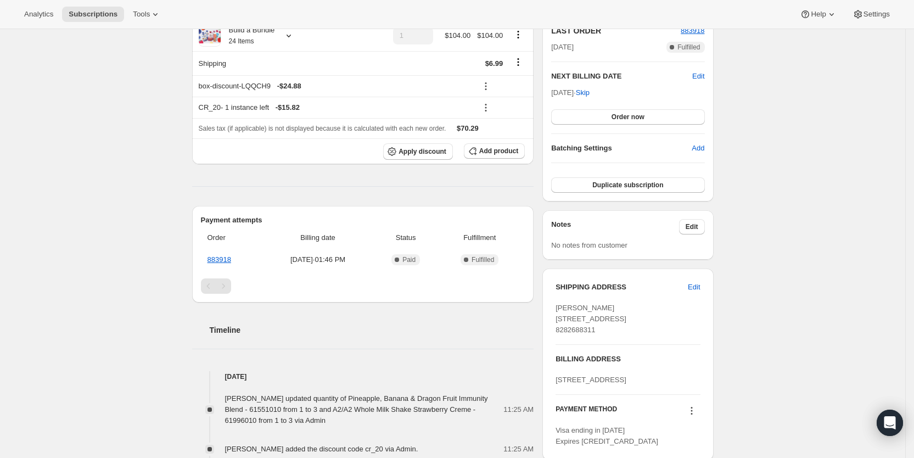
scroll to position [261, 0]
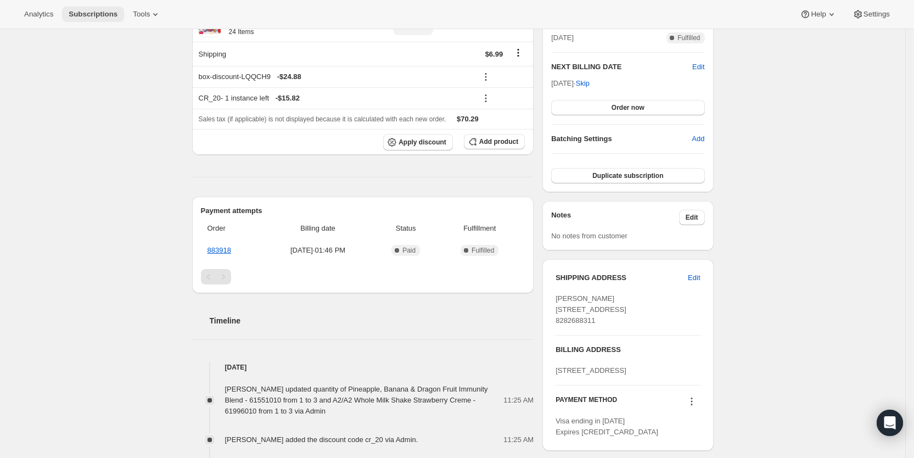
click at [87, 12] on span "Subscriptions" at bounding box center [93, 14] width 49 height 9
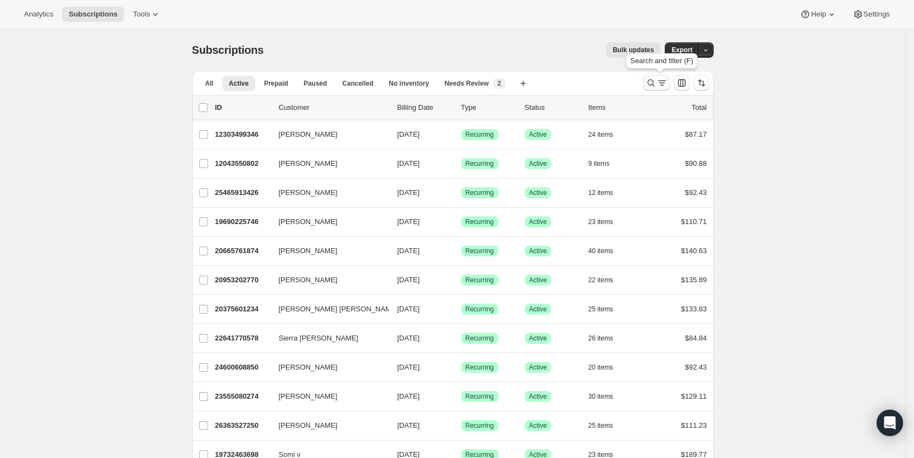
click at [652, 79] on icon "Search and filter results" at bounding box center [651, 82] width 11 height 11
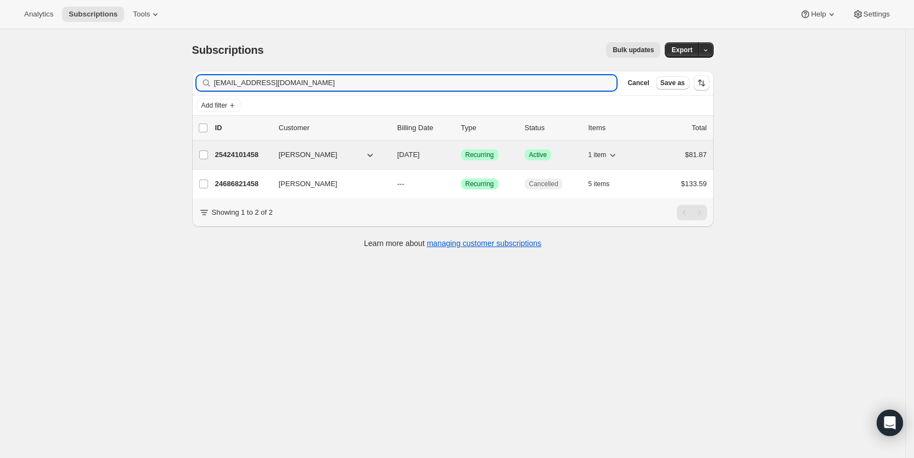
type input "[EMAIL_ADDRESS][DOMAIN_NAME]"
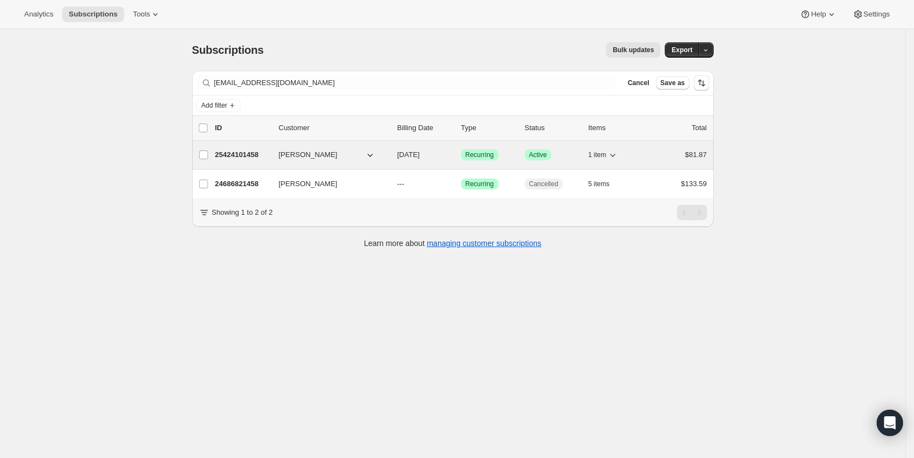
click at [420, 155] on span "[DATE]" at bounding box center [409, 154] width 23 height 8
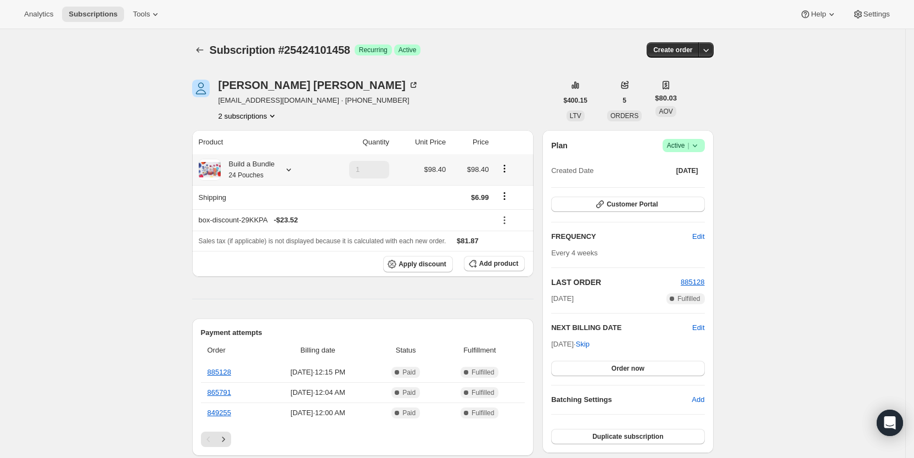
click at [294, 171] on icon at bounding box center [288, 169] width 11 height 11
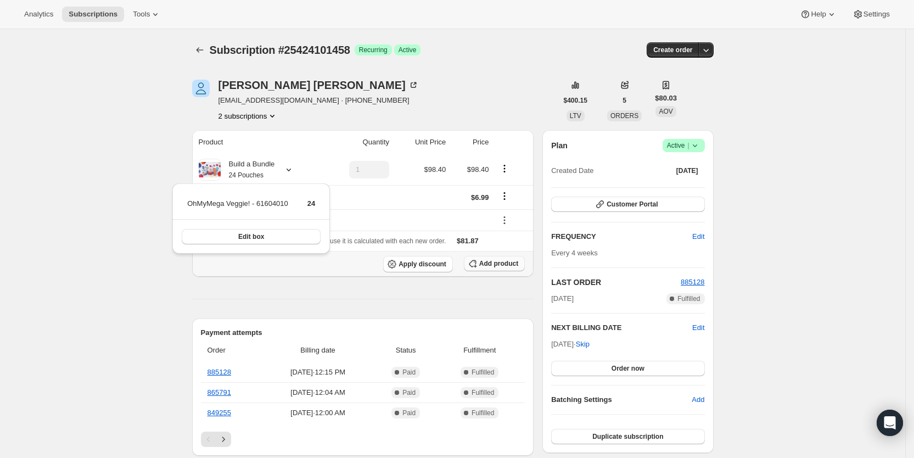
click at [514, 265] on span "Add product" at bounding box center [498, 263] width 39 height 9
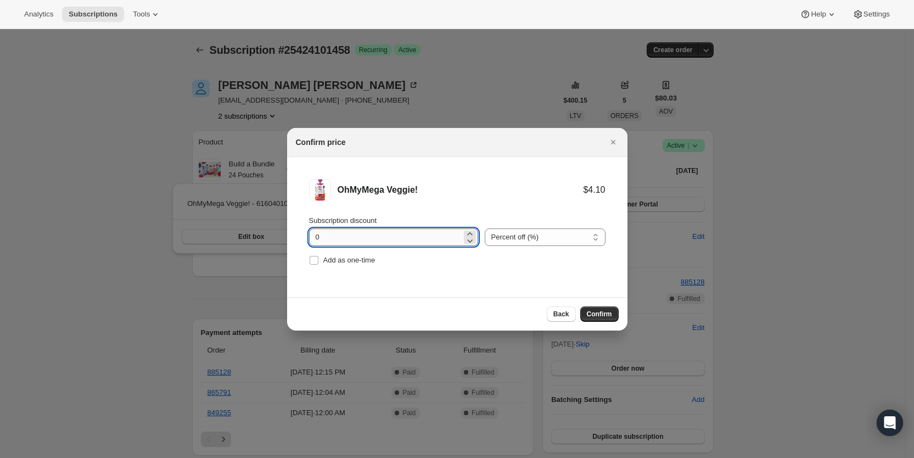
drag, startPoint x: 317, startPoint y: 241, endPoint x: 325, endPoint y: 239, distance: 7.5
click at [325, 239] on input "0" at bounding box center [385, 237] width 153 height 18
type input "100"
click at [315, 259] on input "Add as one-time" at bounding box center [314, 260] width 9 height 9
checkbox input "true"
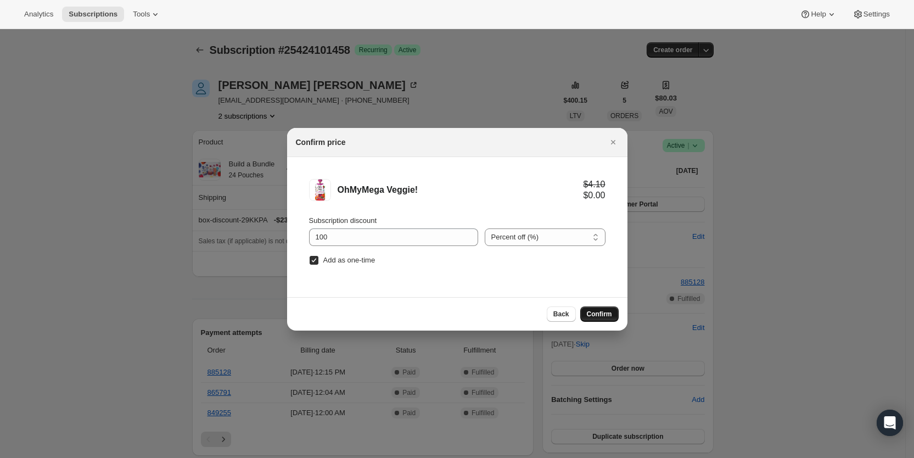
click at [594, 316] on span "Confirm" at bounding box center [599, 314] width 25 height 9
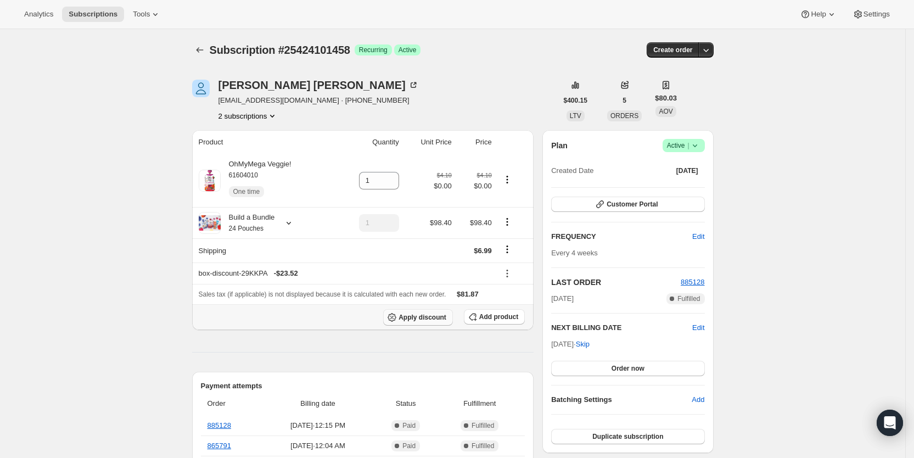
click at [429, 318] on span "Apply discount" at bounding box center [423, 317] width 48 height 9
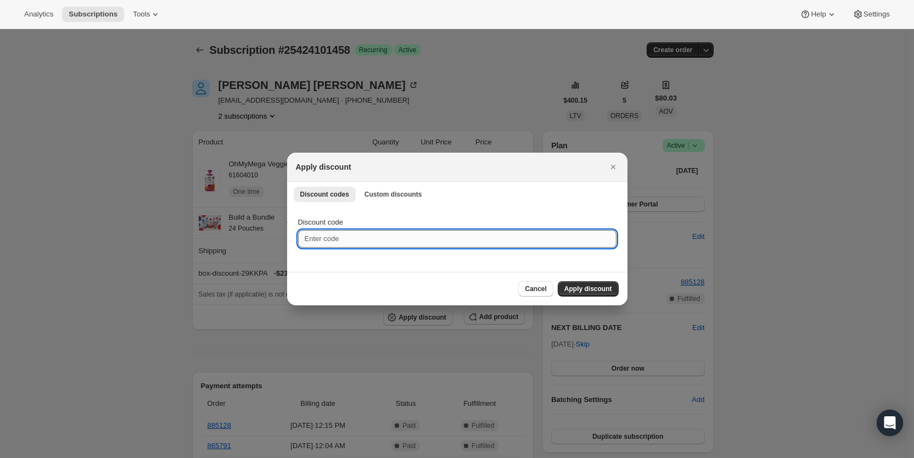
click at [358, 239] on input "Discount code" at bounding box center [457, 239] width 319 height 18
type input "cr_15"
click at [595, 288] on span "Apply discount" at bounding box center [589, 289] width 48 height 9
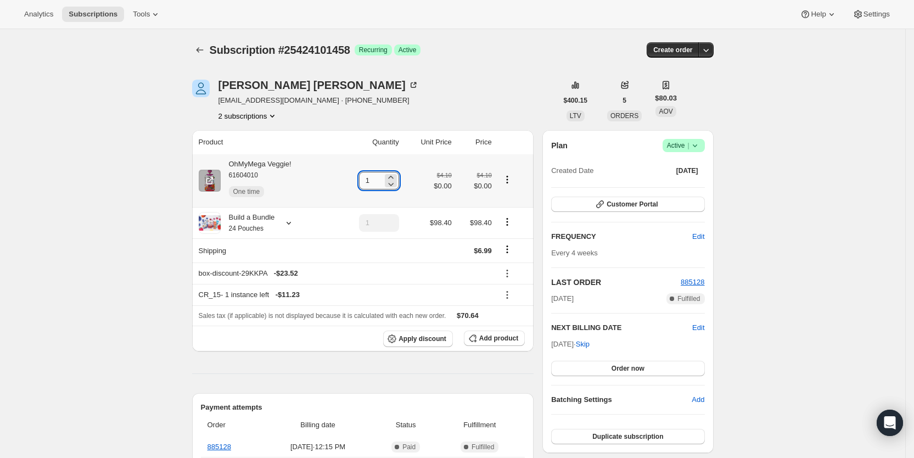
drag, startPoint x: 369, startPoint y: 182, endPoint x: 382, endPoint y: 182, distance: 13.7
click at [382, 182] on input "1" at bounding box center [371, 181] width 24 height 18
type input "3"
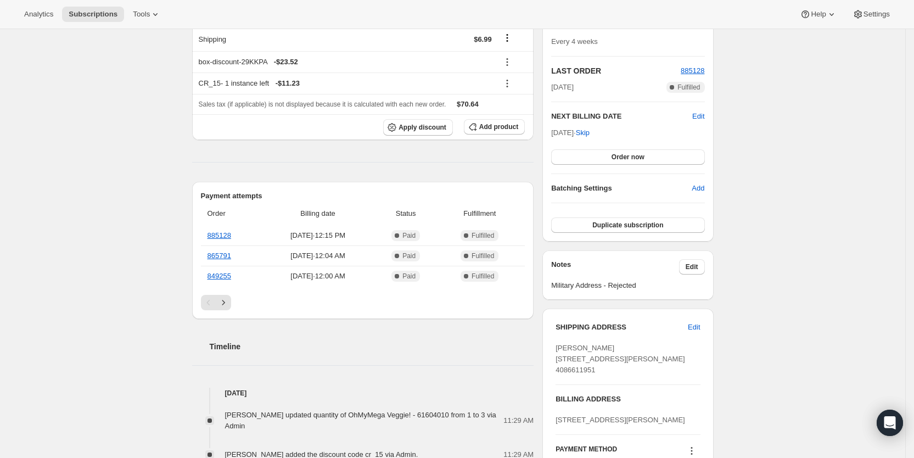
scroll to position [221, 0]
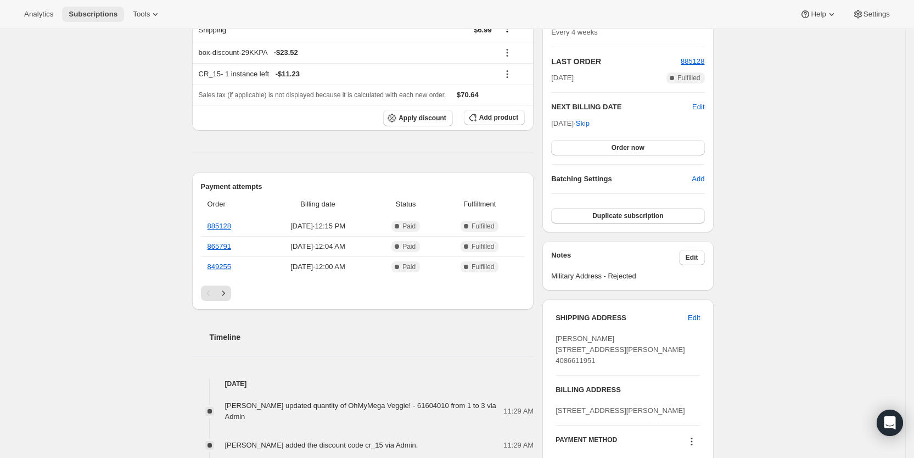
click at [103, 13] on span "Subscriptions" at bounding box center [93, 14] width 49 height 9
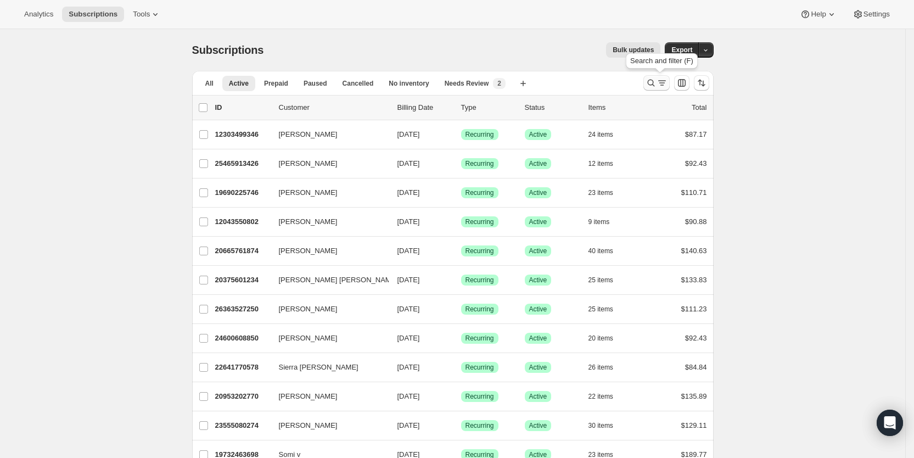
click at [655, 84] on icon "Search and filter results" at bounding box center [651, 82] width 11 height 11
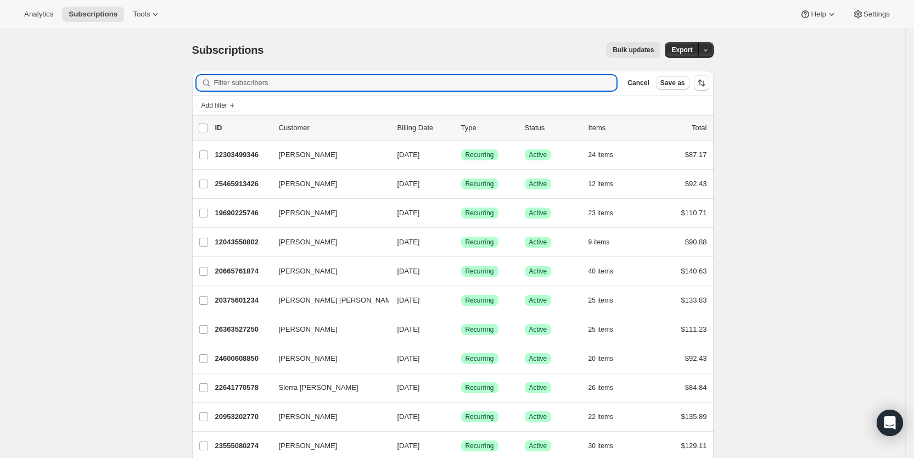
paste input "[EMAIL_ADDRESS][DOMAIN_NAME]"
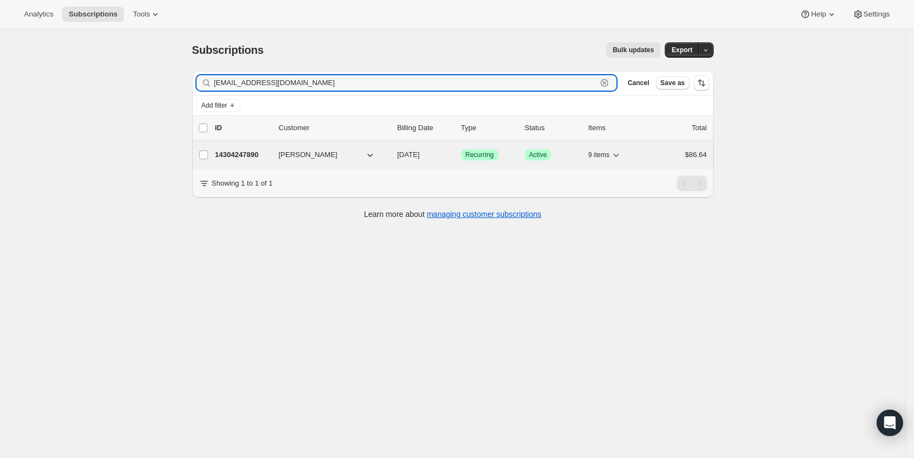
type input "[EMAIL_ADDRESS][DOMAIN_NAME]"
click at [420, 155] on span "[DATE]" at bounding box center [409, 154] width 23 height 8
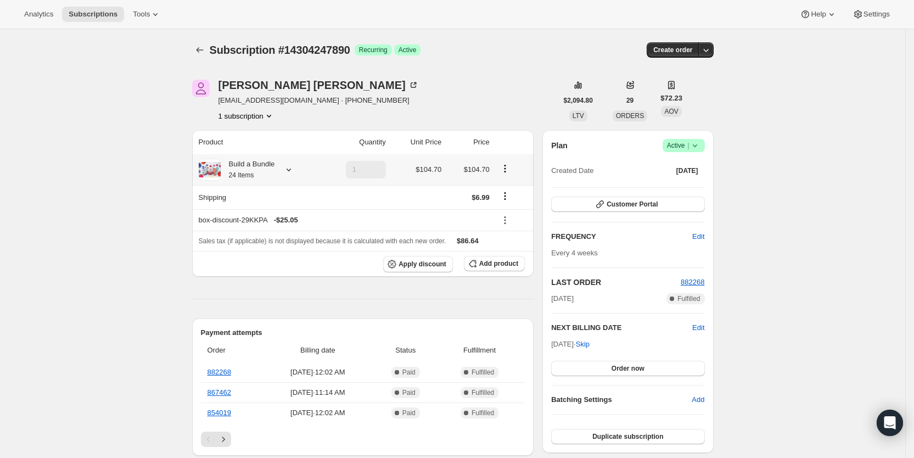
click at [295, 177] on div "Build a Bundle 24 Items" at bounding box center [258, 170] width 118 height 22
click at [293, 169] on icon at bounding box center [288, 169] width 11 height 11
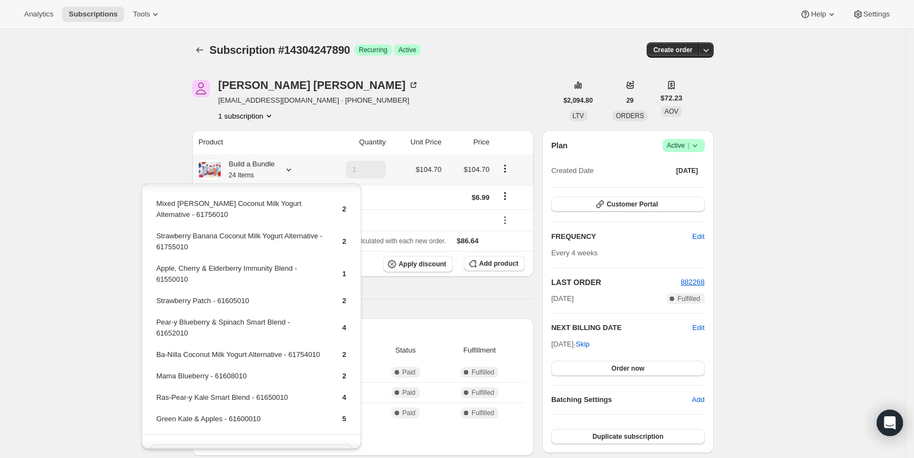
scroll to position [31, 0]
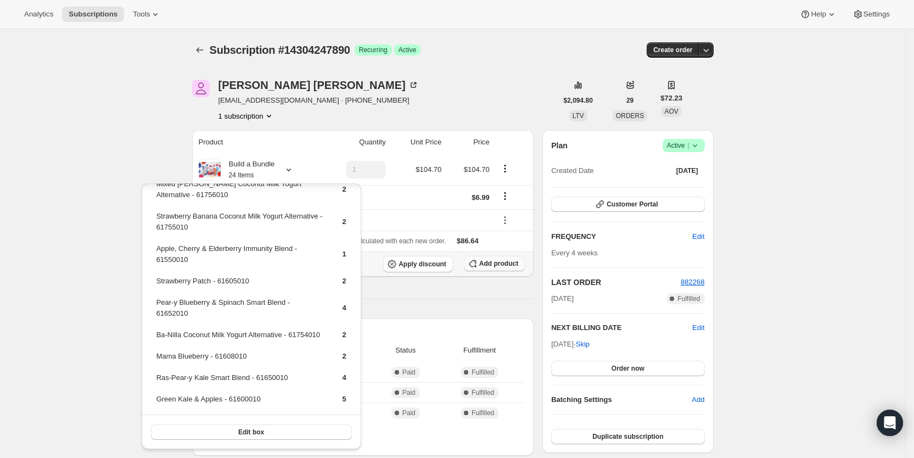
click at [498, 265] on span "Add product" at bounding box center [498, 263] width 39 height 9
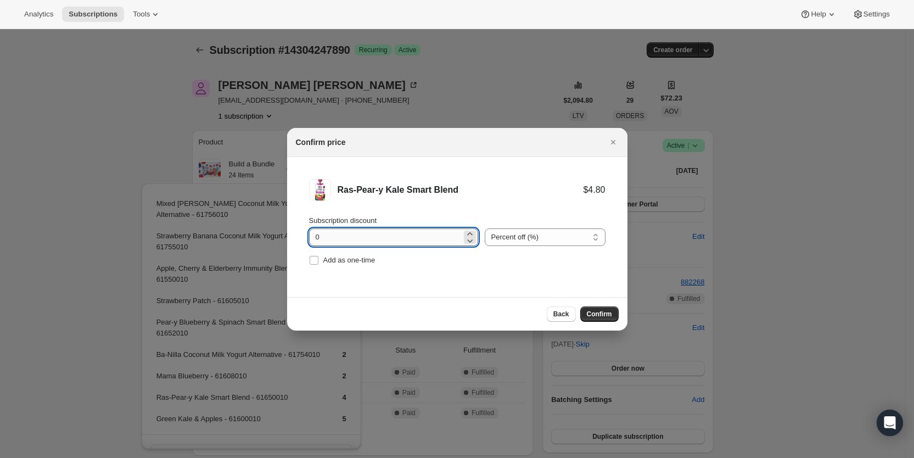
drag, startPoint x: 316, startPoint y: 238, endPoint x: 325, endPoint y: 241, distance: 9.2
click at [325, 241] on input "0" at bounding box center [385, 237] width 153 height 18
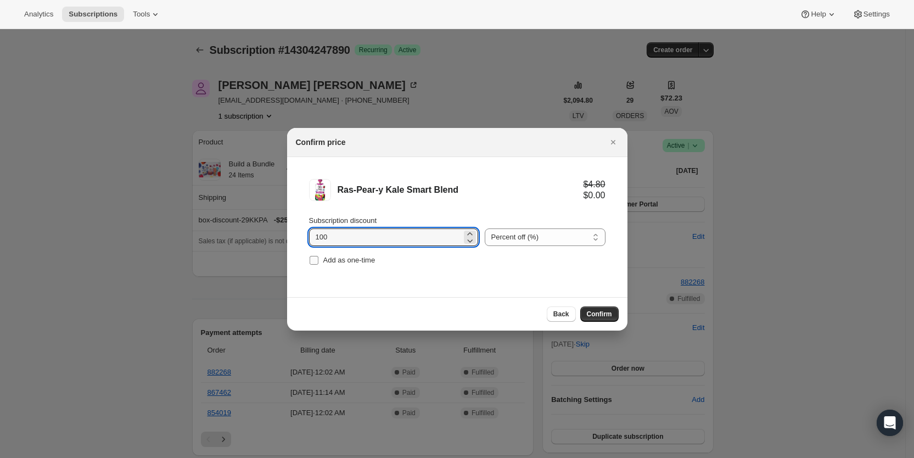
type input "100"
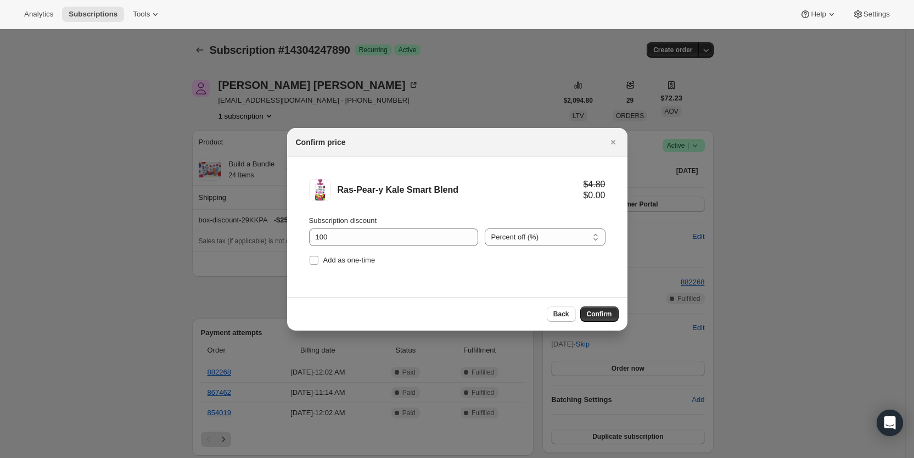
drag, startPoint x: 311, startPoint y: 260, endPoint x: 412, endPoint y: 283, distance: 103.7
click at [325, 265] on label "Add as one-time" at bounding box center [342, 260] width 66 height 15
click at [319, 265] on input "Add as one-time" at bounding box center [314, 260] width 9 height 9
checkbox input "true"
drag, startPoint x: 609, startPoint y: 316, endPoint x: 549, endPoint y: 297, distance: 62.7
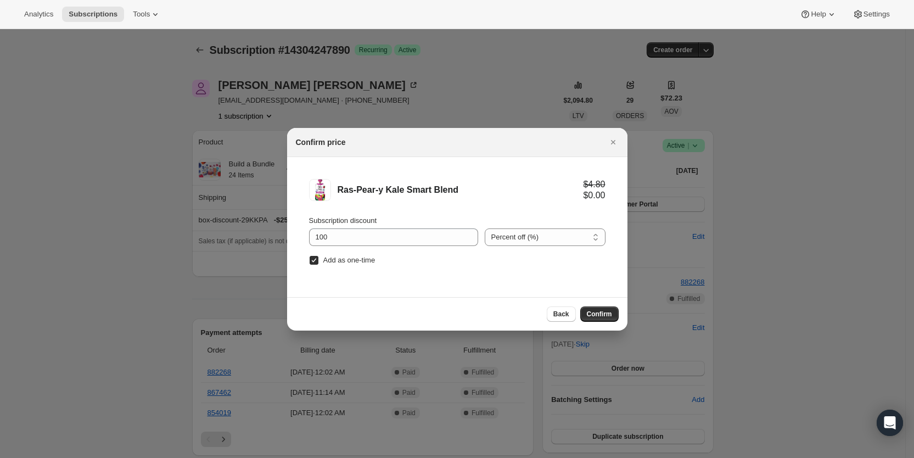
click at [609, 315] on span "Confirm" at bounding box center [599, 314] width 25 height 9
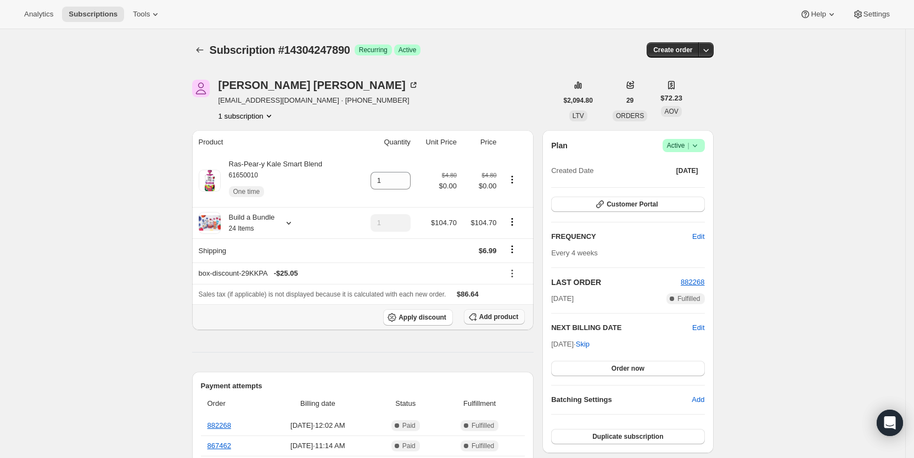
click at [499, 316] on span "Add product" at bounding box center [498, 317] width 39 height 9
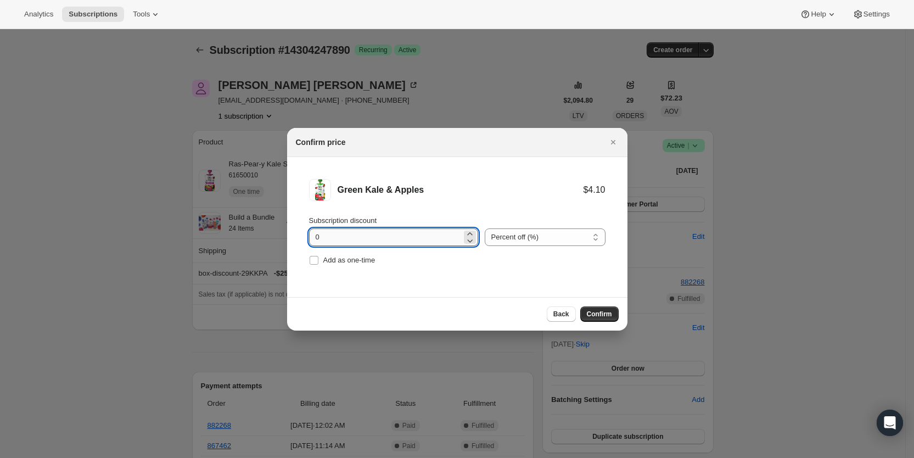
drag, startPoint x: 309, startPoint y: 241, endPoint x: 330, endPoint y: 243, distance: 21.0
click at [330, 243] on input "0" at bounding box center [385, 237] width 153 height 18
type input "100"
drag, startPoint x: 316, startPoint y: 259, endPoint x: 377, endPoint y: 276, distance: 62.8
click at [323, 261] on label "Add as one-time" at bounding box center [342, 260] width 66 height 15
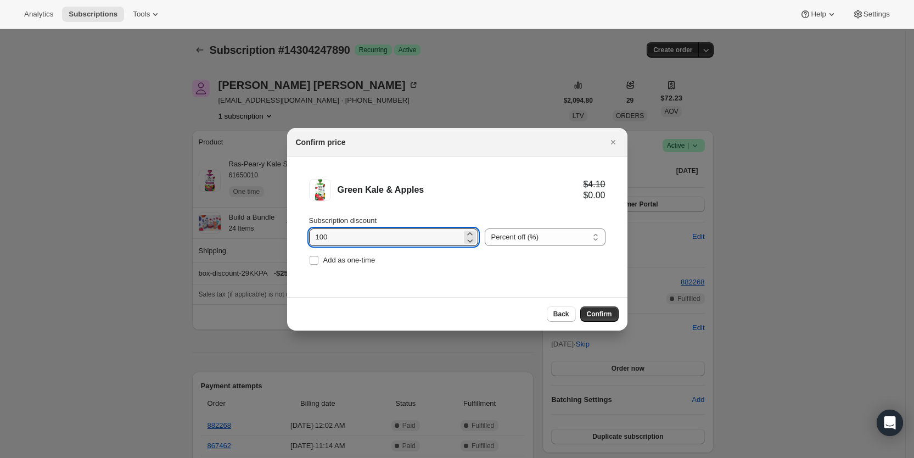
click at [319, 261] on input "Add as one-time" at bounding box center [314, 260] width 9 height 9
checkbox input "true"
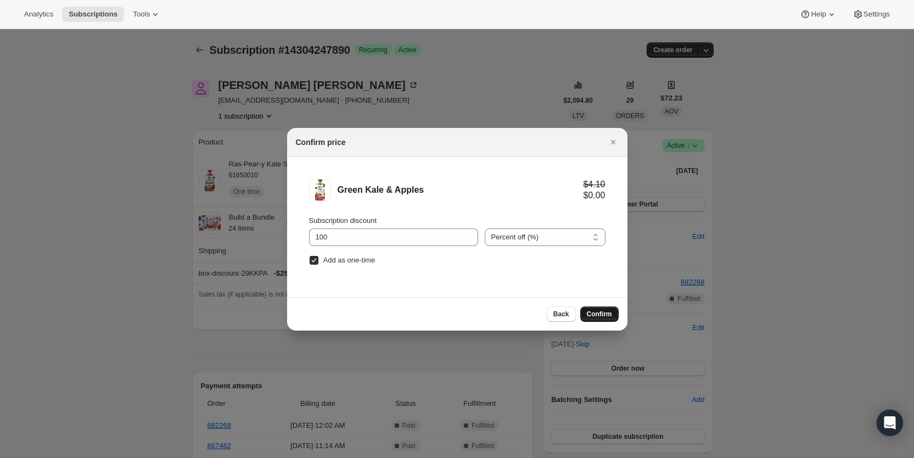
click at [598, 310] on span "Confirm" at bounding box center [599, 314] width 25 height 9
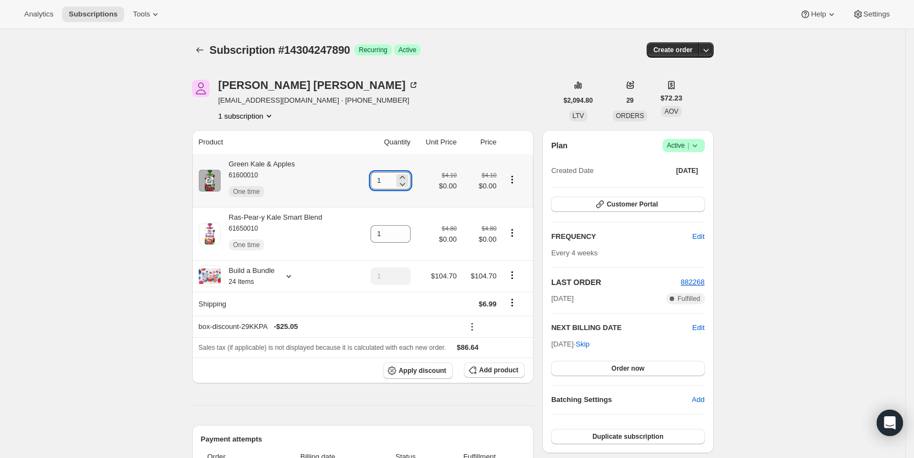
drag, startPoint x: 377, startPoint y: 182, endPoint x: 389, endPoint y: 182, distance: 12.1
click at [389, 182] on input "1" at bounding box center [383, 181] width 24 height 18
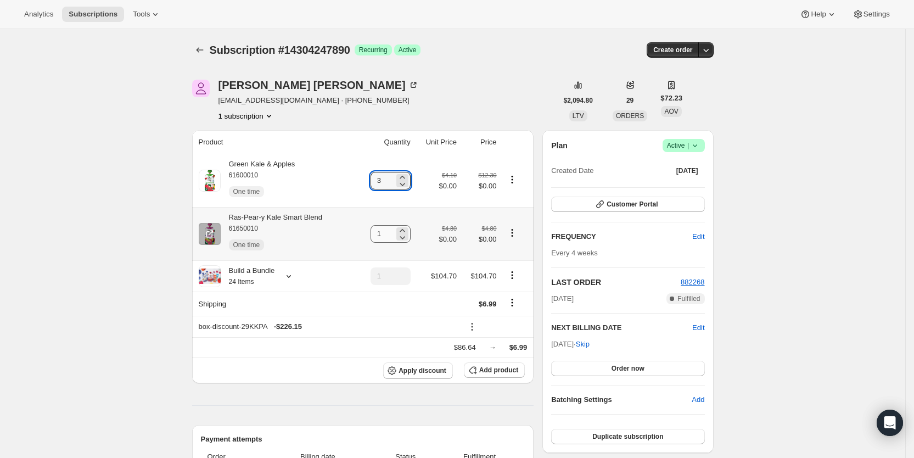
type input "3"
drag, startPoint x: 381, startPoint y: 237, endPoint x: 399, endPoint y: 236, distance: 18.2
click at [399, 236] on div "1" at bounding box center [391, 234] width 40 height 18
type input "3"
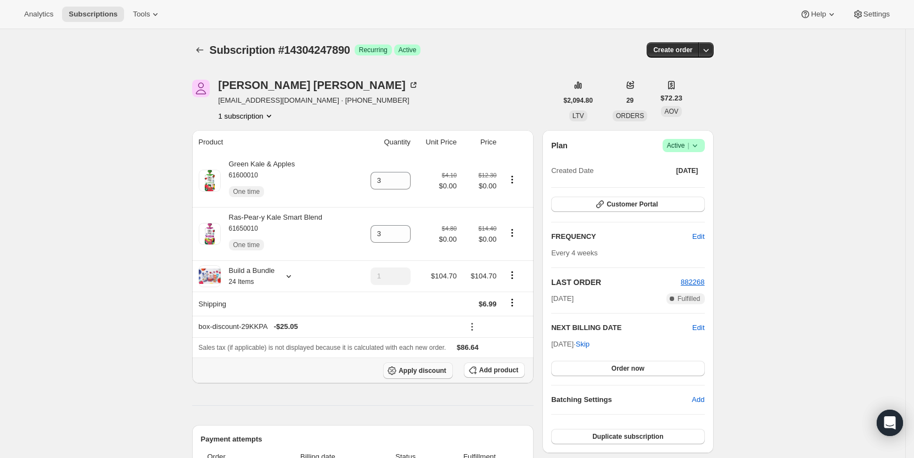
click at [433, 367] on span "Apply discount" at bounding box center [423, 370] width 48 height 9
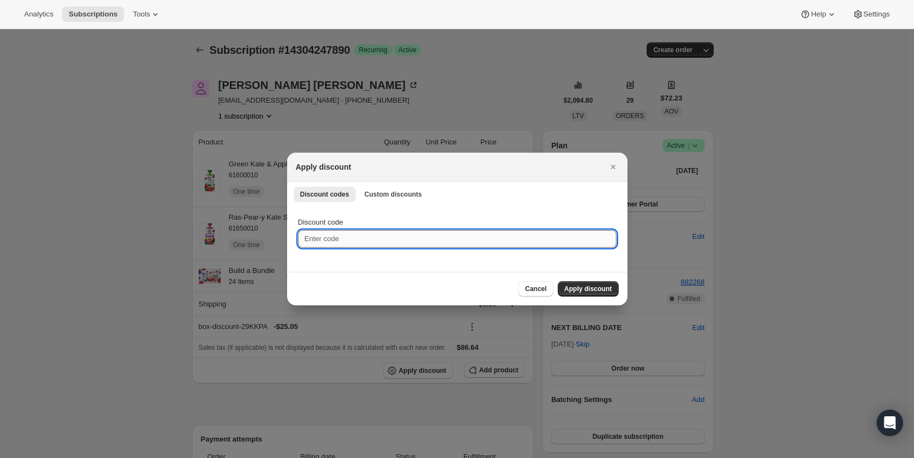
click at [335, 242] on input "Discount code" at bounding box center [457, 239] width 319 height 18
type input "cr_20"
click at [596, 289] on span "Apply discount" at bounding box center [589, 289] width 48 height 9
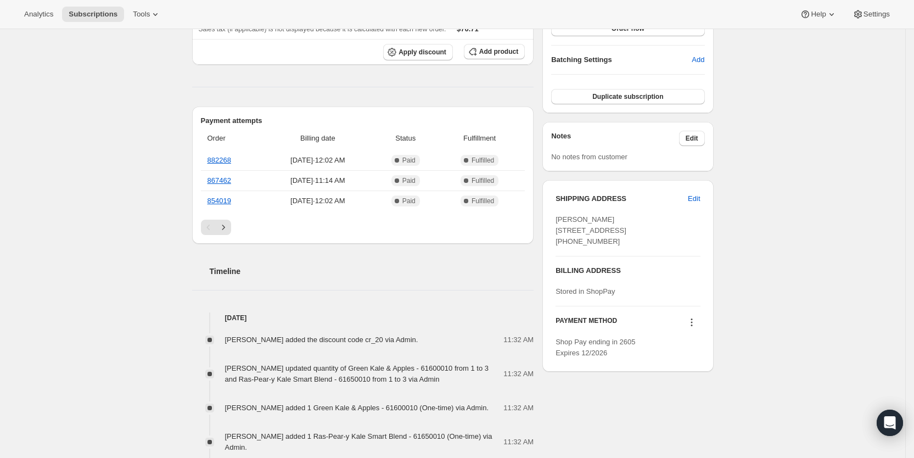
scroll to position [348, 0]
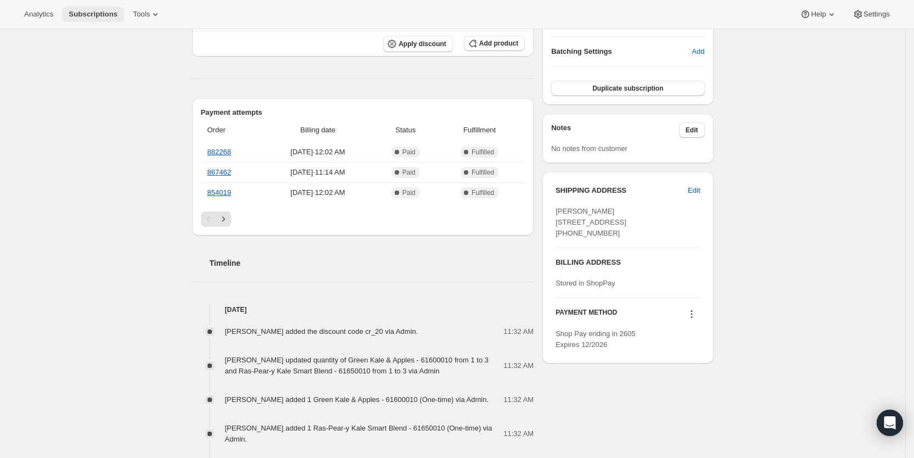
drag, startPoint x: 88, startPoint y: 8, endPoint x: 105, endPoint y: 14, distance: 18.1
click at [89, 9] on button "Subscriptions" at bounding box center [93, 14] width 62 height 15
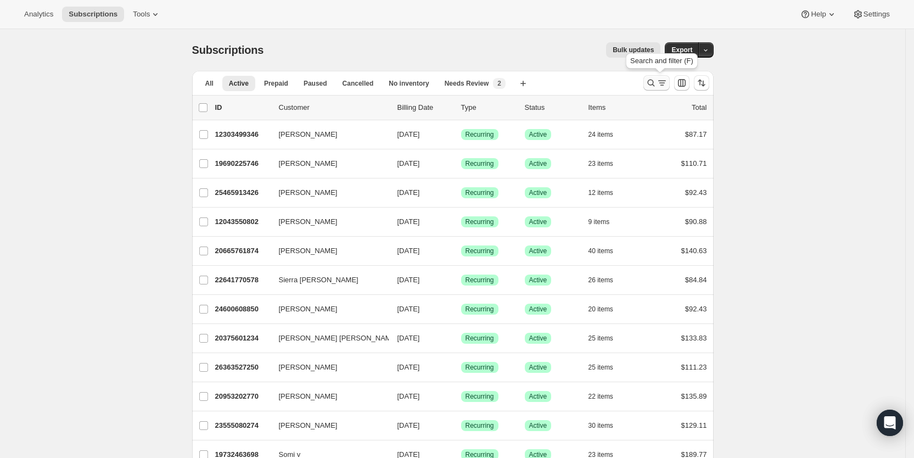
click at [667, 82] on icon "Search and filter results" at bounding box center [662, 82] width 11 height 11
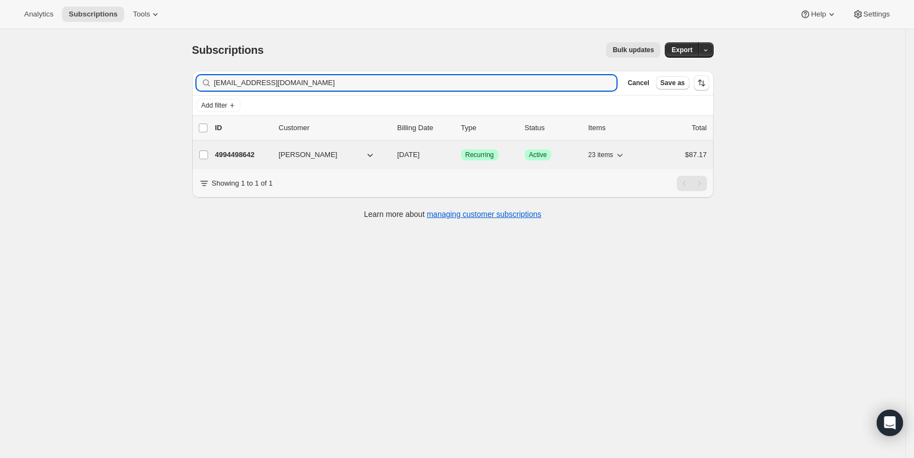
type input "[EMAIL_ADDRESS][DOMAIN_NAME]"
click at [418, 154] on span "[DATE]" at bounding box center [409, 154] width 23 height 8
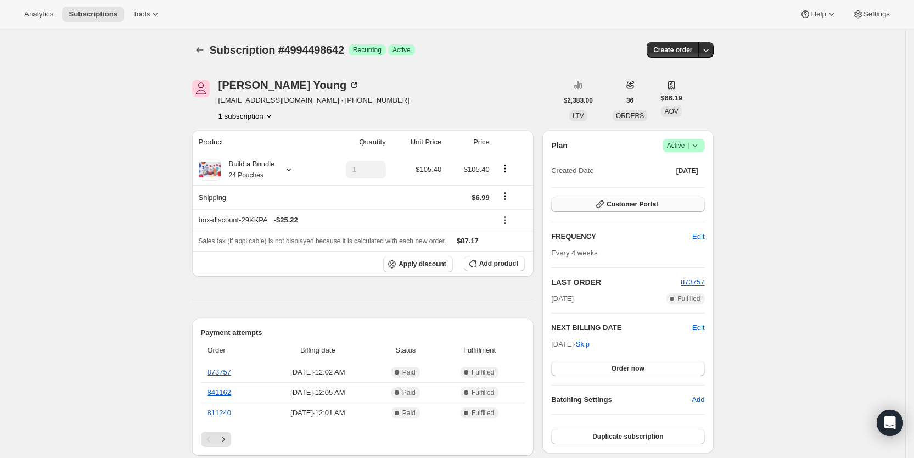
click at [663, 200] on button "Customer Portal" at bounding box center [627, 204] width 153 height 15
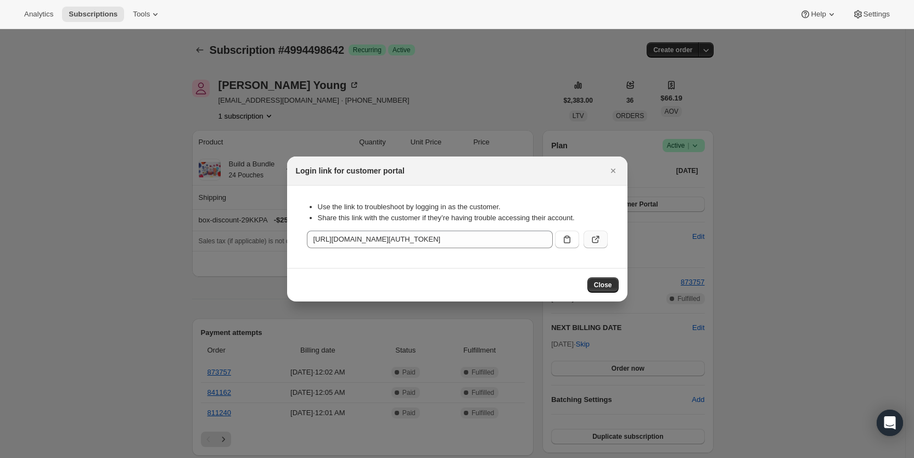
click at [604, 236] on button ":r6sq:" at bounding box center [596, 240] width 24 height 18
click at [614, 167] on icon "Close" at bounding box center [613, 170] width 11 height 11
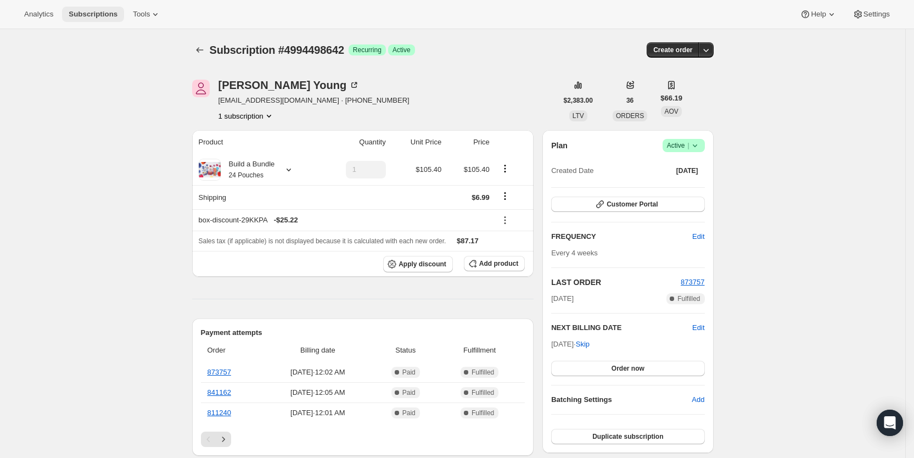
click at [90, 11] on span "Subscriptions" at bounding box center [93, 14] width 49 height 9
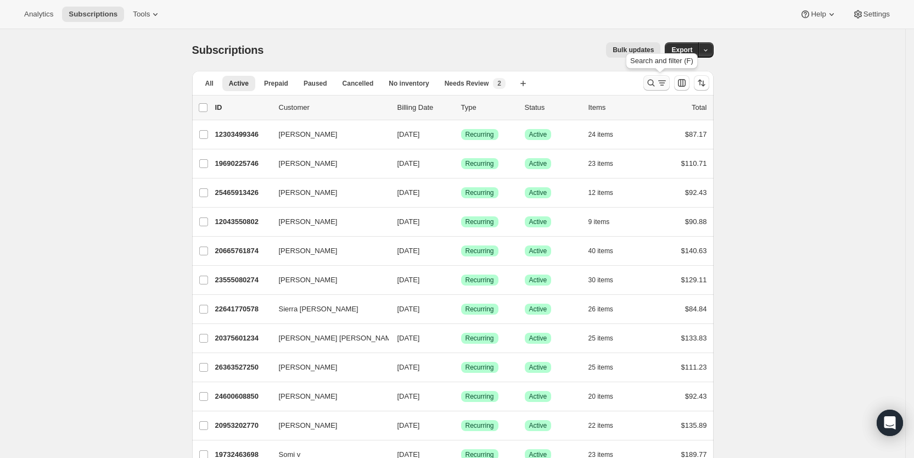
click at [663, 82] on icon "Search and filter results" at bounding box center [662, 82] width 11 height 11
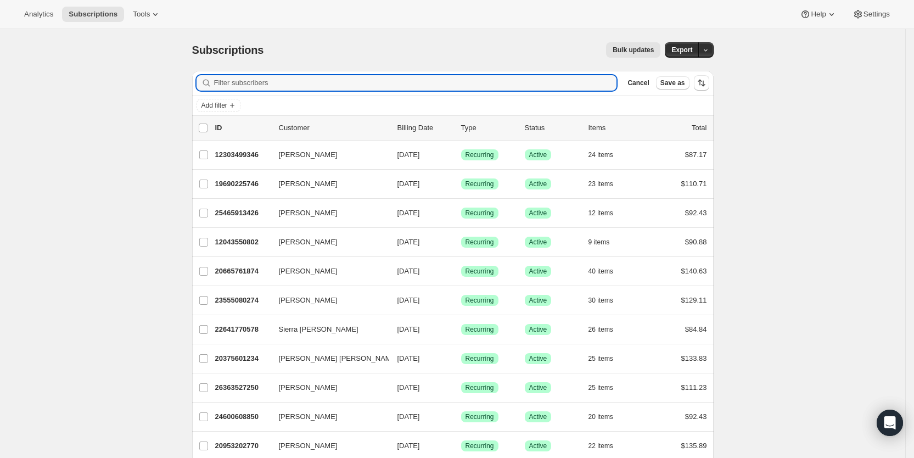
paste input "[EMAIL_ADDRESS][DOMAIN_NAME]"
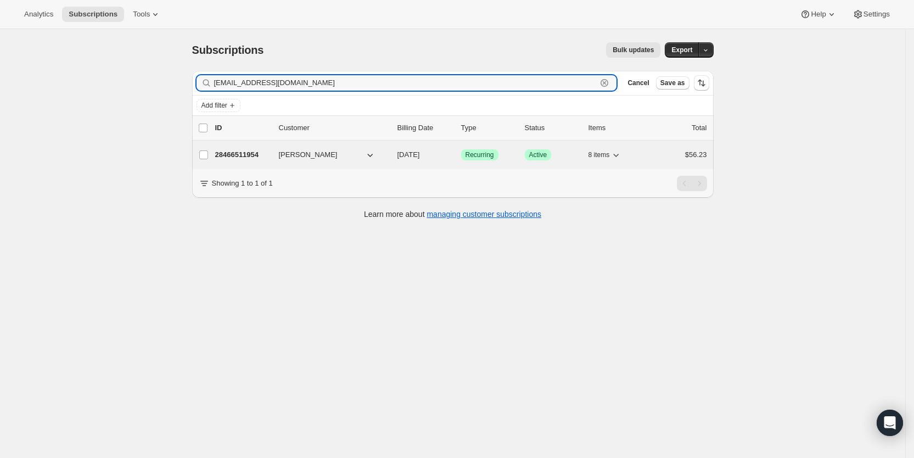
type input "[EMAIL_ADDRESS][DOMAIN_NAME]"
click at [420, 154] on span "[DATE]" at bounding box center [409, 154] width 23 height 8
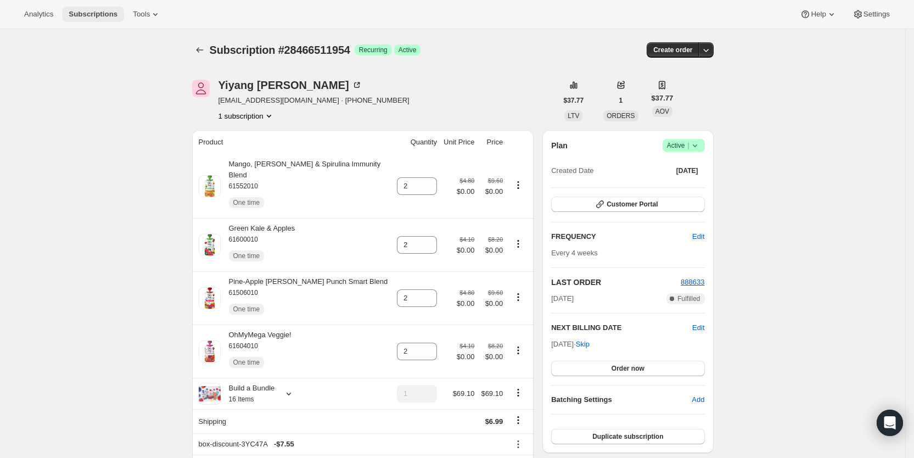
click at [94, 19] on button "Subscriptions" at bounding box center [93, 14] width 62 height 15
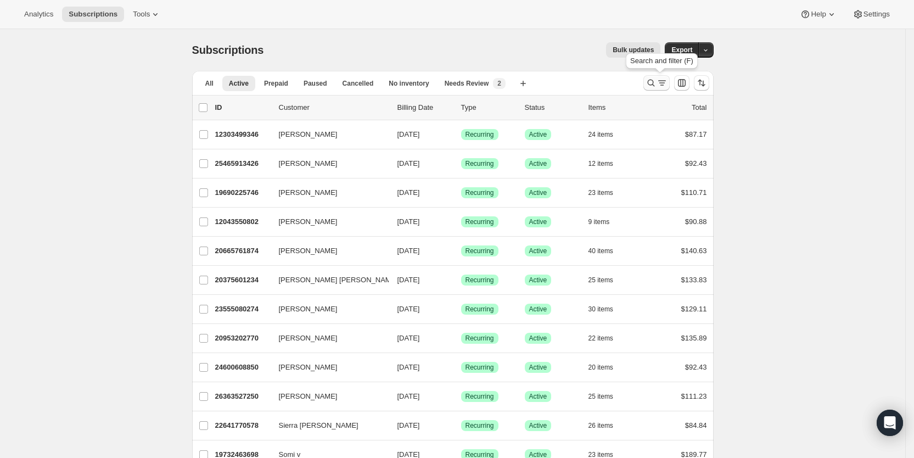
click at [655, 82] on icon "Search and filter results" at bounding box center [651, 83] width 7 height 7
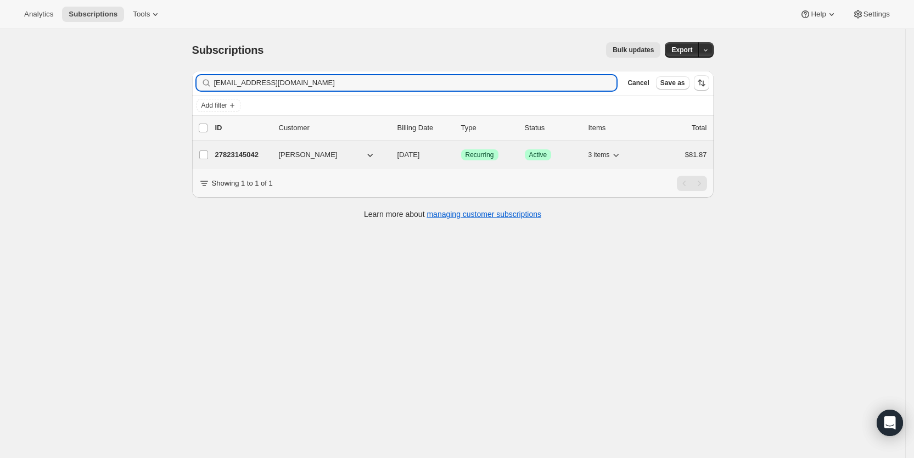
type input "[EMAIL_ADDRESS][DOMAIN_NAME]"
click at [420, 152] on span "[DATE]" at bounding box center [409, 154] width 23 height 8
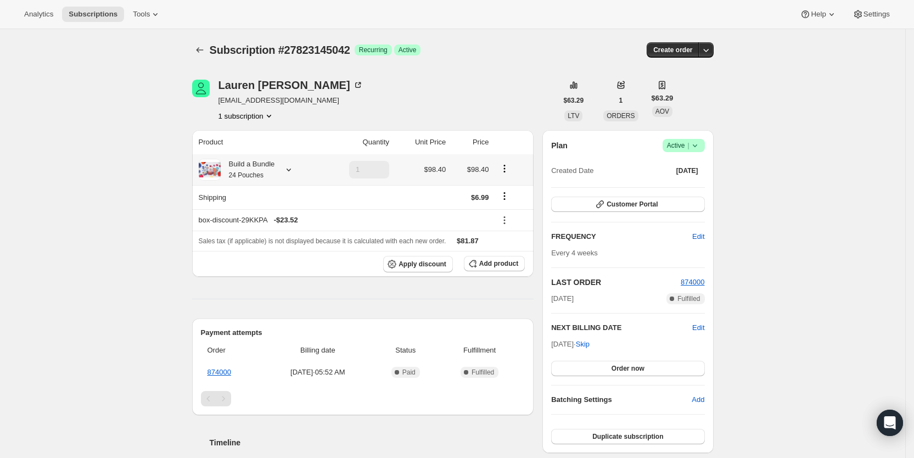
click at [290, 169] on icon at bounding box center [288, 169] width 11 height 11
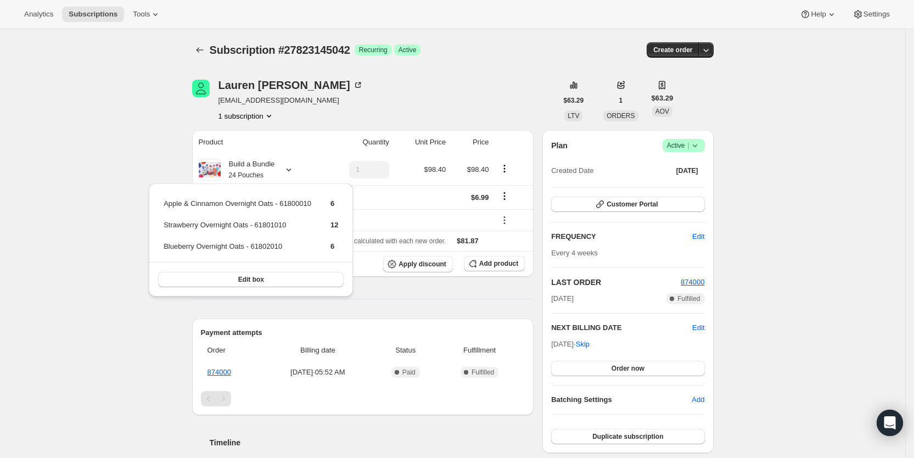
click at [158, 131] on div "Subscription #27823145042. This page is ready Subscription #27823145042 Success…" at bounding box center [453, 391] width 906 height 724
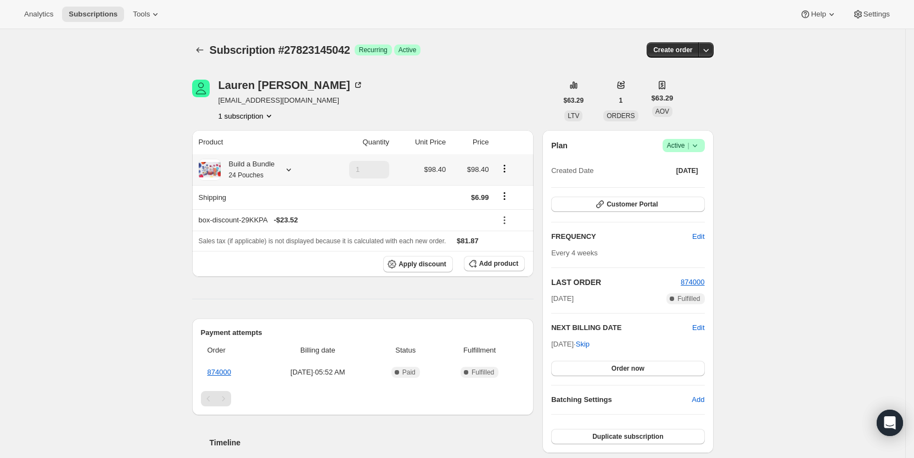
click at [294, 174] on icon at bounding box center [288, 169] width 11 height 11
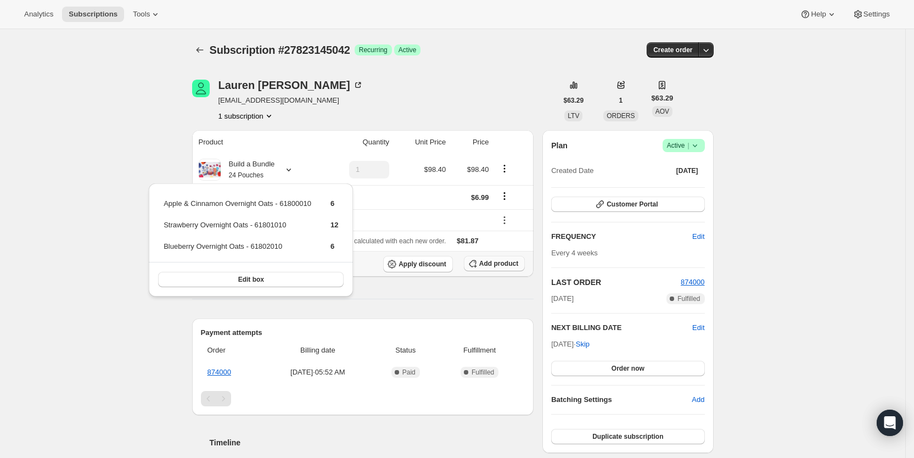
click at [494, 262] on span "Add product" at bounding box center [498, 263] width 39 height 9
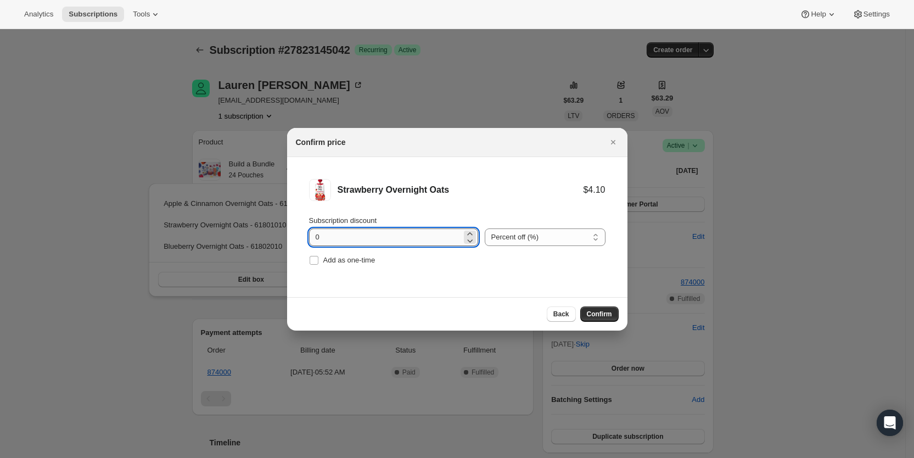
drag, startPoint x: 308, startPoint y: 237, endPoint x: 330, endPoint y: 237, distance: 22.0
click at [330, 237] on li "Strawberry Overnight Oats $4.10 Subscription discount 0 Percent off (%) Amount …" at bounding box center [457, 223] width 341 height 133
type input "100"
drag, startPoint x: 320, startPoint y: 260, endPoint x: 509, endPoint y: 286, distance: 190.6
click at [321, 260] on label "Add as one-time" at bounding box center [342, 260] width 66 height 15
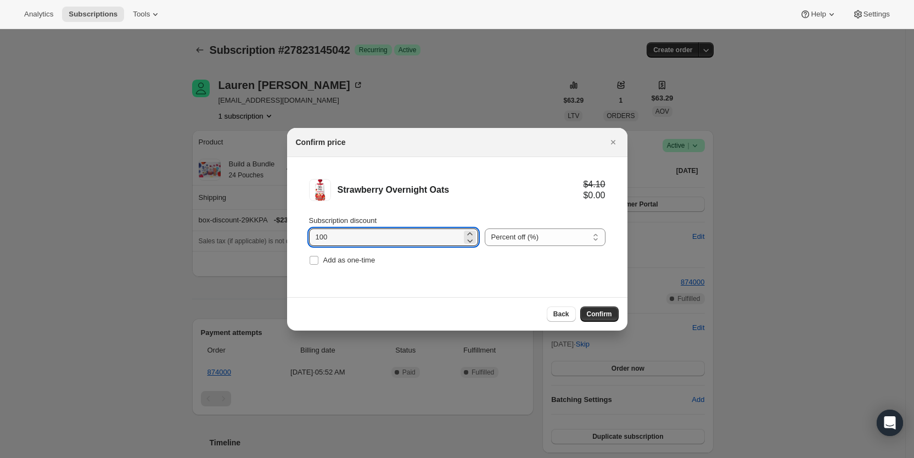
click at [319, 260] on input "Add as one-time" at bounding box center [314, 260] width 9 height 9
checkbox input "true"
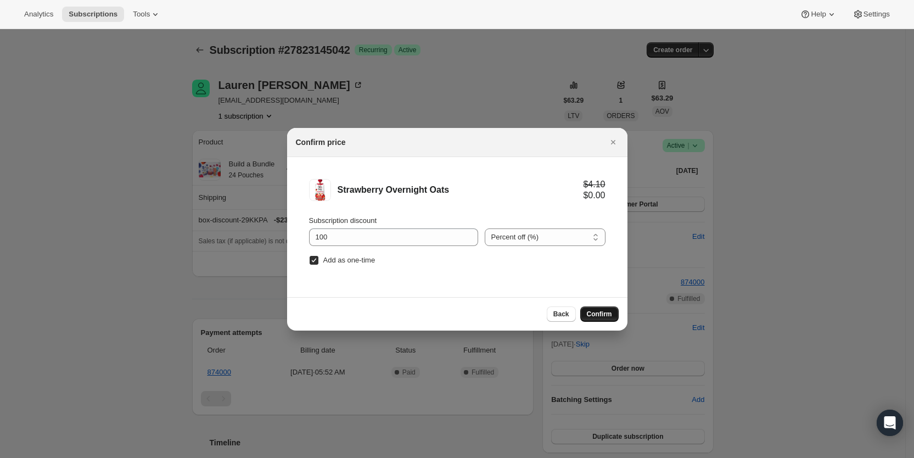
click at [597, 311] on span "Confirm" at bounding box center [599, 314] width 25 height 9
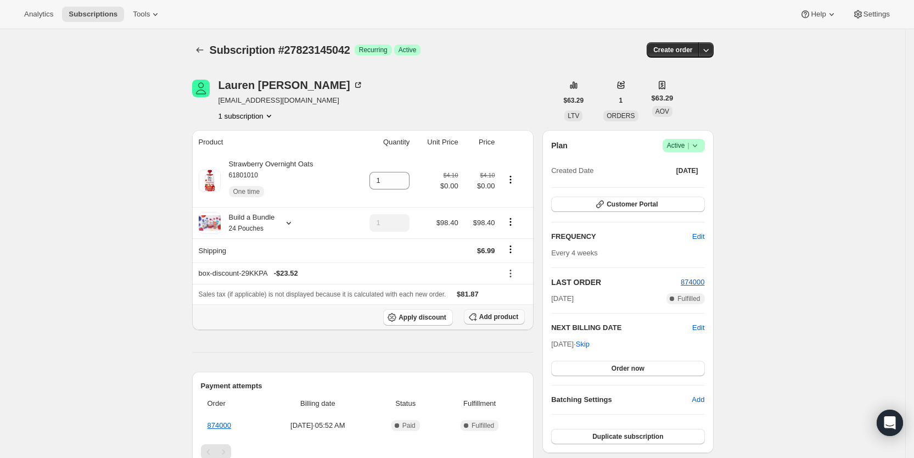
click at [499, 315] on span "Add product" at bounding box center [498, 317] width 39 height 9
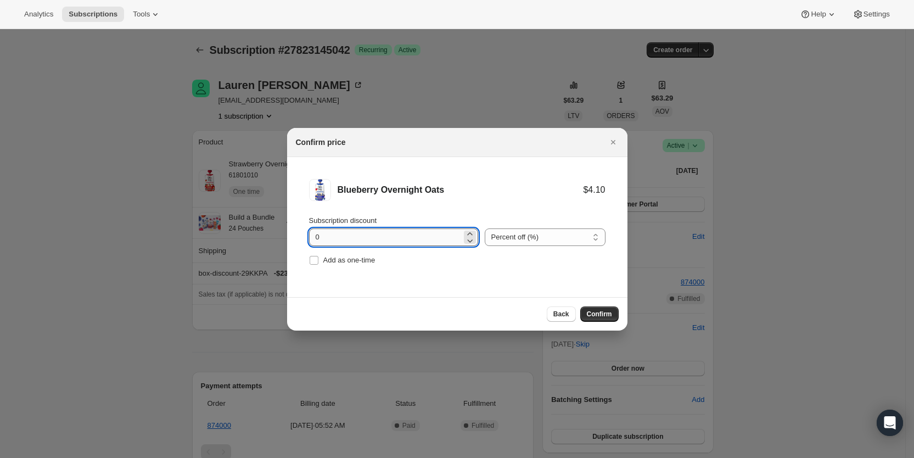
drag, startPoint x: 314, startPoint y: 239, endPoint x: 322, endPoint y: 240, distance: 8.8
click at [322, 240] on input "0" at bounding box center [385, 237] width 153 height 18
type input "100"
drag, startPoint x: 314, startPoint y: 261, endPoint x: 471, endPoint y: 289, distance: 160.1
click at [319, 262] on span ":r807:" at bounding box center [314, 260] width 10 height 10
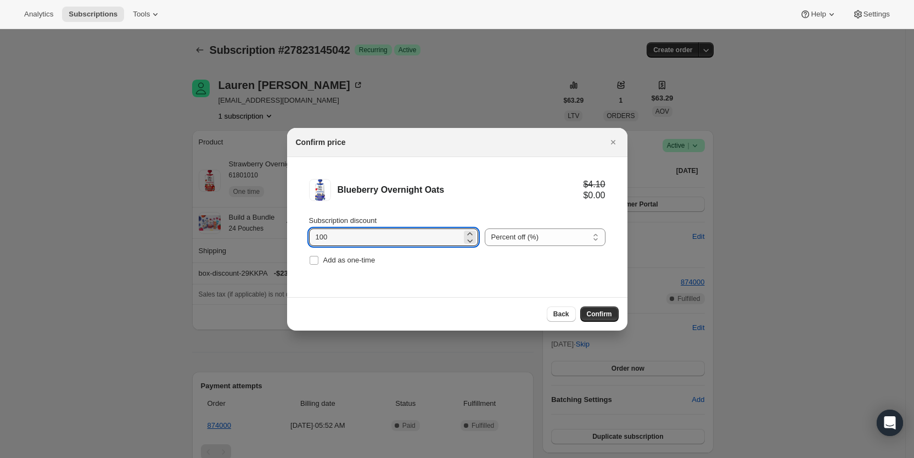
click at [319, 262] on input "Add as one-time" at bounding box center [314, 260] width 9 height 9
checkbox input "true"
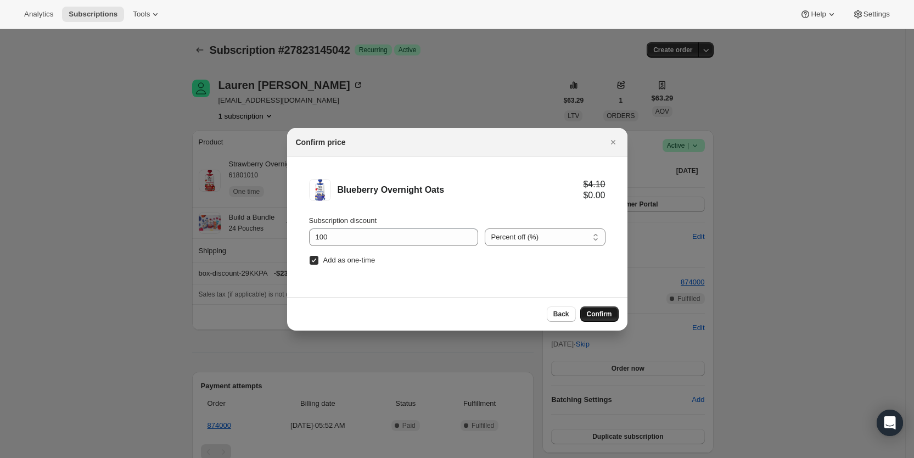
click at [600, 316] on span "Confirm" at bounding box center [599, 314] width 25 height 9
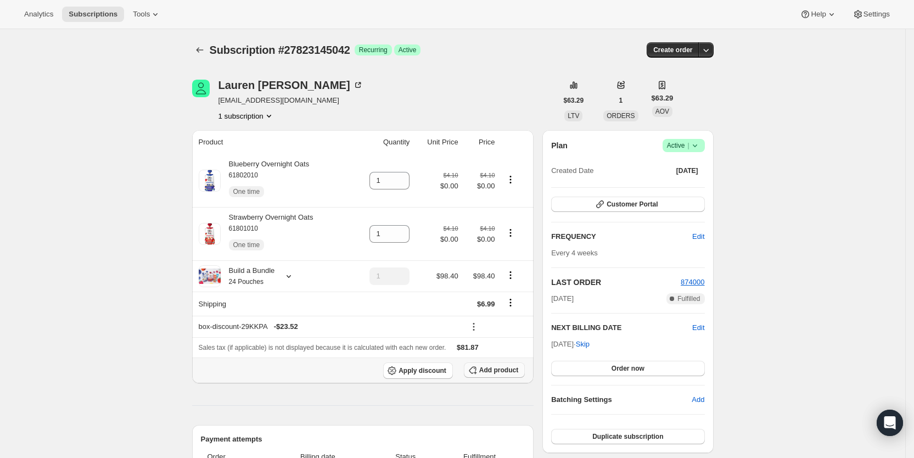
click at [500, 372] on span "Add product" at bounding box center [498, 370] width 39 height 9
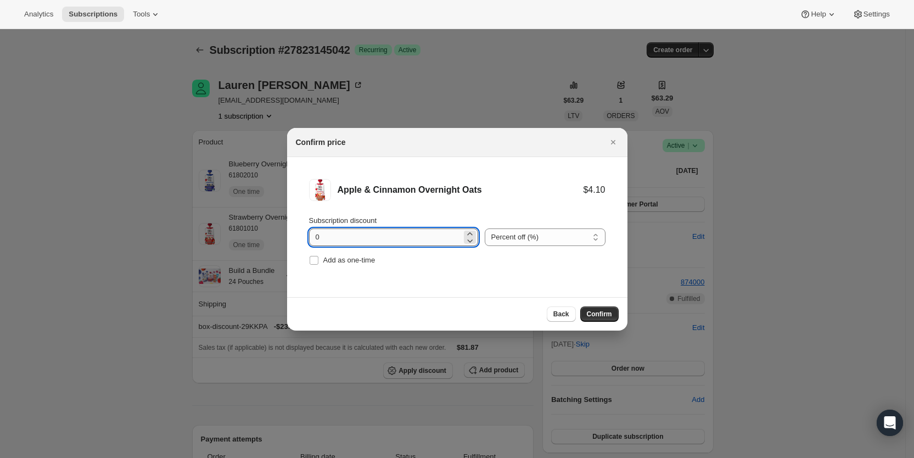
drag, startPoint x: 311, startPoint y: 241, endPoint x: 321, endPoint y: 241, distance: 9.9
click at [321, 241] on input "0" at bounding box center [385, 237] width 153 height 18
type input "100"
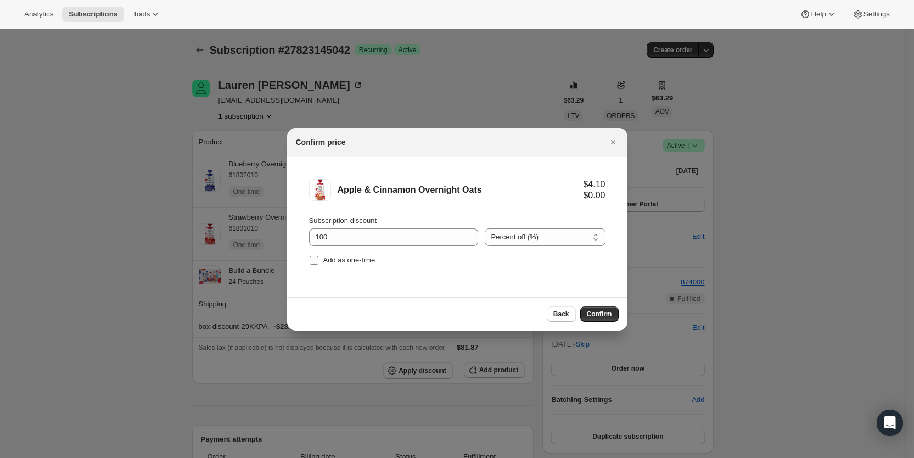
click at [311, 258] on input "Add as one-time" at bounding box center [314, 260] width 9 height 9
checkbox input "true"
click at [615, 318] on button "Confirm" at bounding box center [600, 313] width 38 height 15
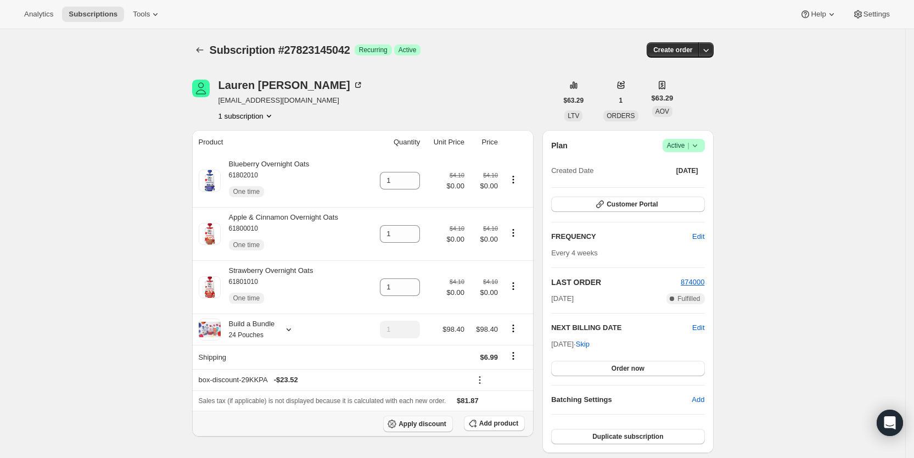
click at [423, 420] on span "Apply discount" at bounding box center [423, 424] width 48 height 9
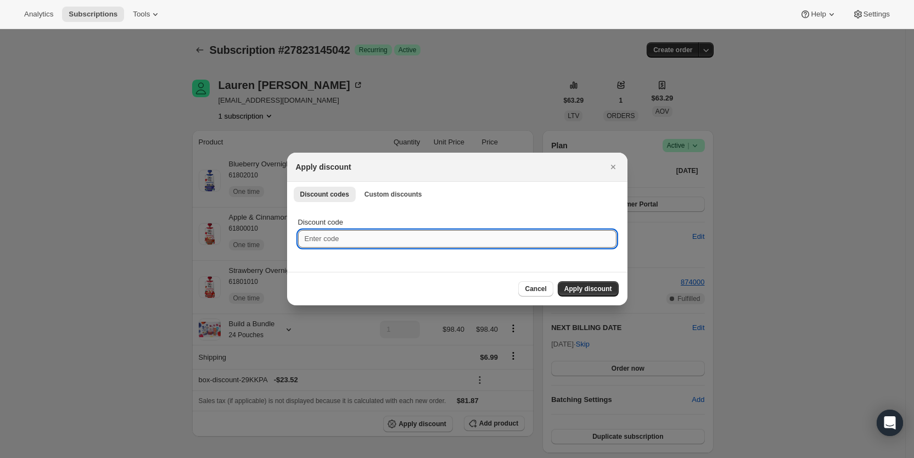
click at [355, 242] on input "Discount code" at bounding box center [457, 239] width 319 height 18
type input "cr_20"
click at [598, 286] on span "Apply discount" at bounding box center [589, 289] width 48 height 9
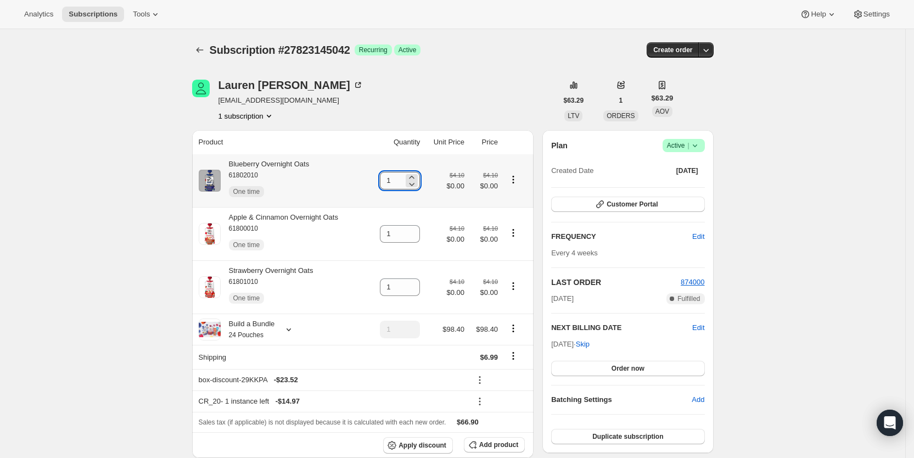
drag, startPoint x: 388, startPoint y: 180, endPoint x: 404, endPoint y: 180, distance: 15.9
click at [404, 180] on input "1" at bounding box center [392, 181] width 24 height 18
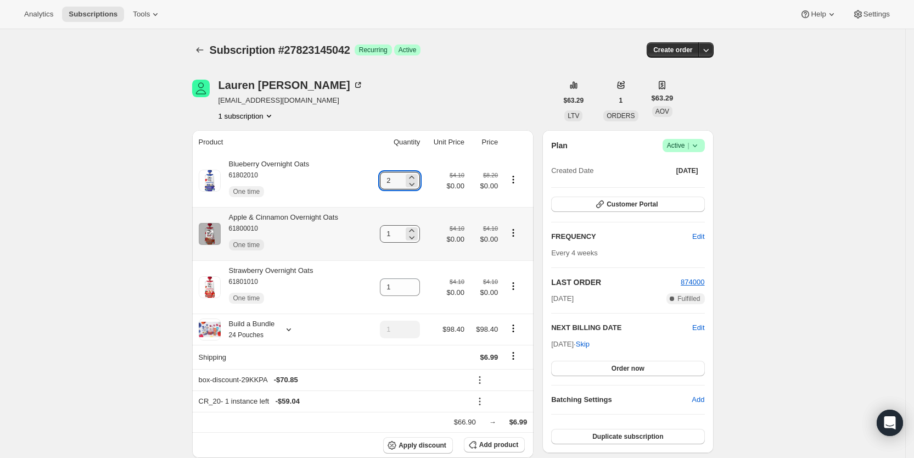
type input "2"
drag, startPoint x: 393, startPoint y: 235, endPoint x: 399, endPoint y: 235, distance: 6.6
click at [399, 235] on input "1" at bounding box center [392, 234] width 24 height 18
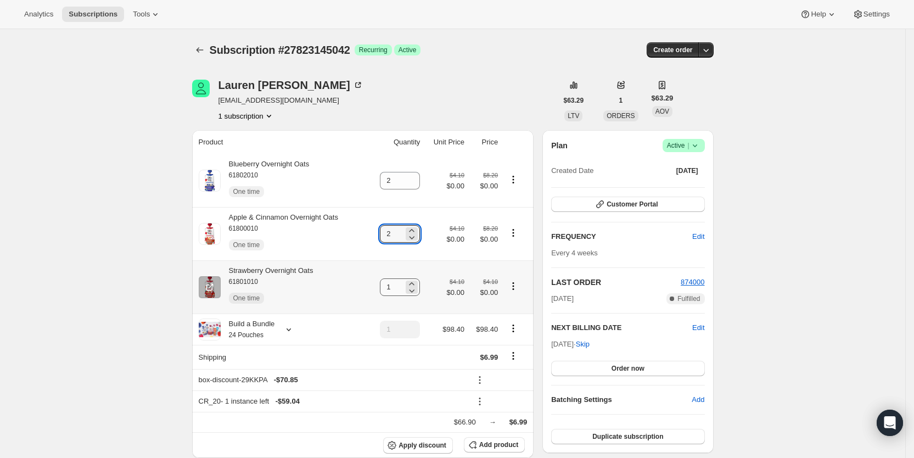
type input "2"
drag, startPoint x: 389, startPoint y: 290, endPoint x: 419, endPoint y: 286, distance: 30.0
click at [410, 289] on div "1" at bounding box center [400, 287] width 40 height 18
type input "2"
click at [482, 66] on div "Subscription #27823145042. This page is ready Subscription #27823145042 Success…" at bounding box center [453, 50] width 522 height 42
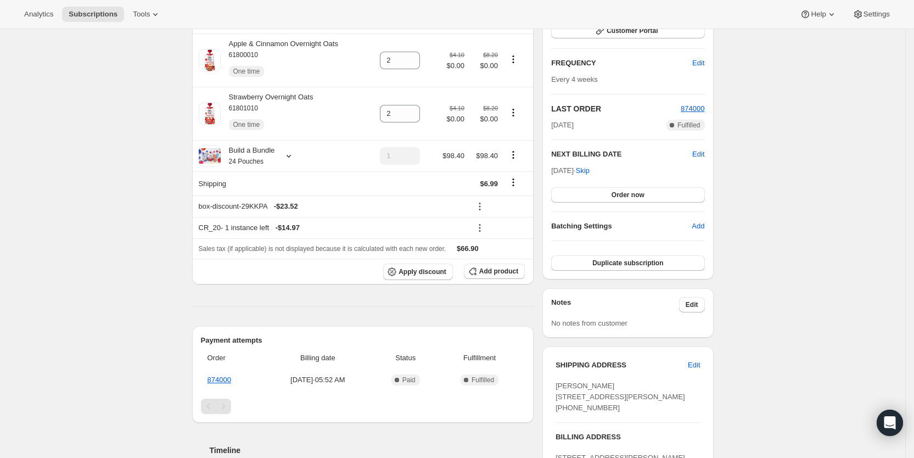
scroll to position [294, 0]
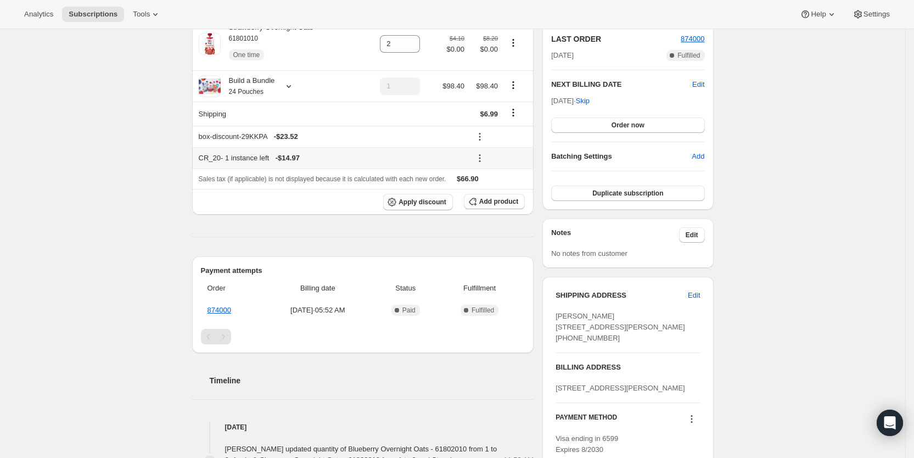
click at [484, 156] on icon at bounding box center [480, 158] width 11 height 11
click at [505, 193] on span "Remove" at bounding box center [504, 197] width 26 height 8
click at [481, 158] on icon at bounding box center [480, 159] width 2 height 2
drag, startPoint x: 500, startPoint y: 193, endPoint x: 509, endPoint y: 194, distance: 8.3
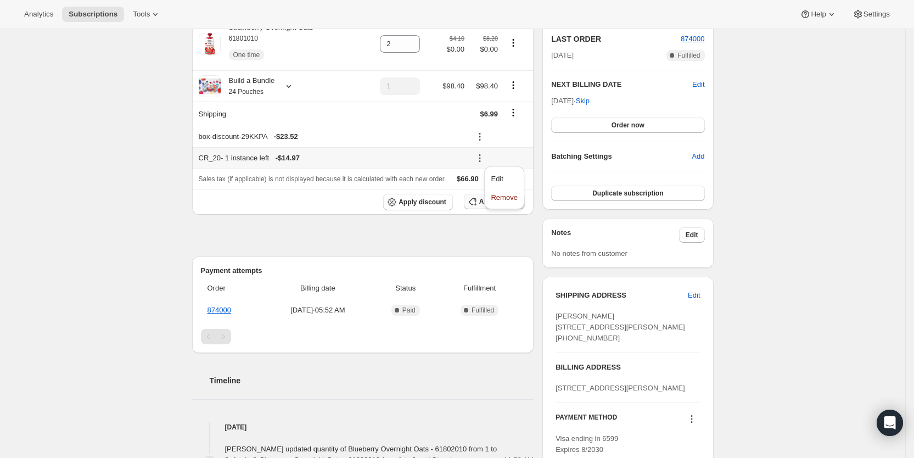
click at [500, 194] on span "Remove" at bounding box center [504, 197] width 26 height 8
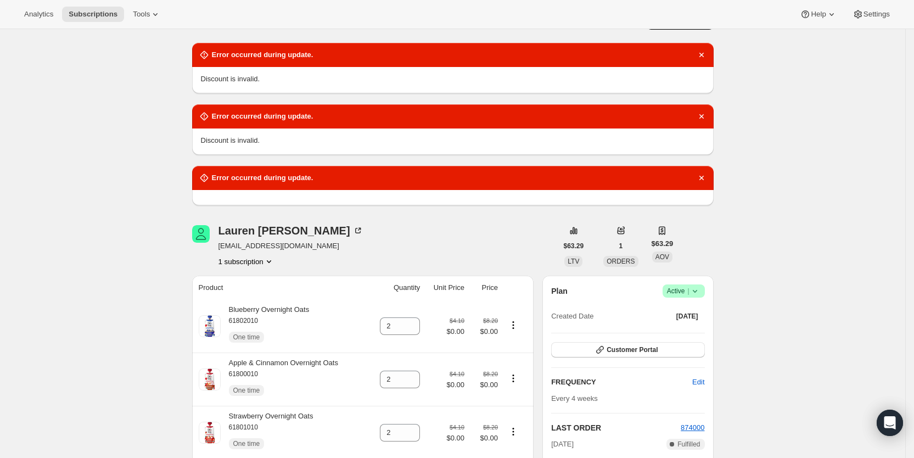
scroll to position [0, 0]
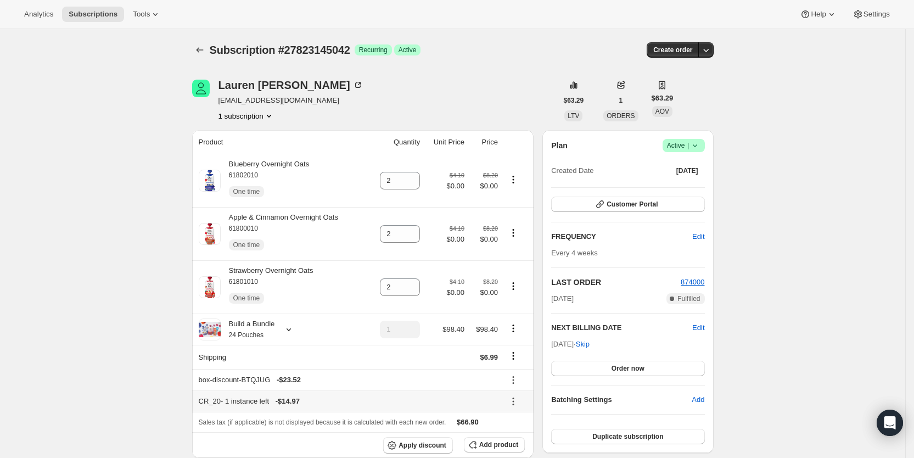
click at [515, 401] on icon at bounding box center [514, 402] width 2 height 2
click at [521, 383] on span "Remove" at bounding box center [520, 380] width 26 height 8
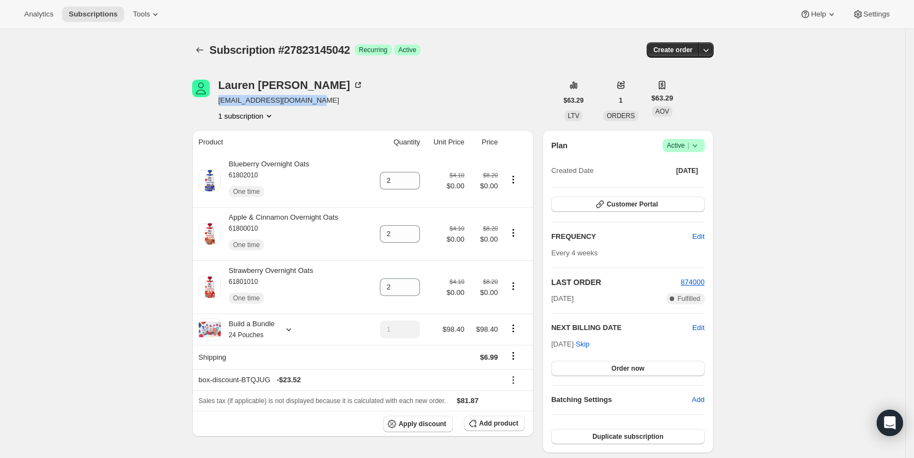
drag, startPoint x: 319, startPoint y: 100, endPoint x: 219, endPoint y: 99, distance: 100.0
click at [219, 99] on div "Lauren Farris laurendshannon1@gmail.com 1 subscription" at bounding box center [374, 101] width 365 height 42
copy span "[EMAIL_ADDRESS][DOMAIN_NAME]"
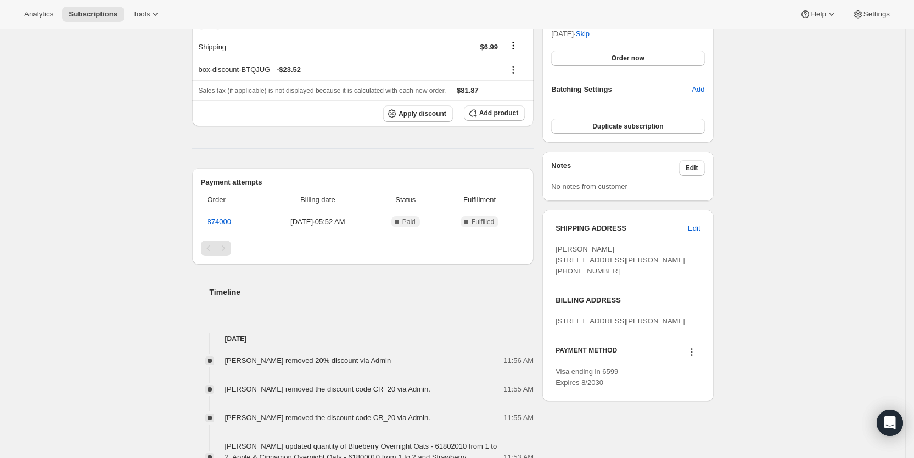
scroll to position [315, 0]
